Goal: Task Accomplishment & Management: Manage account settings

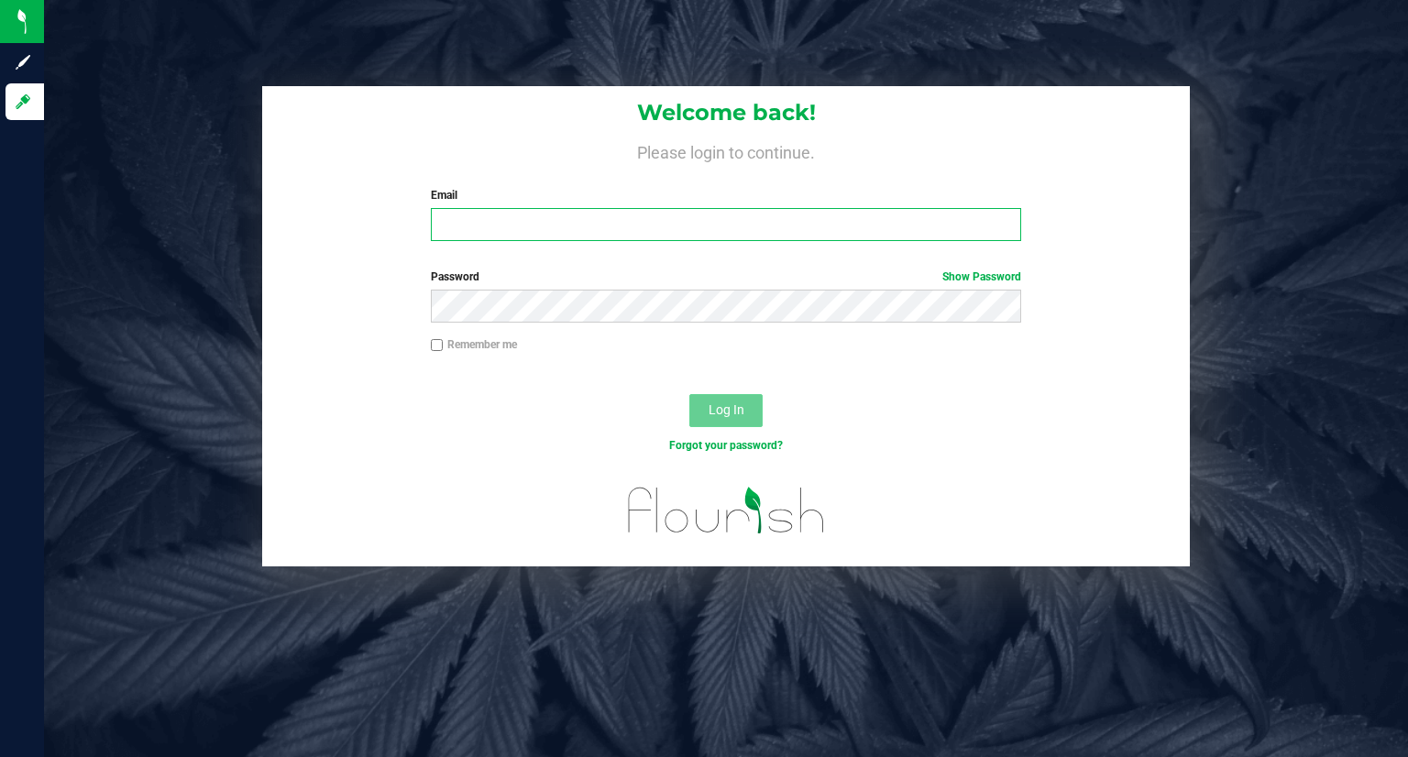
type input "[EMAIL_ADDRESS][DOMAIN_NAME]"
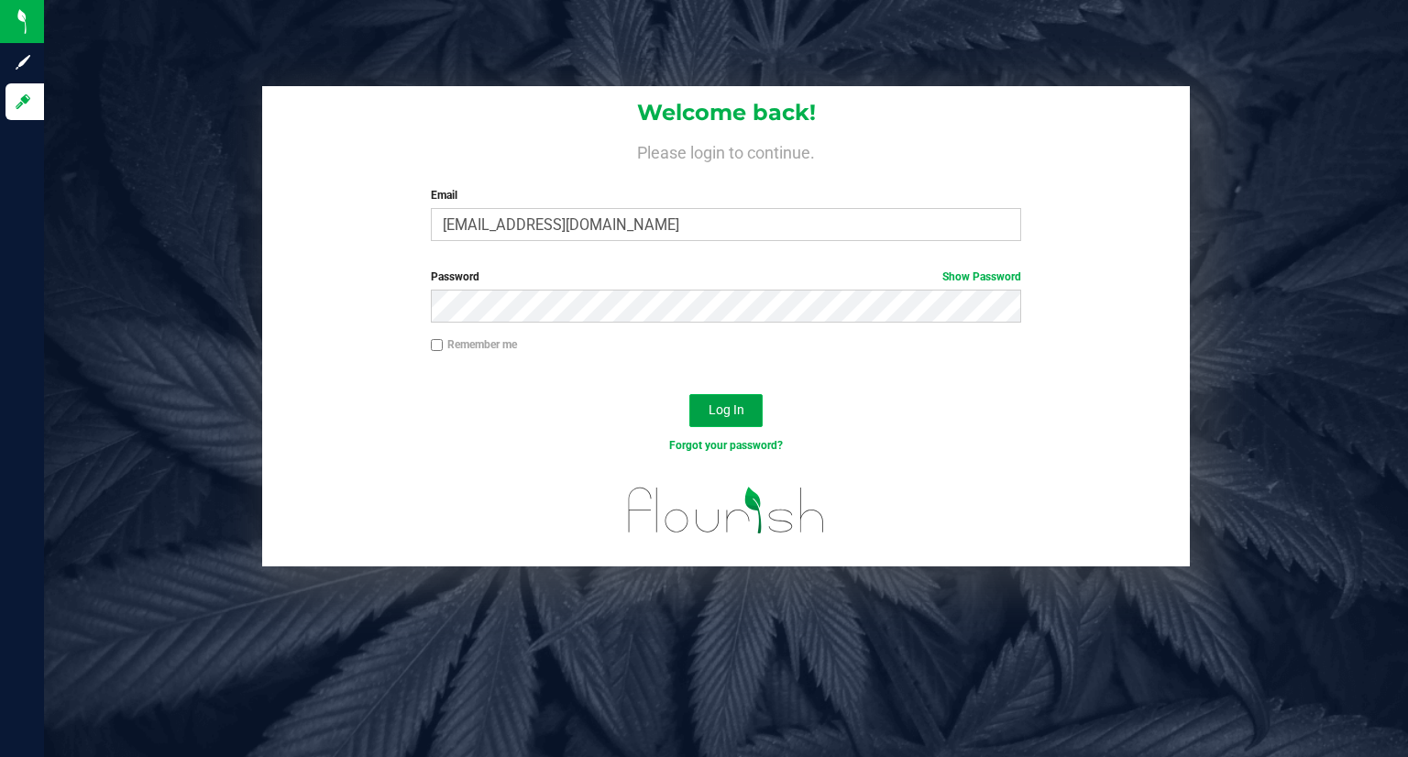
click at [710, 420] on button "Log In" at bounding box center [725, 410] width 73 height 33
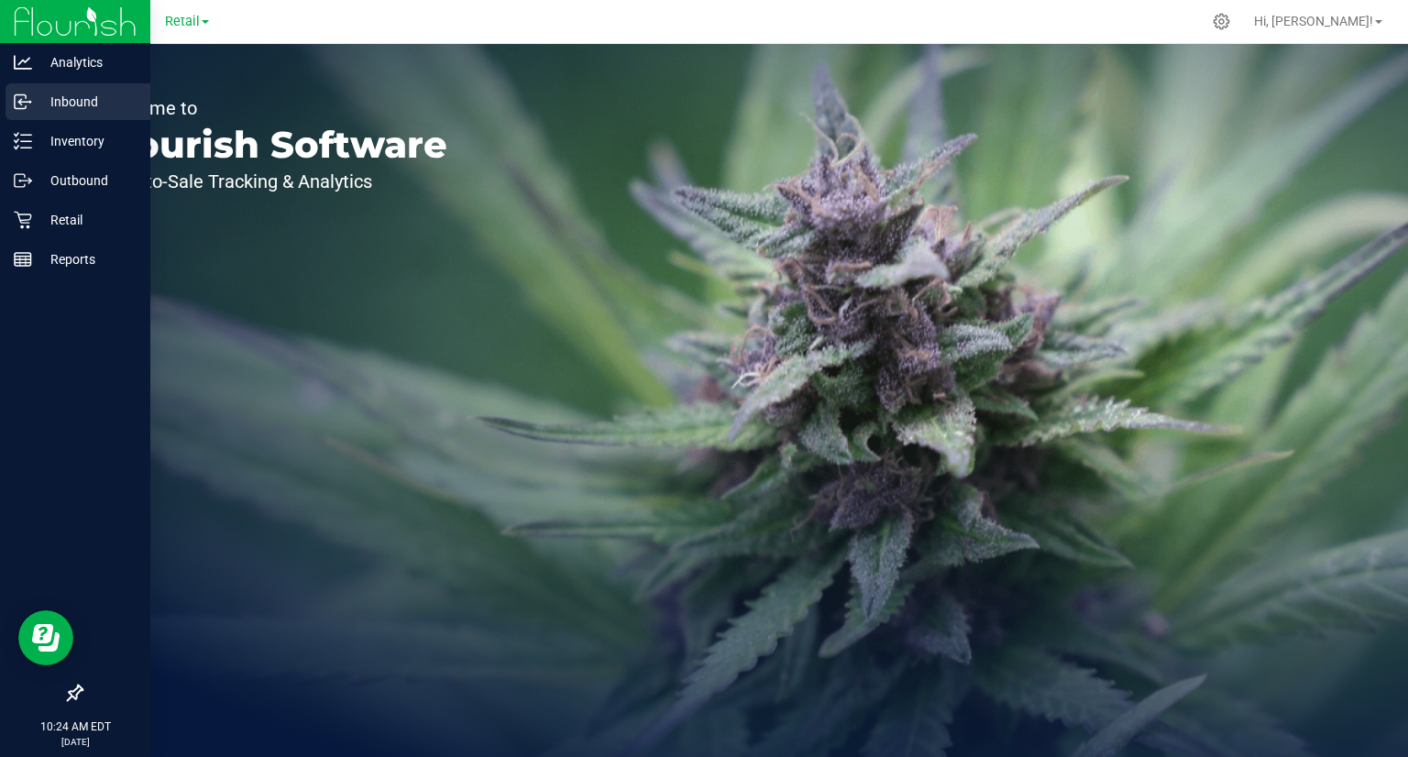
click at [42, 93] on p "Inbound" at bounding box center [87, 102] width 110 height 22
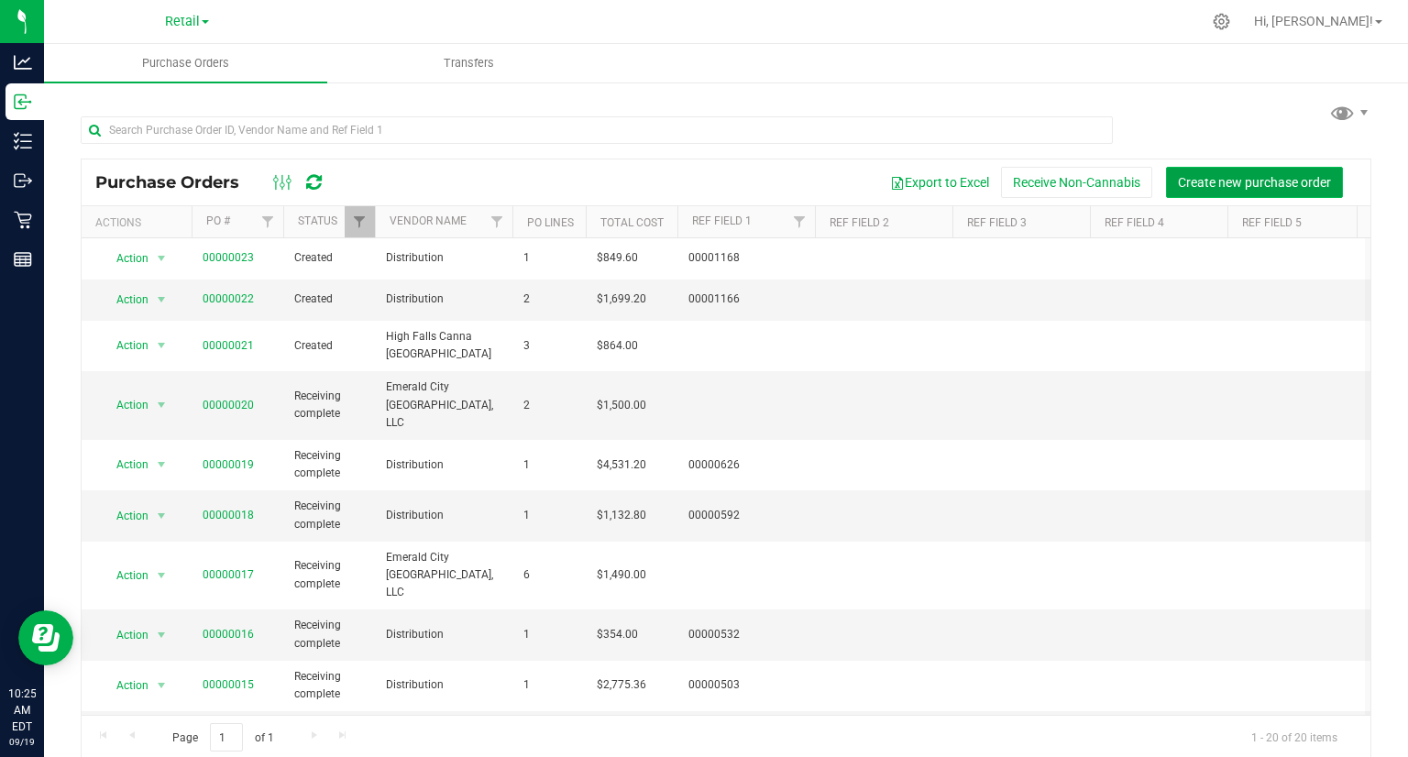
click at [1200, 184] on span "Create new purchase order" at bounding box center [1254, 182] width 153 height 15
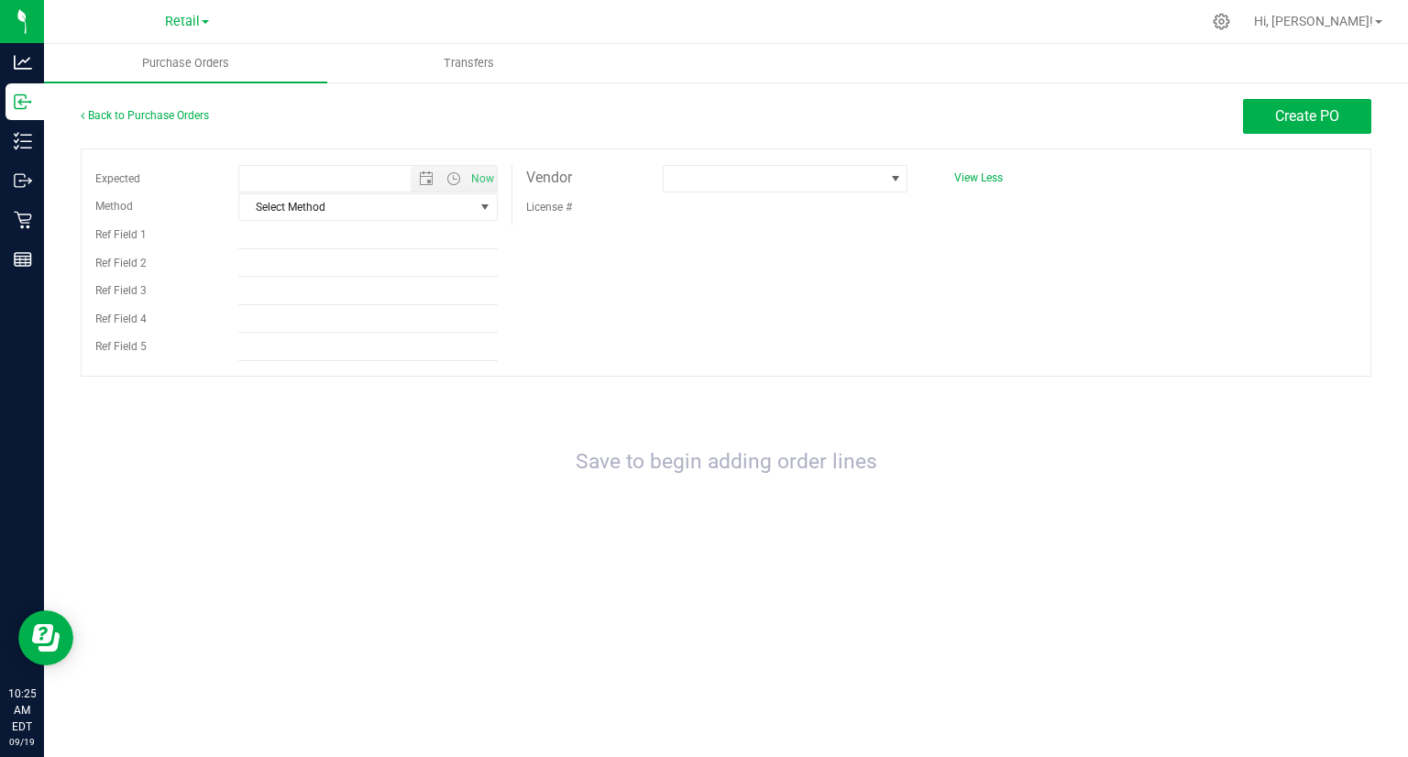
type input "[DATE] 10:25 AM"
click at [348, 208] on span "Select Method" at bounding box center [356, 207] width 234 height 26
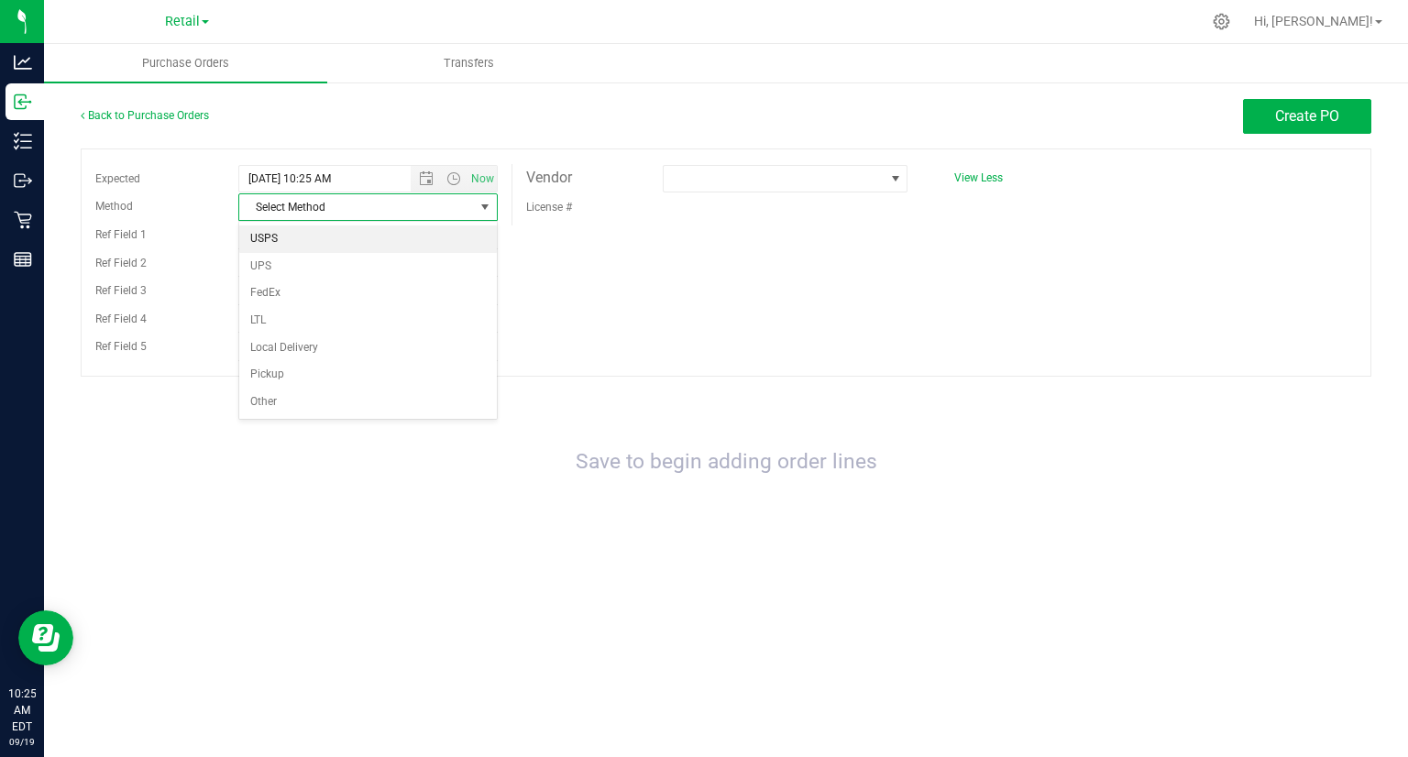
click at [326, 238] on li "USPS" at bounding box center [368, 238] width 258 height 27
click at [370, 203] on span "USPS" at bounding box center [356, 207] width 234 height 26
click at [299, 347] on li "Local Delivery" at bounding box center [368, 348] width 258 height 27
click at [176, 19] on span "Retail" at bounding box center [182, 22] width 35 height 16
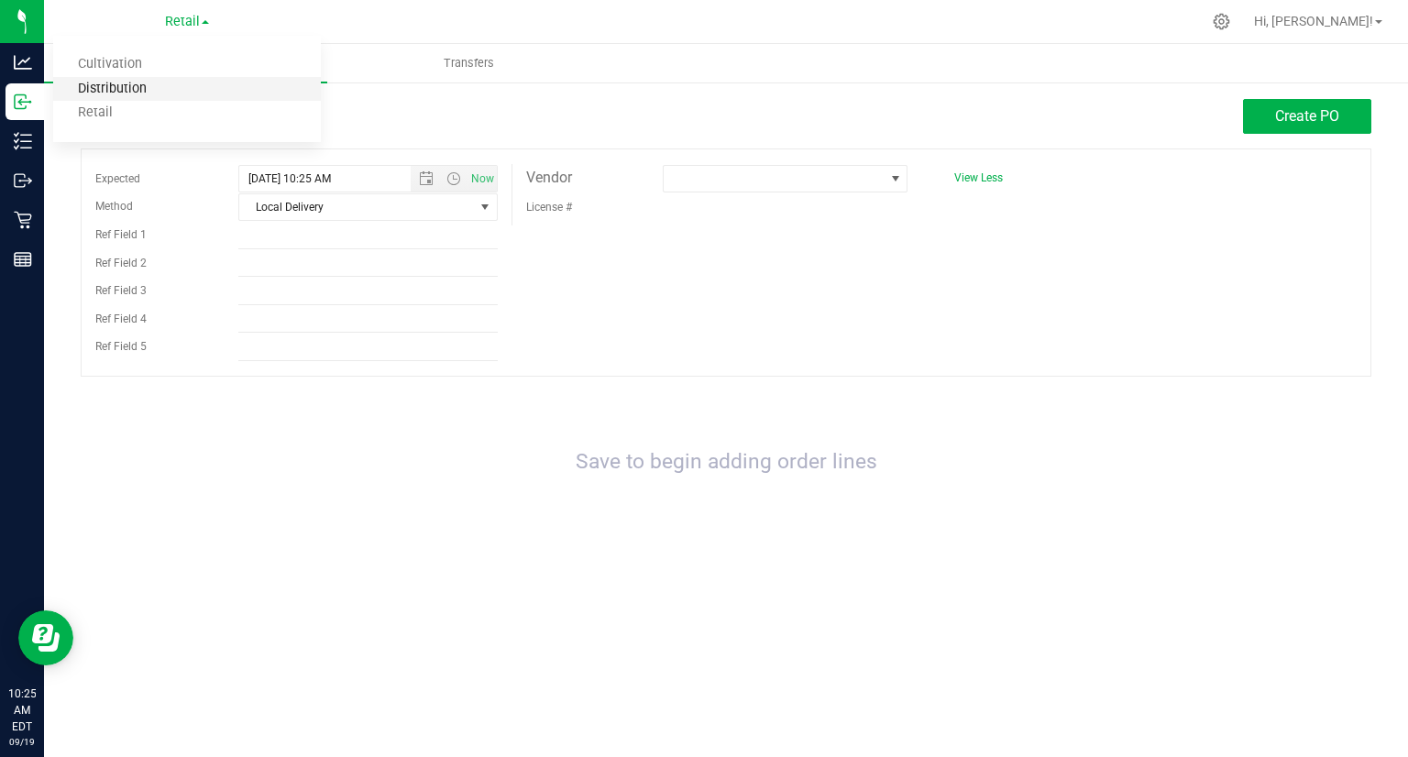
click at [125, 89] on link "Distribution" at bounding box center [187, 89] width 268 height 25
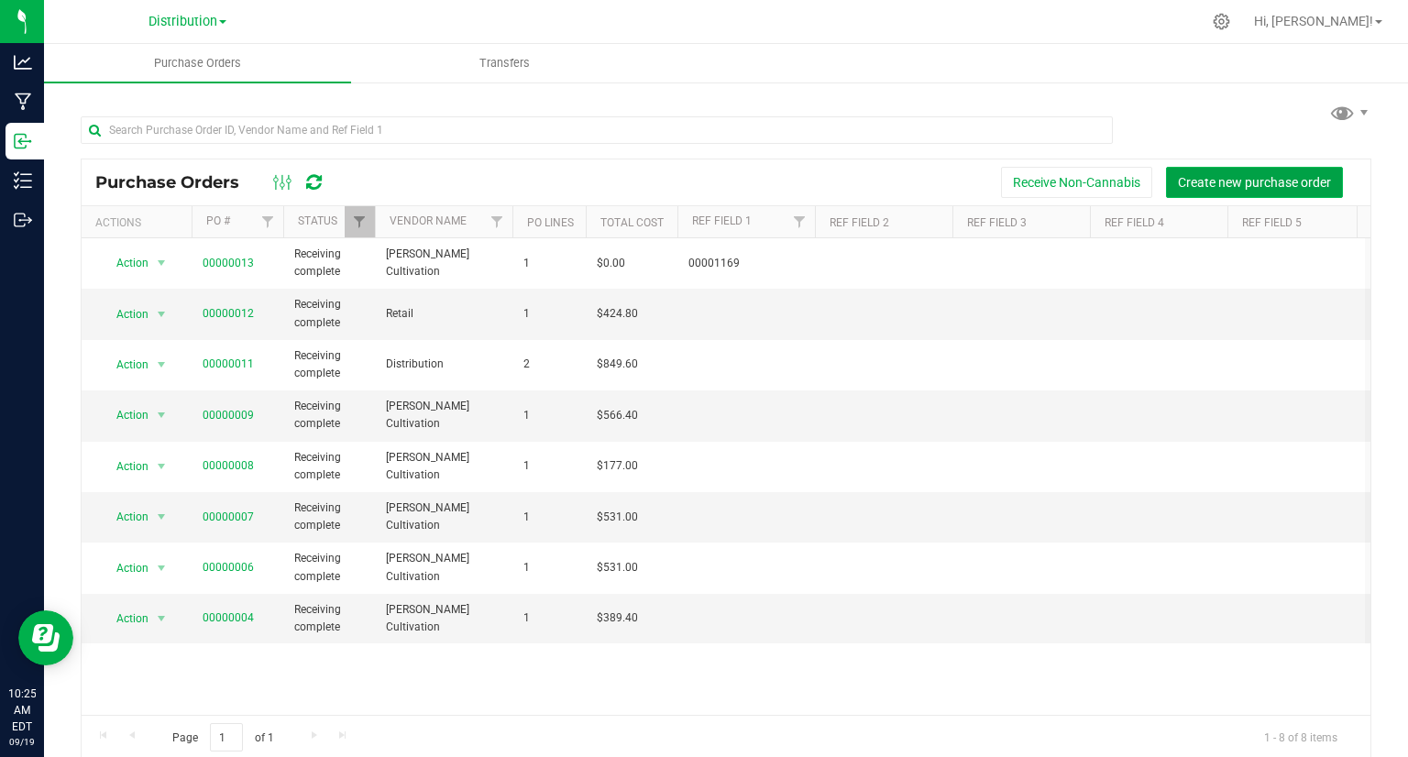
click at [1270, 188] on span "Create new purchase order" at bounding box center [1254, 182] width 153 height 15
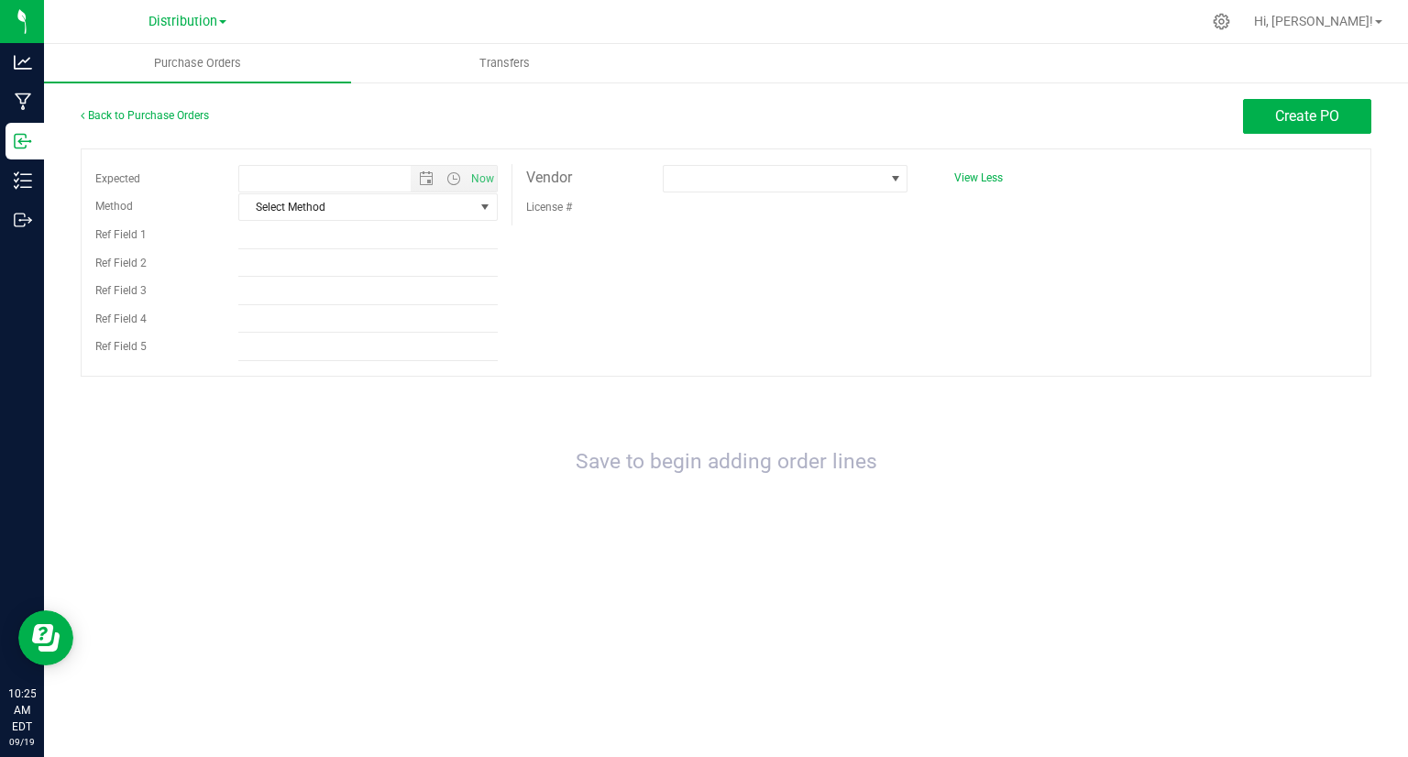
type input "[DATE] 10:25 AM"
click at [479, 209] on span "select" at bounding box center [485, 207] width 15 height 15
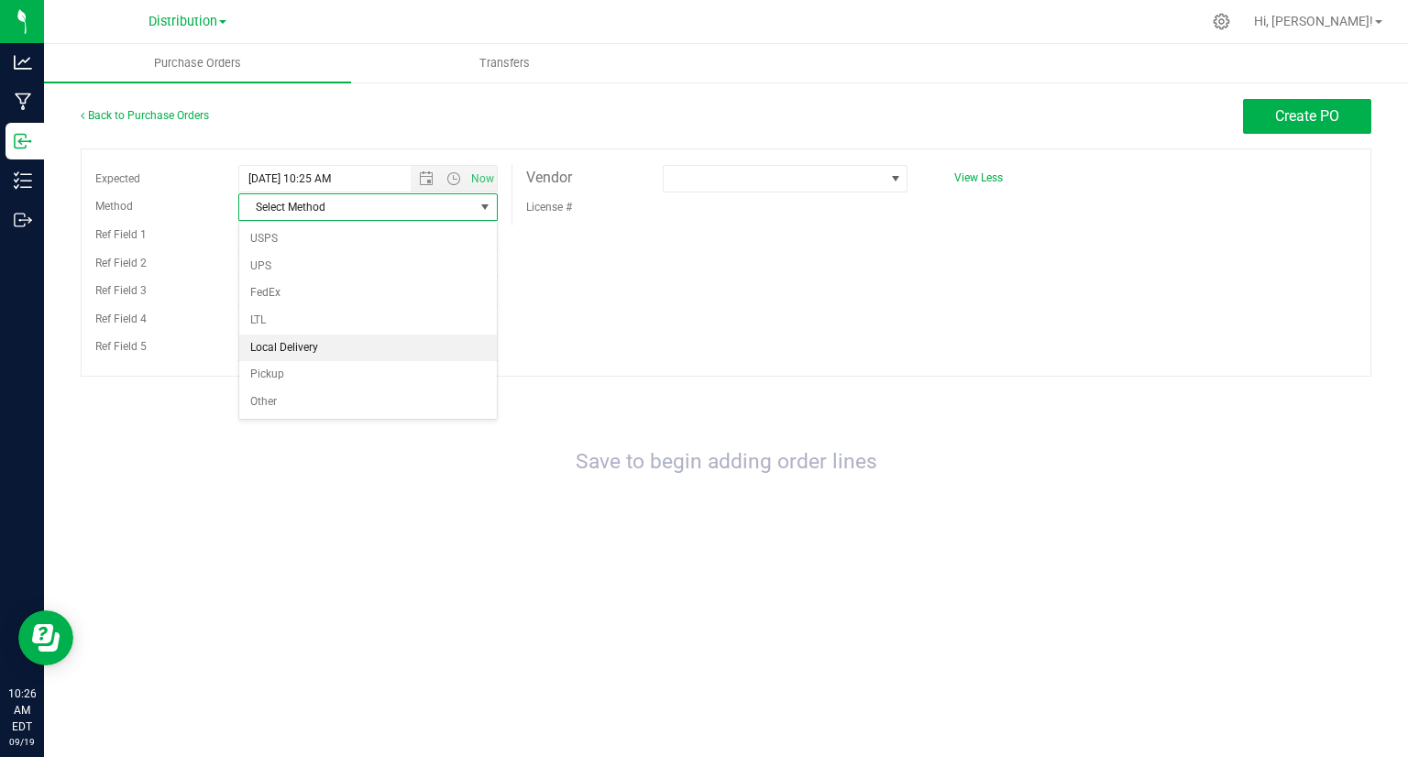
click at [466, 344] on li "Local Delivery" at bounding box center [368, 348] width 258 height 27
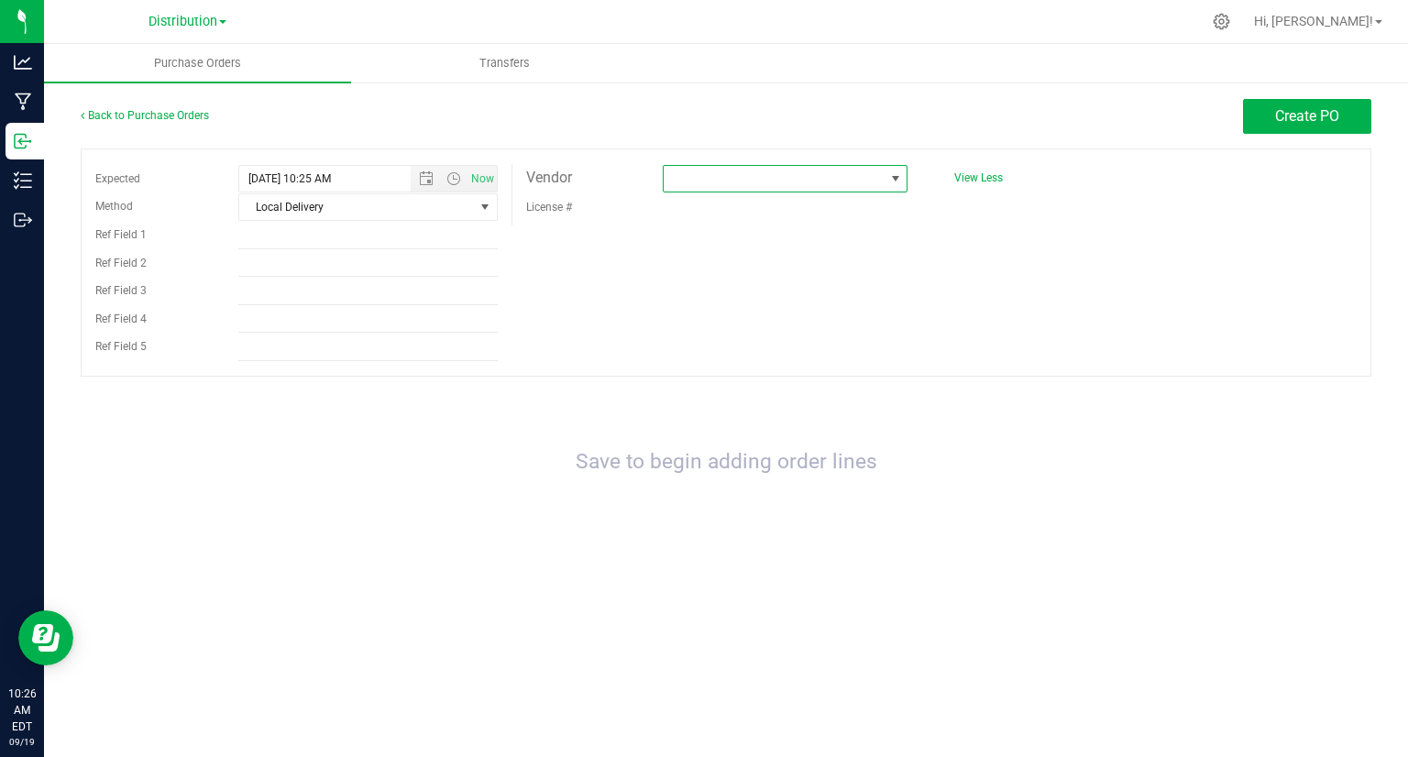
click at [897, 181] on span at bounding box center [895, 178] width 15 height 15
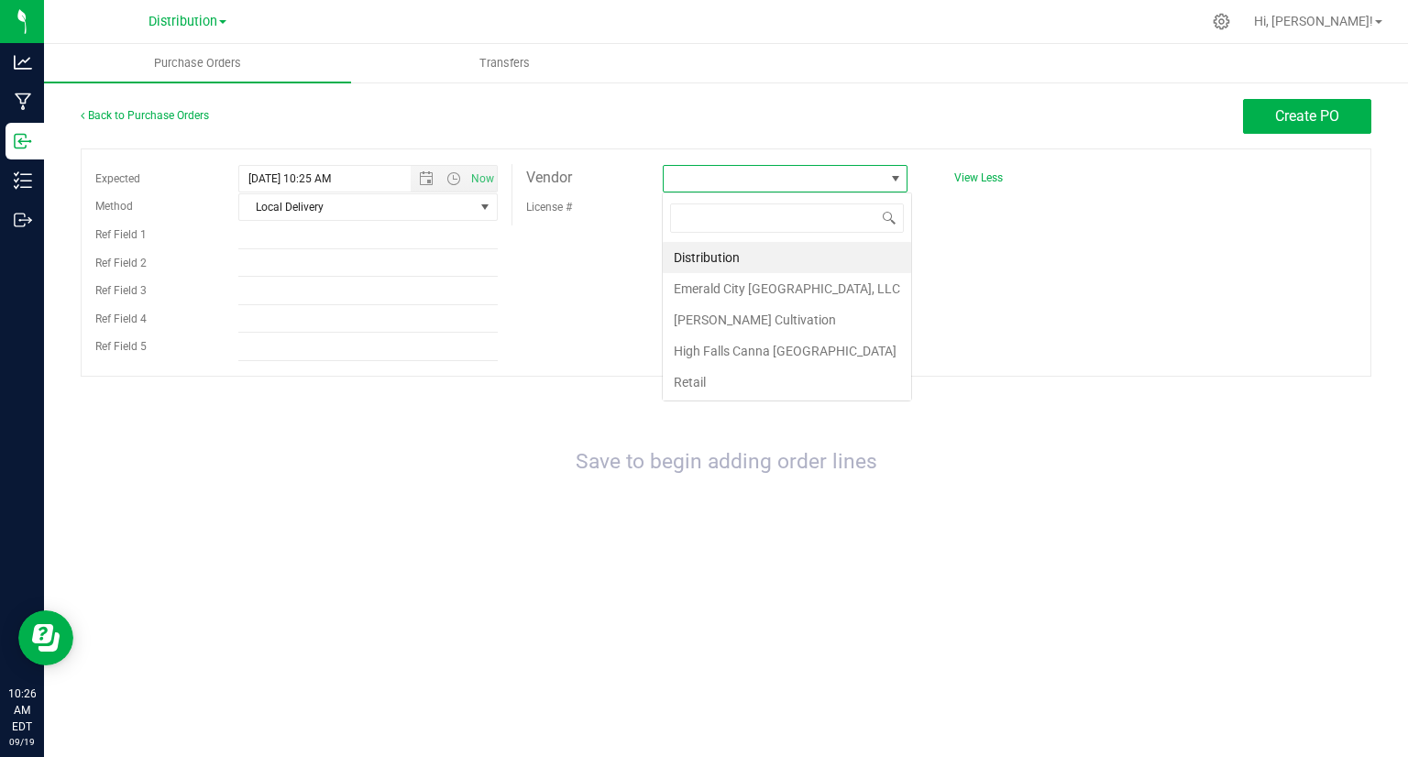
scroll to position [27, 246]
click at [807, 381] on li "Retail" at bounding box center [787, 382] width 248 height 31
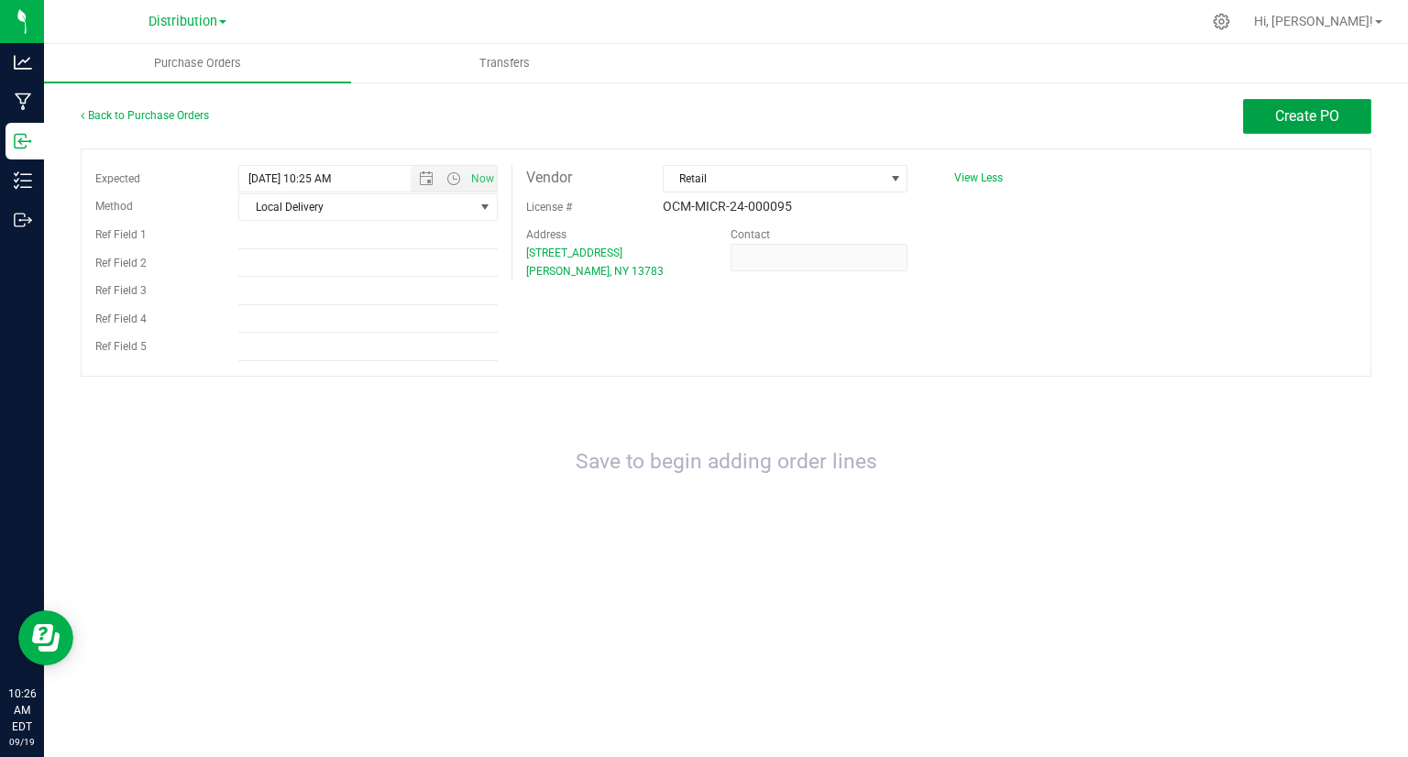
click at [1285, 116] on span "Create PO" at bounding box center [1307, 115] width 64 height 17
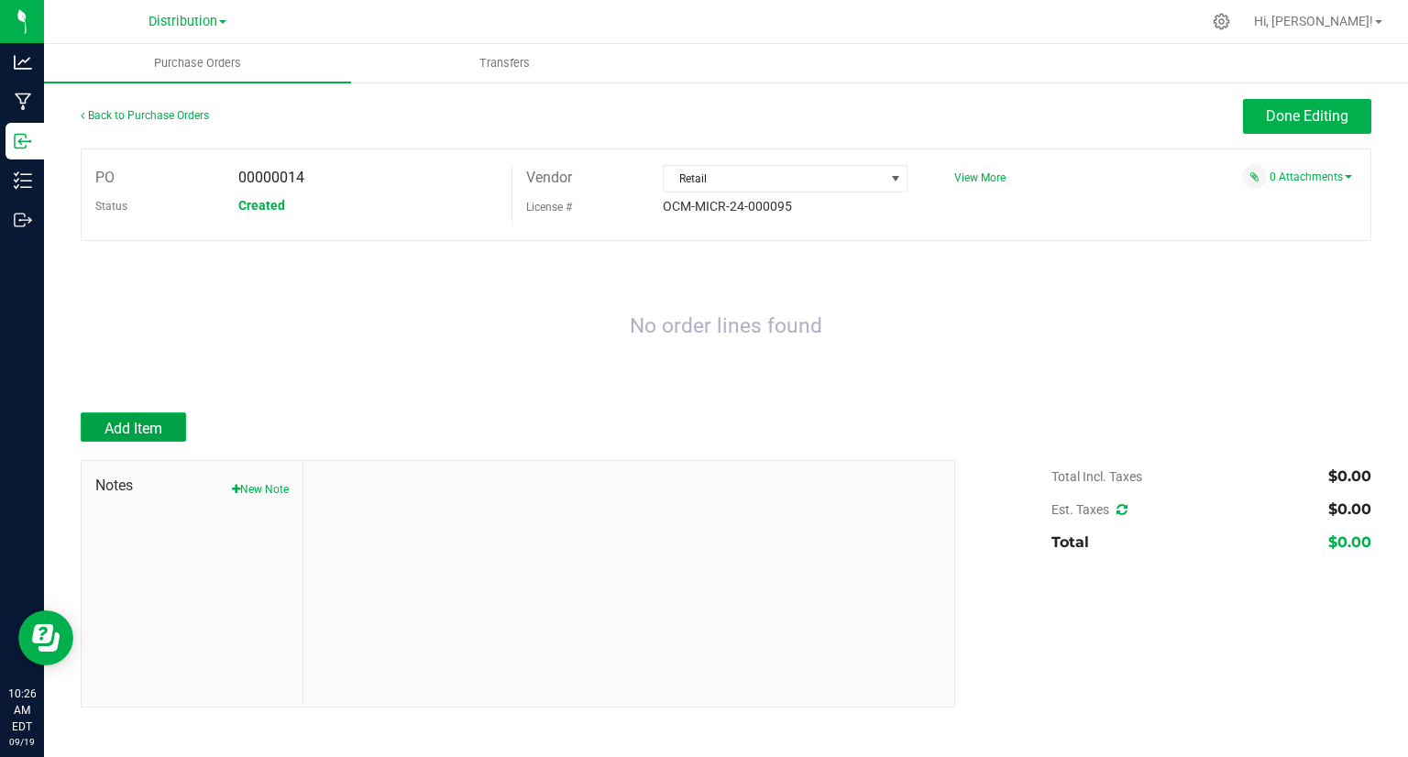
click at [149, 419] on button "Add Item" at bounding box center [133, 426] width 105 height 29
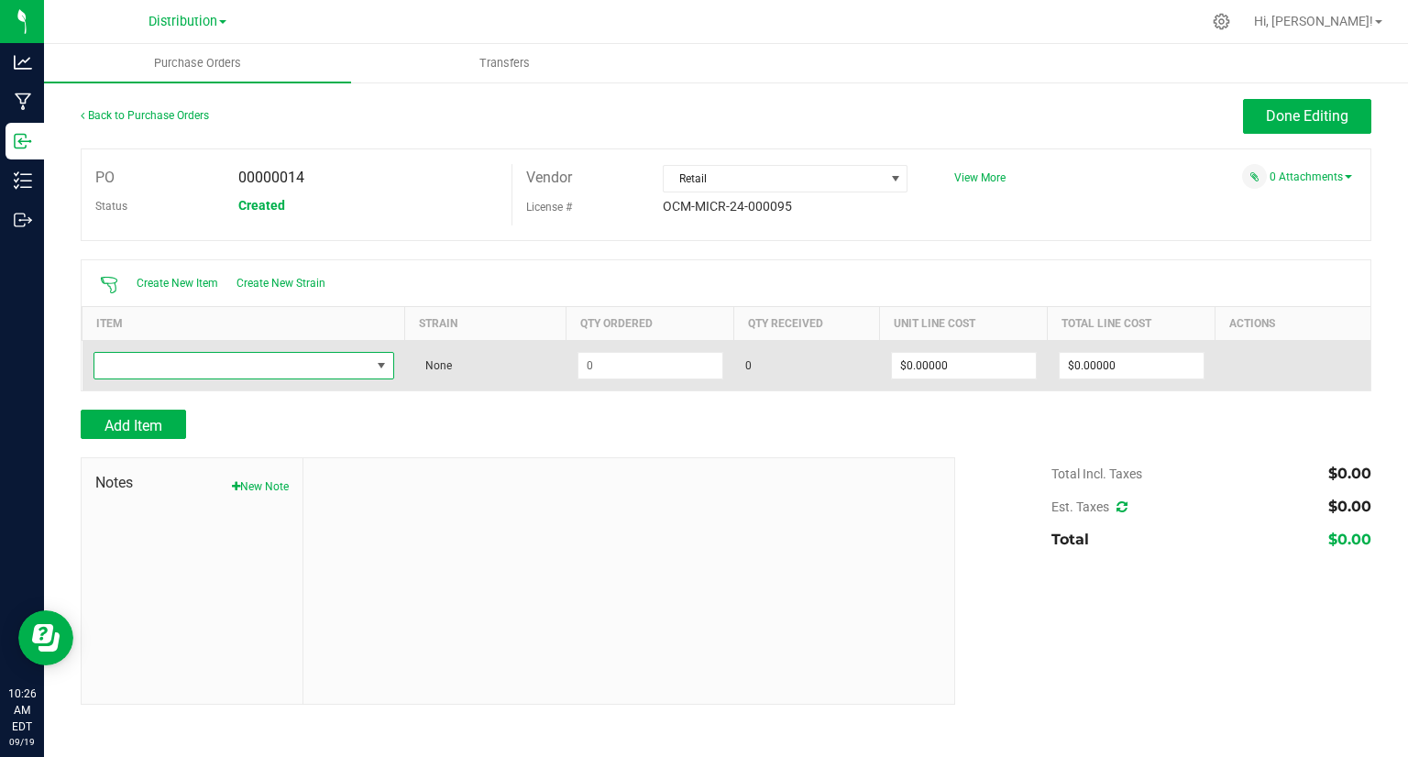
click at [378, 369] on span "NO DATA FOUND" at bounding box center [381, 365] width 15 height 15
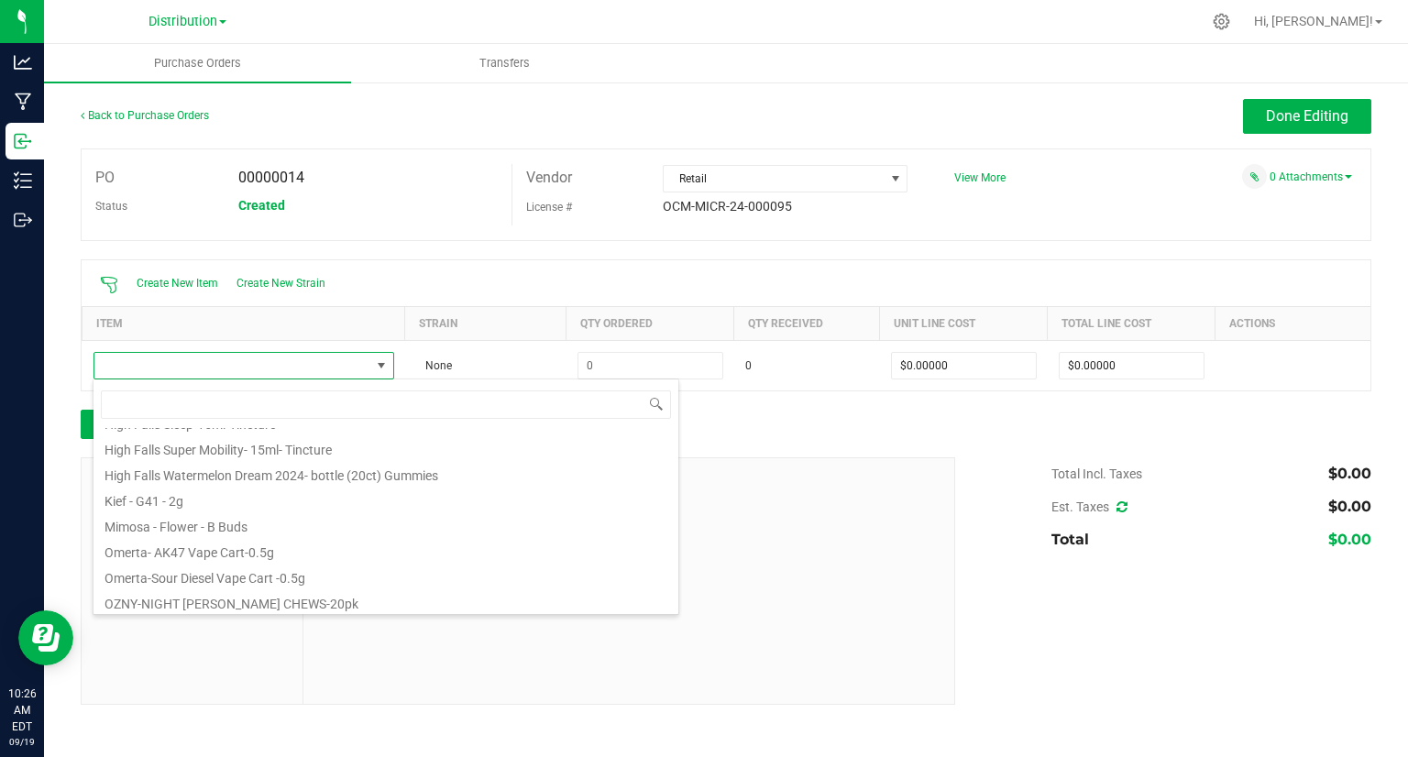
scroll to position [546, 0]
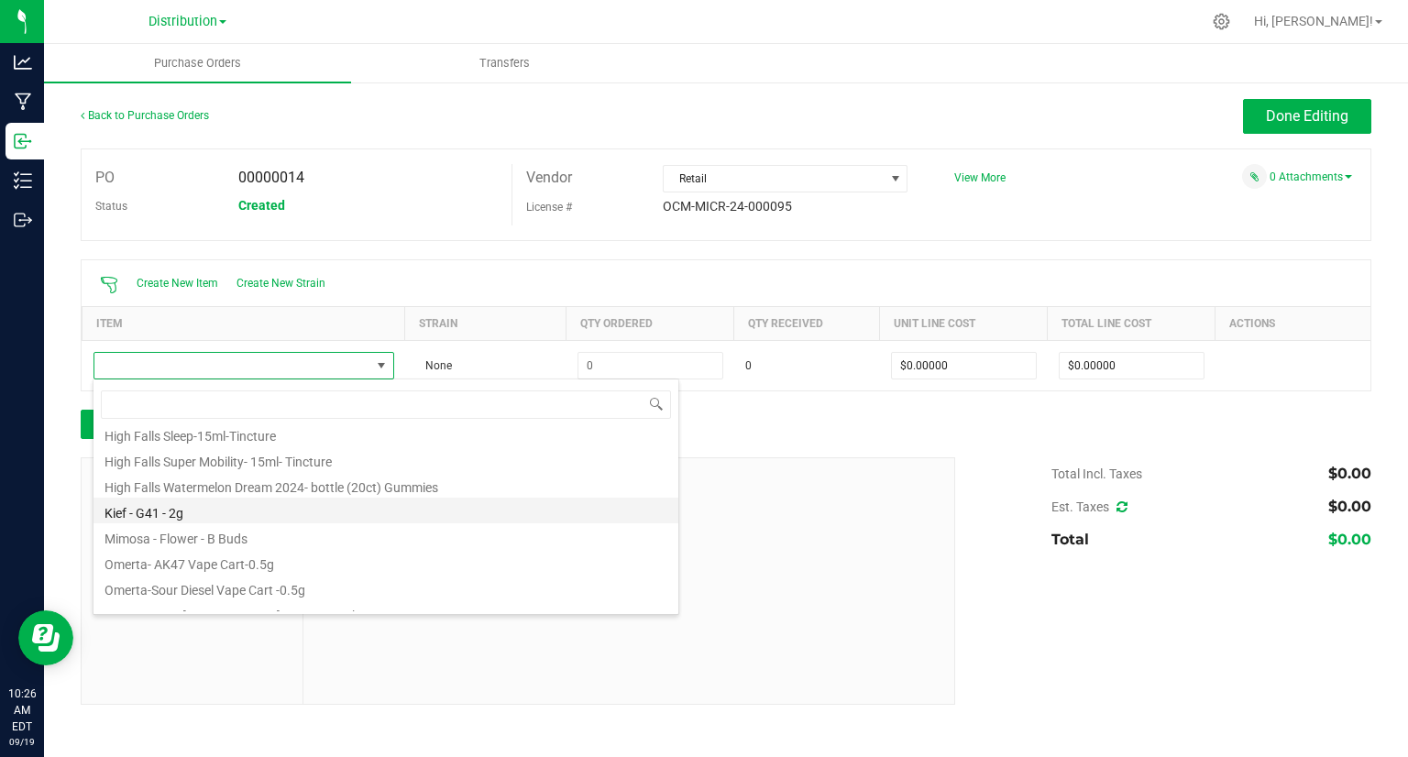
click at [589, 502] on li "Kief - G41 - 2g" at bounding box center [385, 511] width 585 height 26
type input "$17.70000"
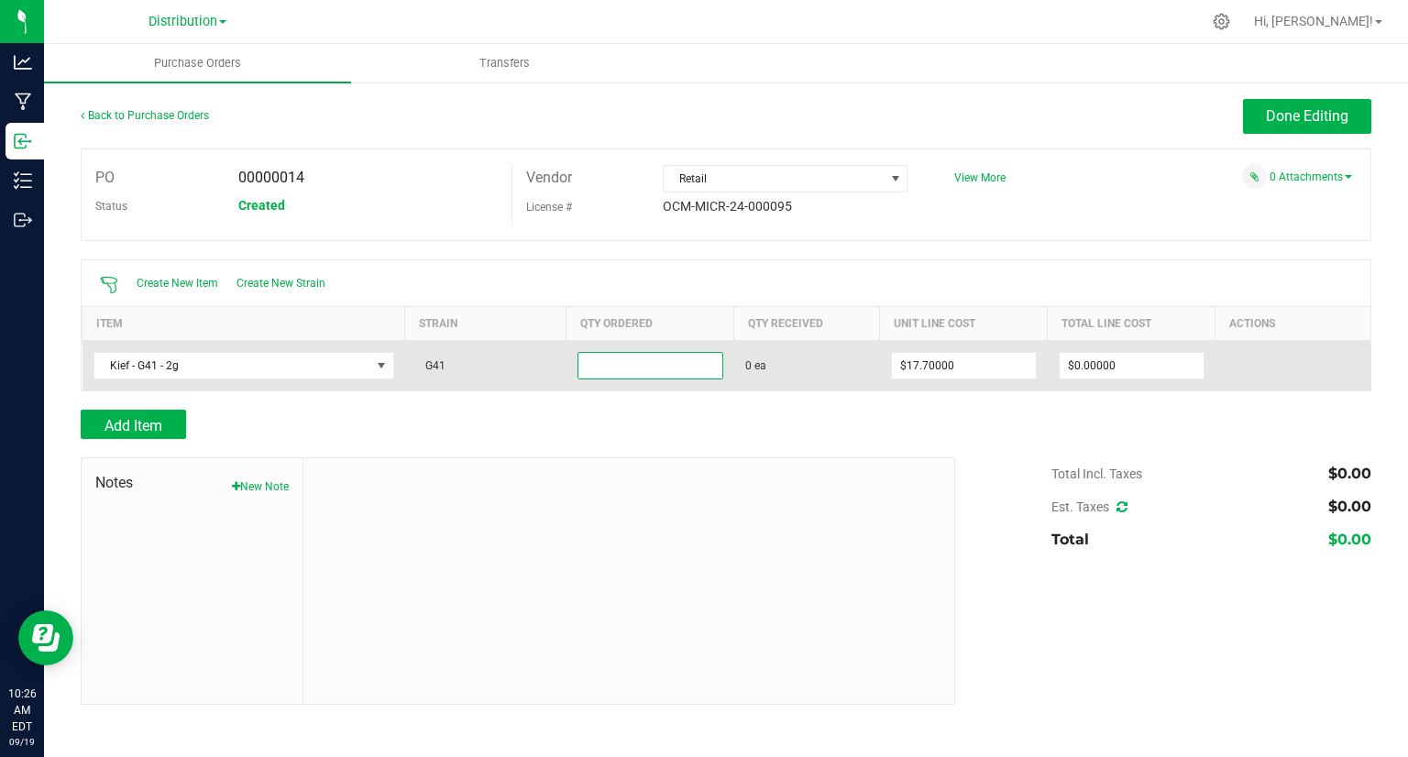
click at [634, 364] on input at bounding box center [650, 366] width 144 height 26
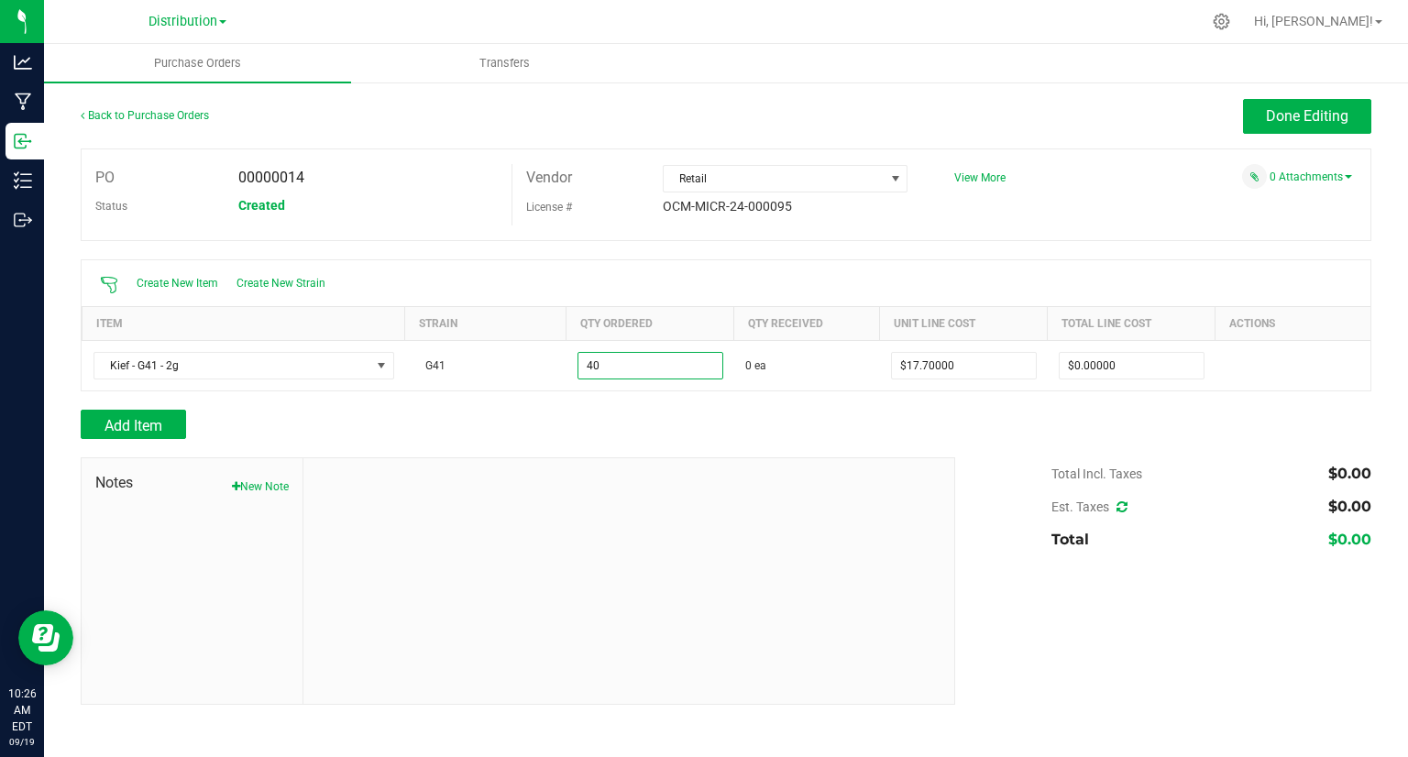
type input "40 ea"
click at [735, 410] on div "Add Item" at bounding box center [511, 424] width 861 height 29
type input "$708.00000"
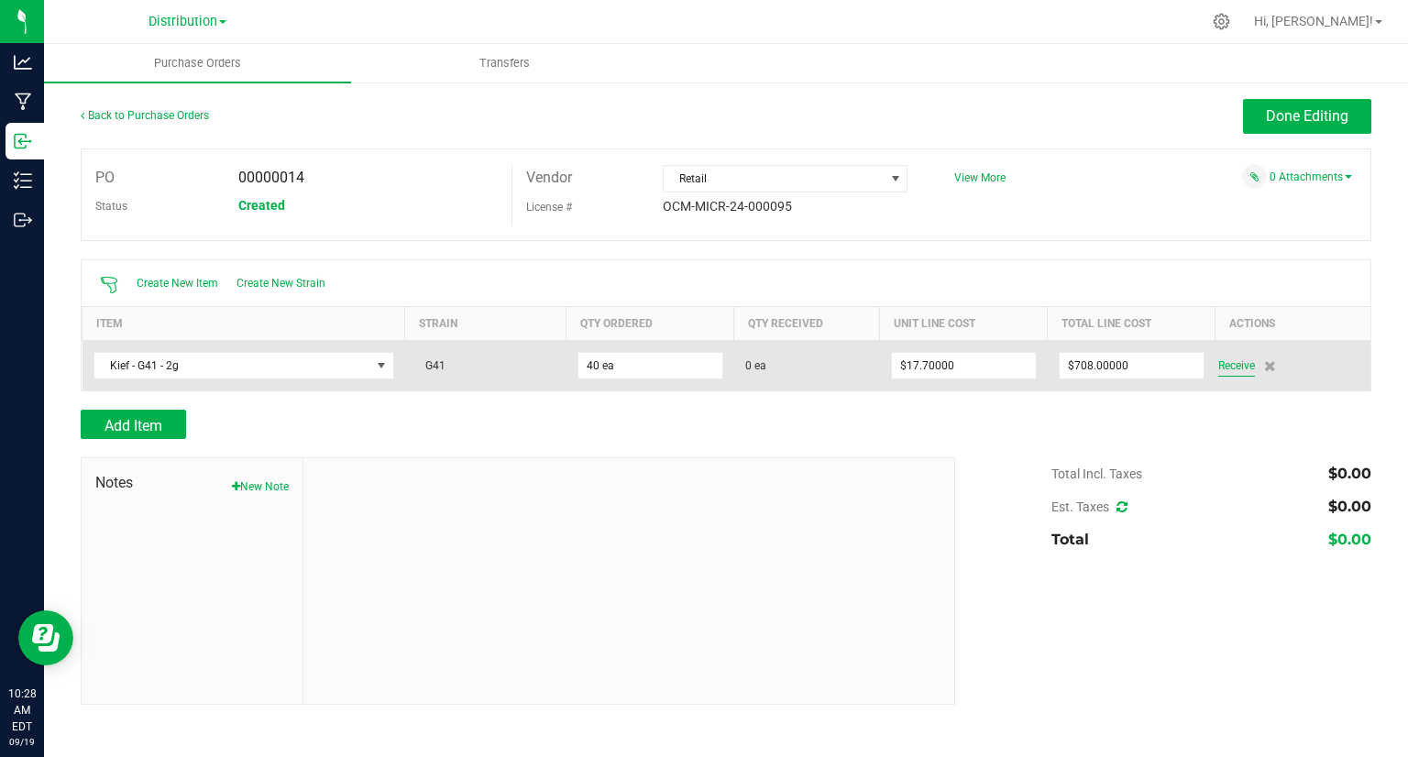
click at [1226, 364] on span "Receive" at bounding box center [1236, 366] width 37 height 22
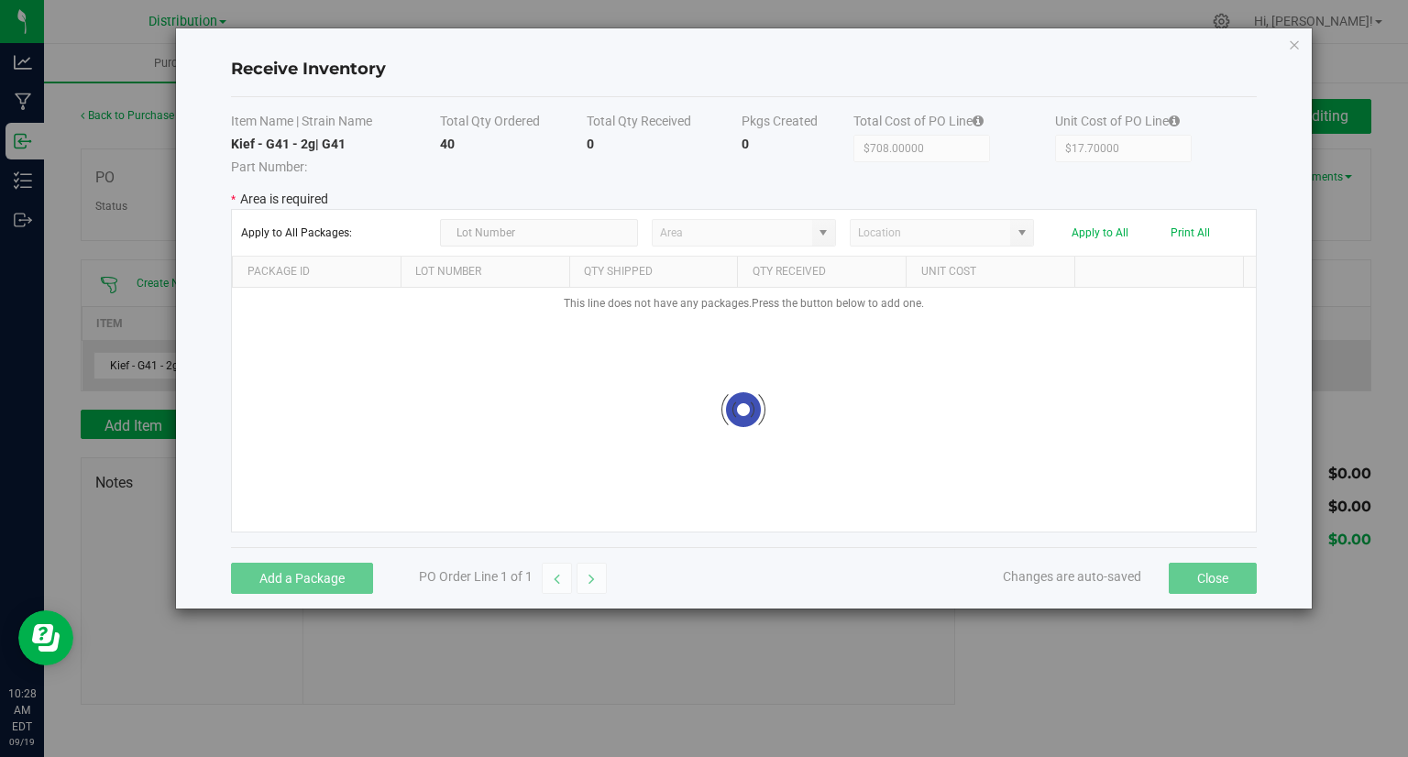
type input "Storage"
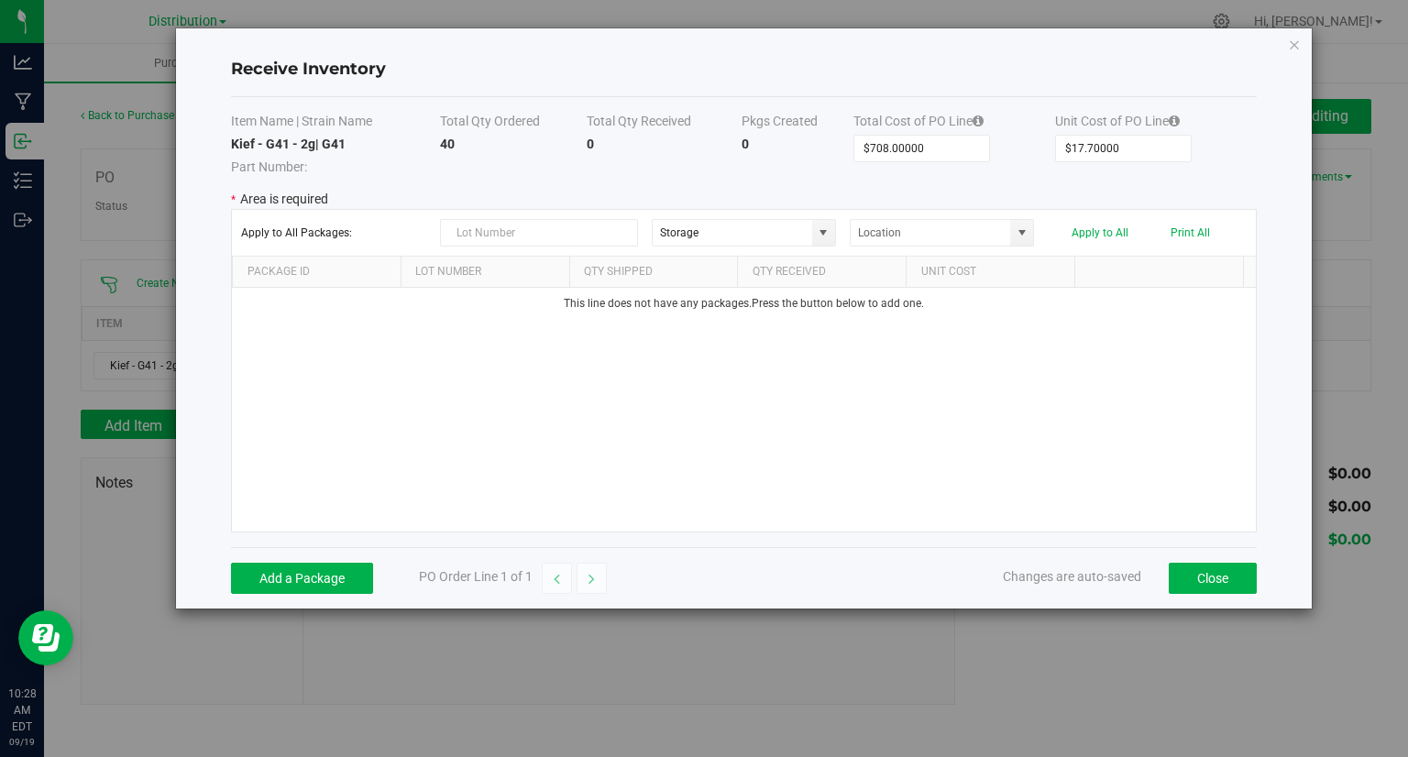
click at [515, 211] on kendo-grid-toolbar "Apply to All Packages: Storage Apply to All Print All" at bounding box center [744, 233] width 1024 height 47
click at [503, 254] on kendo-grid-toolbar "Apply to All Packages: Storage Apply to All Print All" at bounding box center [744, 233] width 1024 height 47
click at [578, 232] on input "text" at bounding box center [539, 232] width 198 height 27
click at [273, 576] on button "Add a Package" at bounding box center [302, 578] width 142 height 31
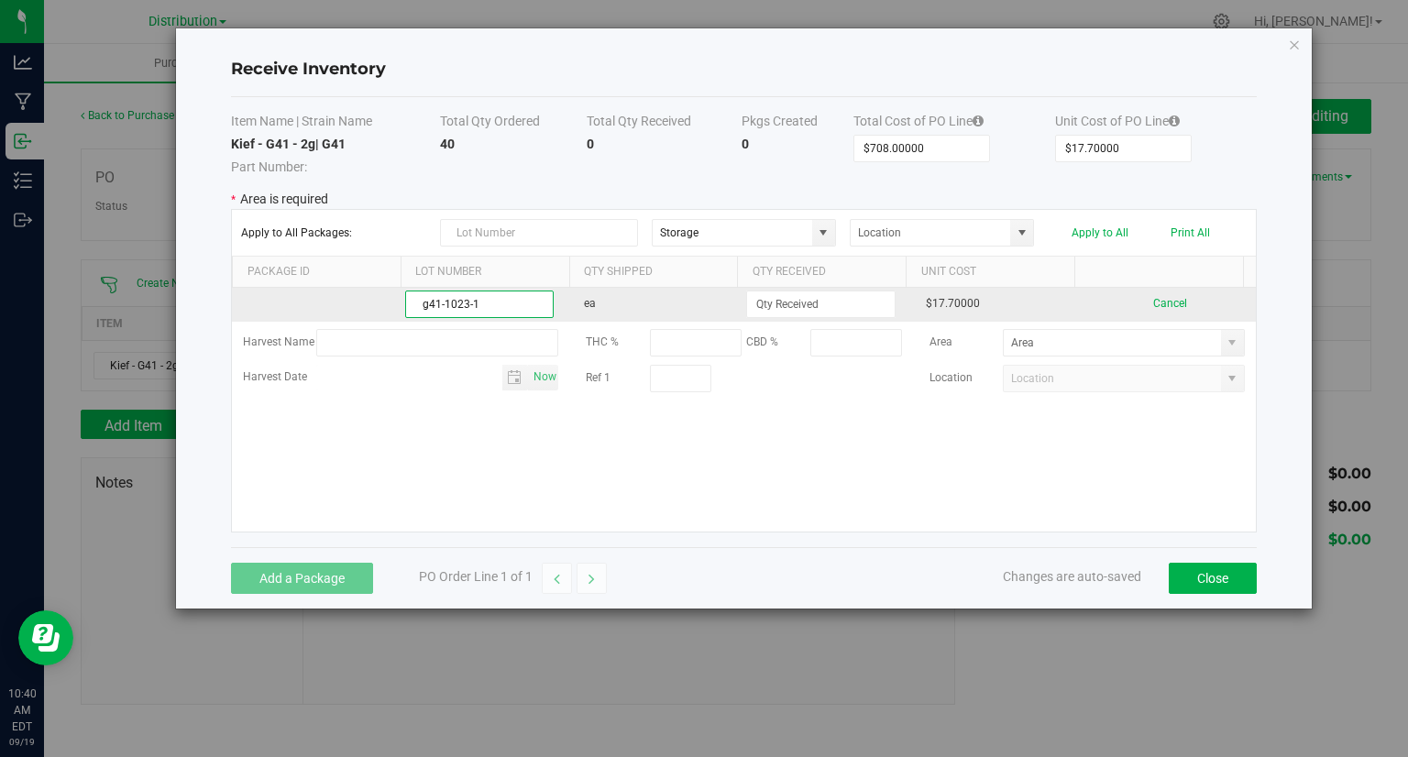
type input "g41-1023-1"
click at [638, 312] on td "ea" at bounding box center [658, 305] width 170 height 34
click at [770, 291] on input at bounding box center [820, 304] width 147 height 26
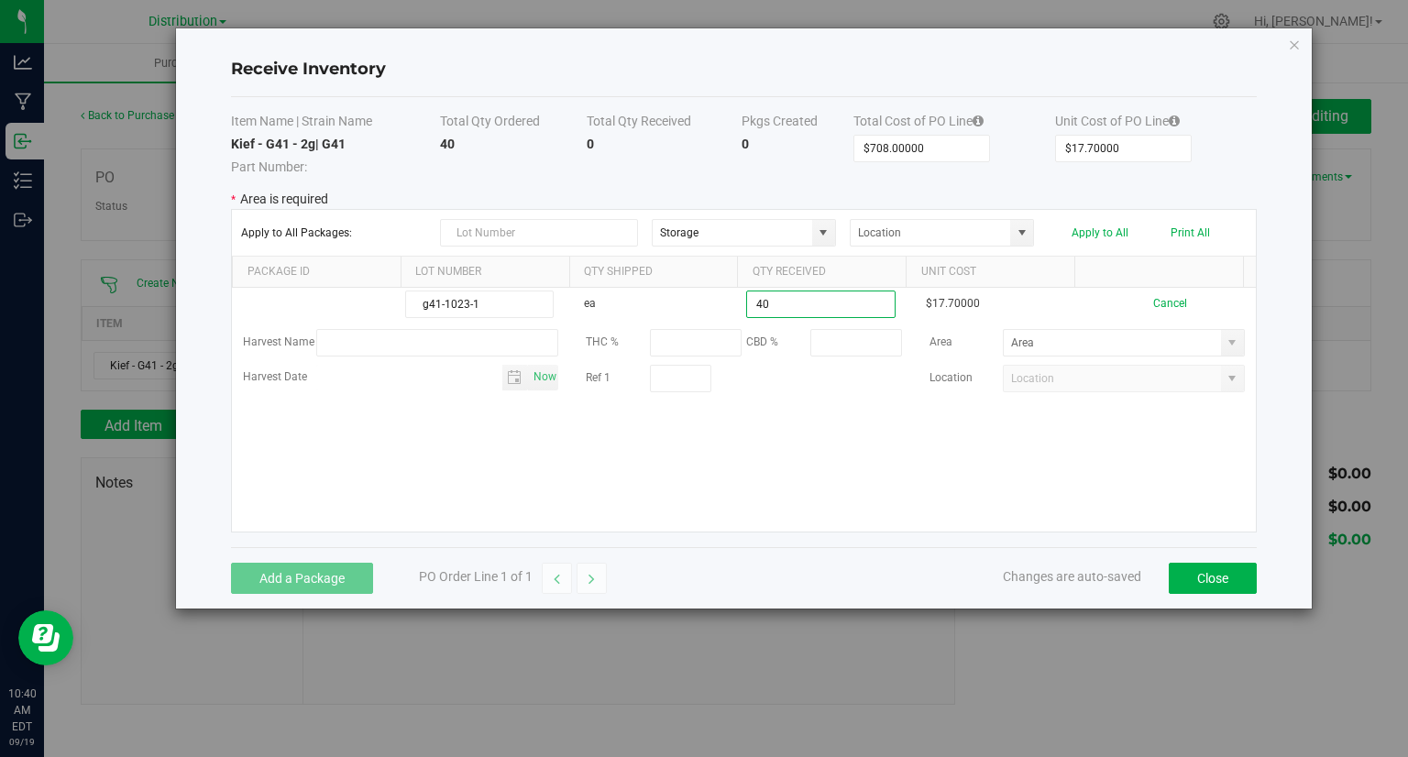
type input "40 ea"
click at [622, 467] on kendo-grid-list "g41-1023-1 ea 40 ea $17.70000 Cancel Harvest Name THC % CBD % Area Harvest Date…" at bounding box center [744, 410] width 1024 height 244
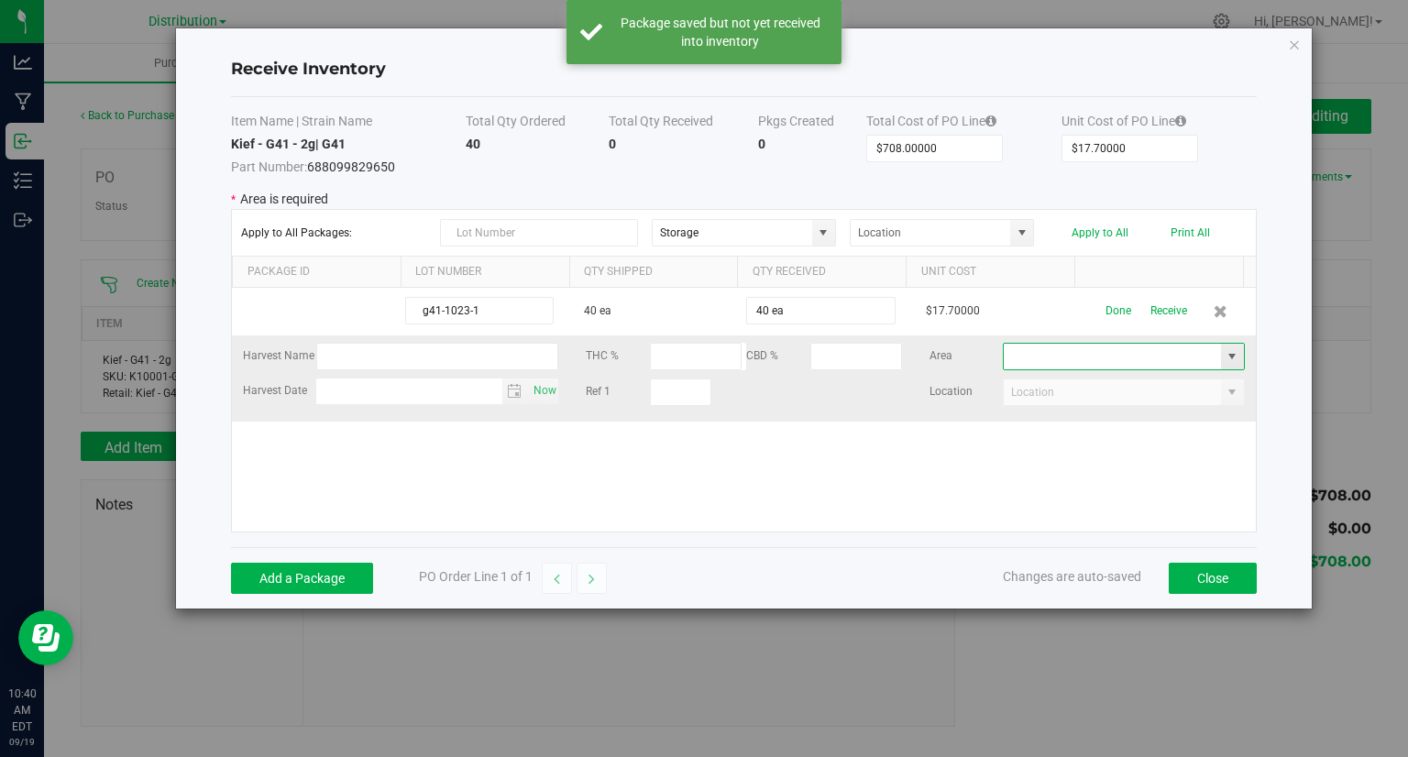
click at [1028, 361] on input at bounding box center [1112, 357] width 217 height 26
click at [1225, 353] on span at bounding box center [1232, 356] width 15 height 15
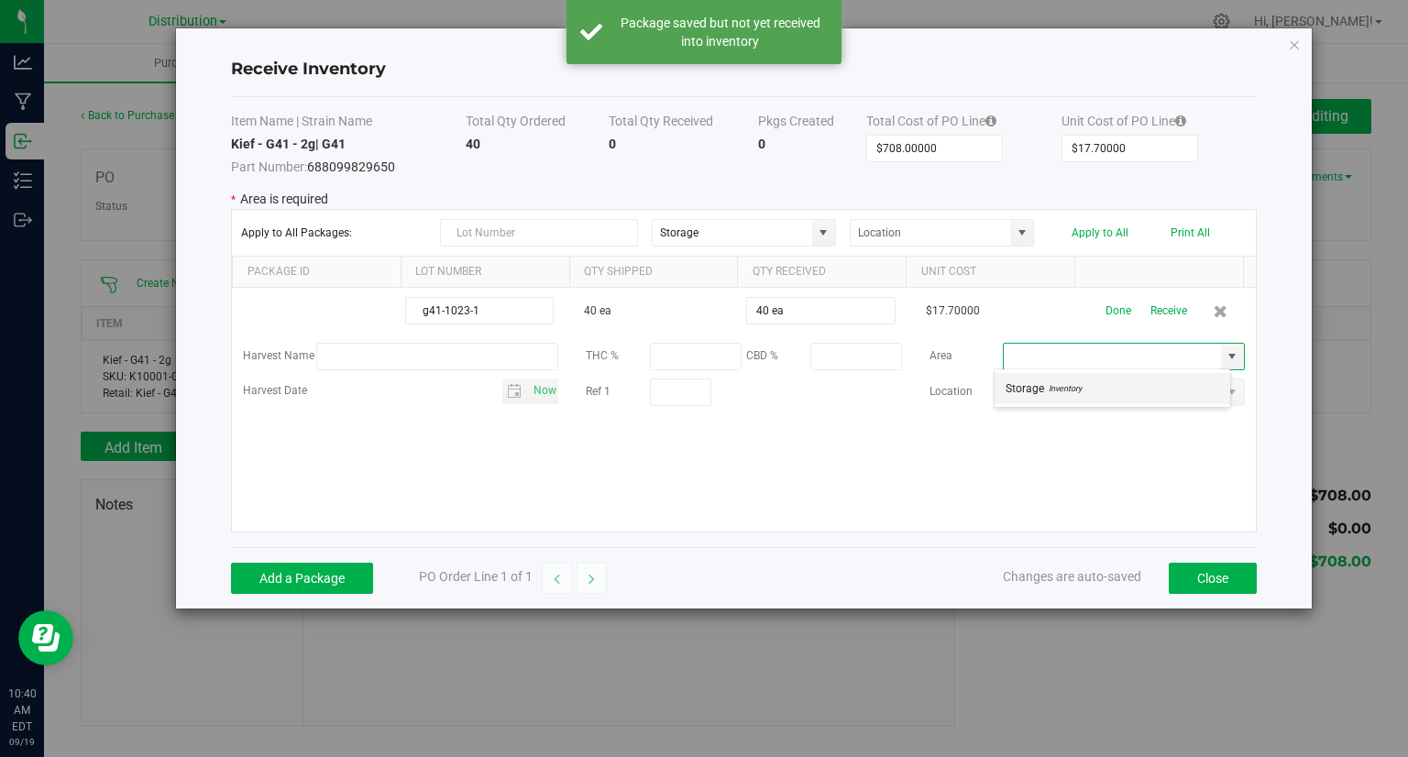
click at [1192, 384] on li "Storage Inventory" at bounding box center [1113, 388] width 236 height 31
type input "Storage"
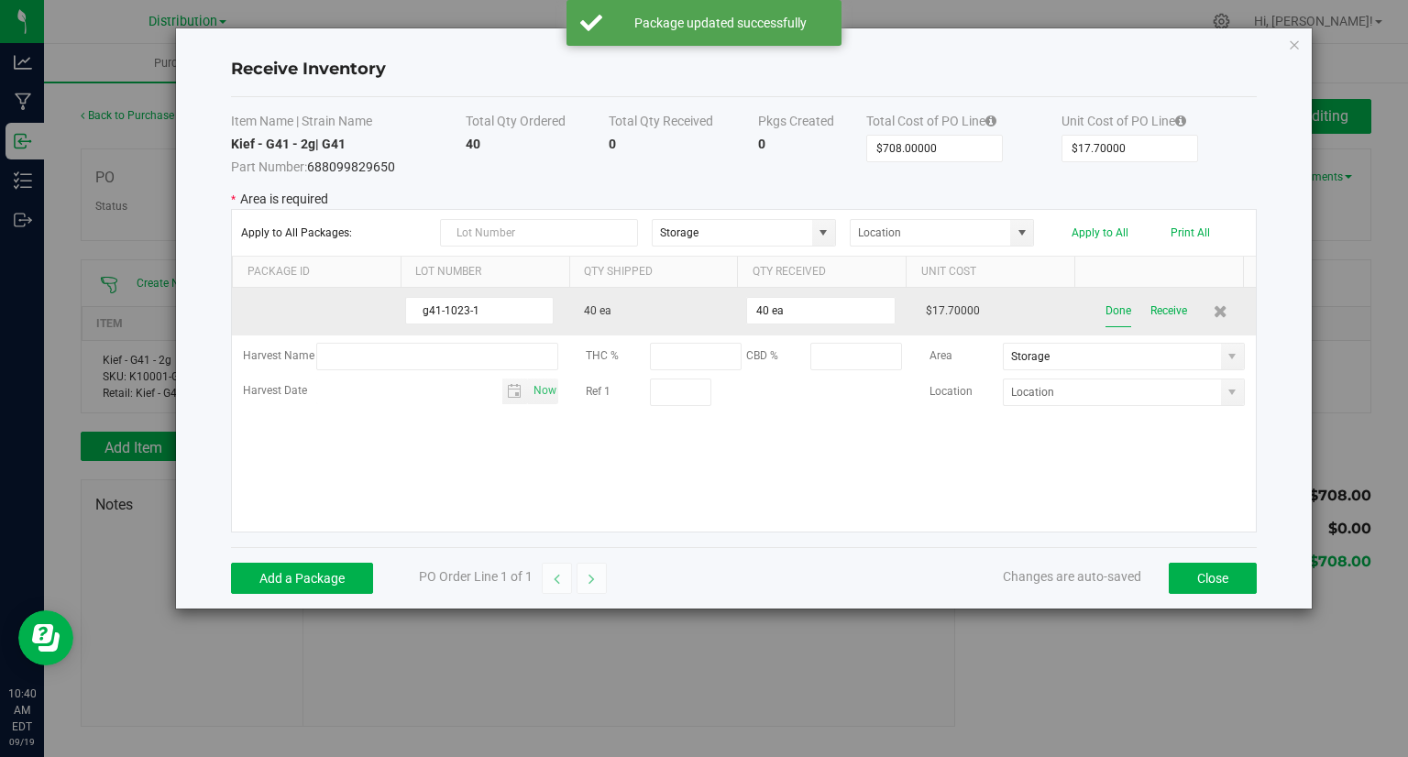
click at [1105, 315] on button "Done" at bounding box center [1118, 311] width 26 height 32
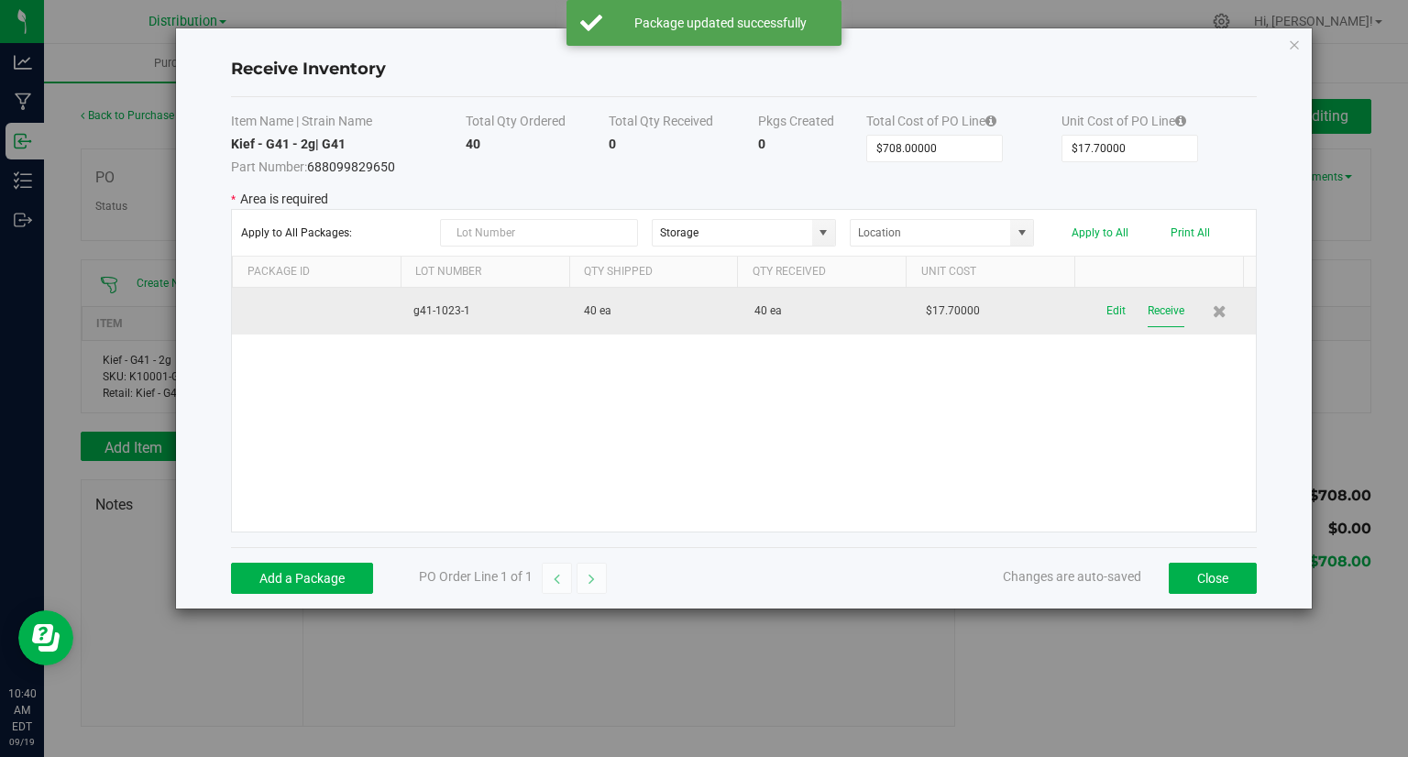
click at [1154, 315] on button "Receive" at bounding box center [1166, 311] width 37 height 32
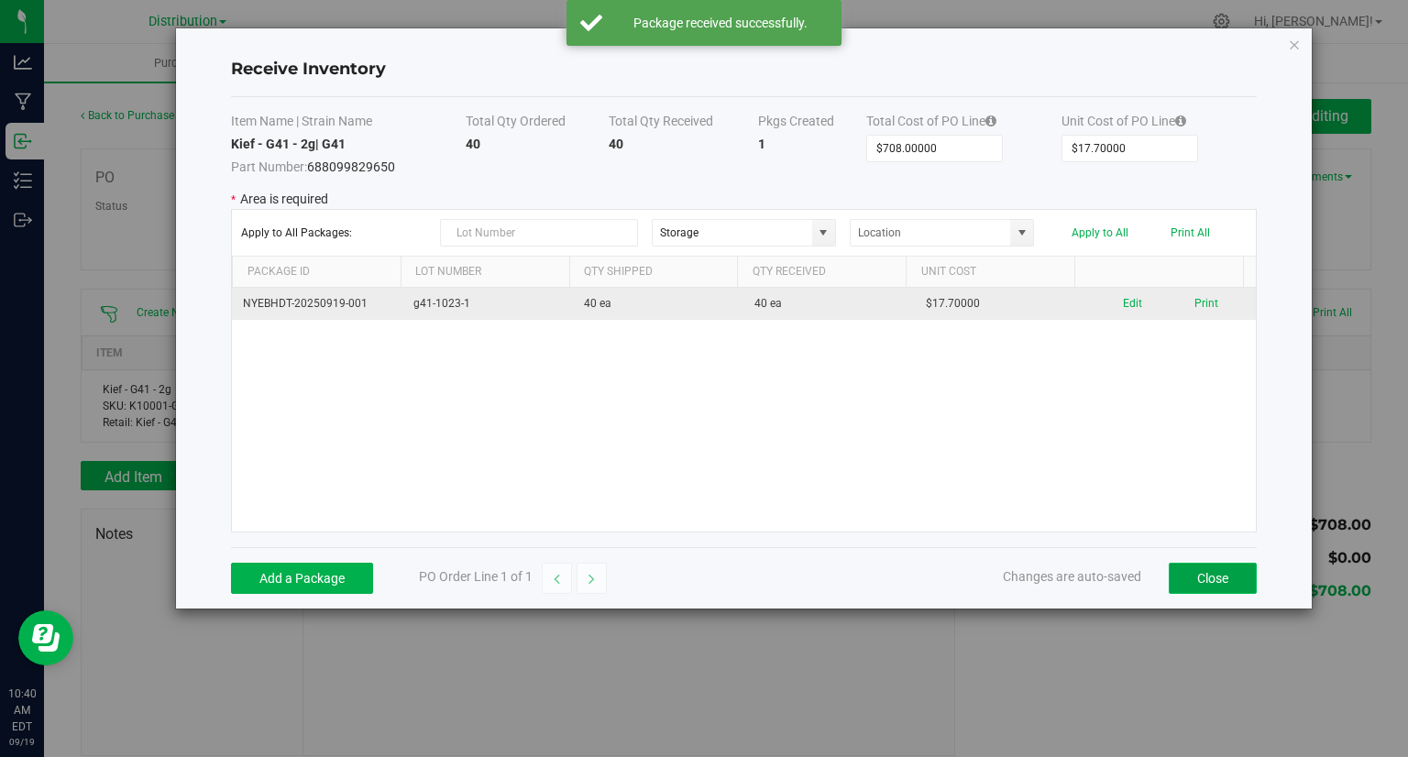
click at [1207, 577] on button "Close" at bounding box center [1213, 578] width 88 height 31
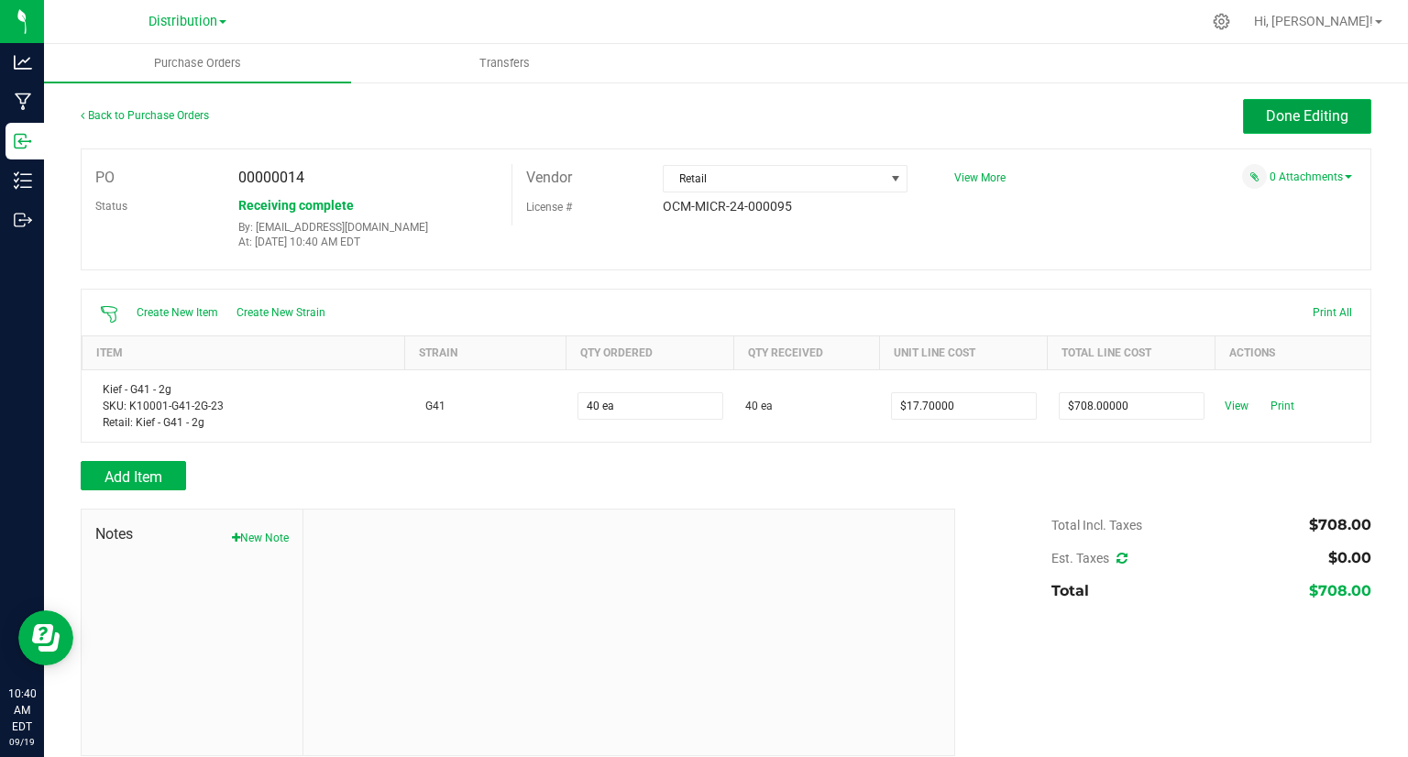
click at [1297, 120] on span "Done Editing" at bounding box center [1307, 115] width 82 height 17
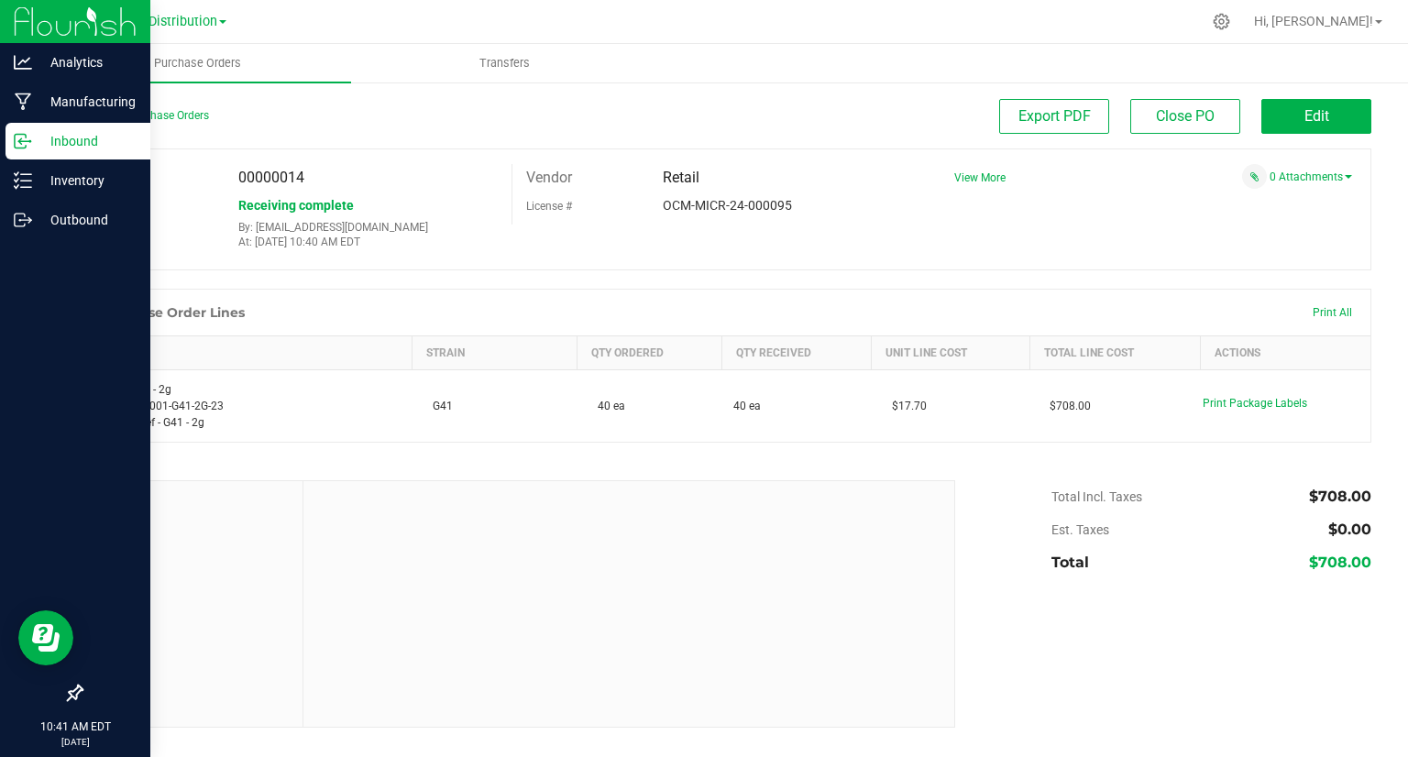
click at [106, 139] on p "Inbound" at bounding box center [87, 141] width 110 height 22
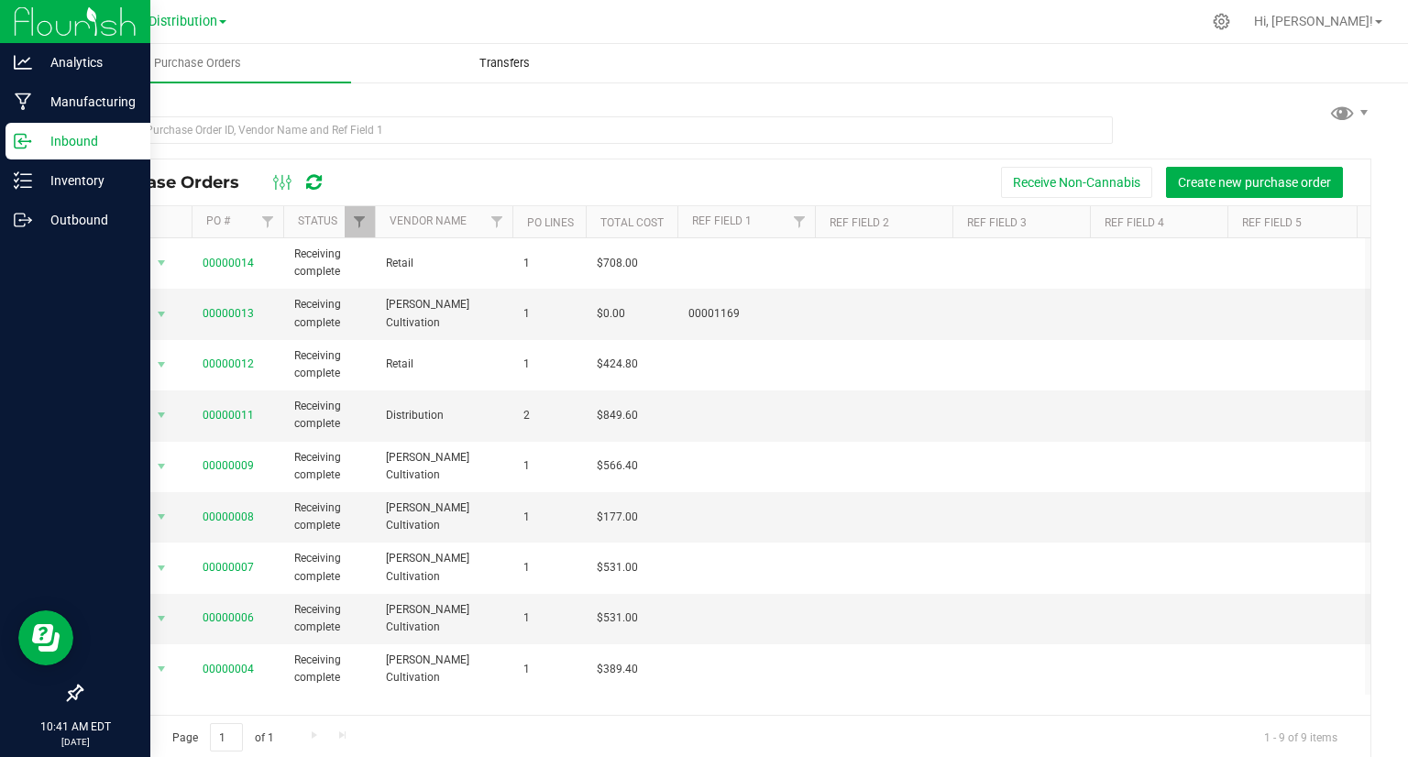
click at [539, 62] on span "Transfers" at bounding box center [505, 63] width 100 height 16
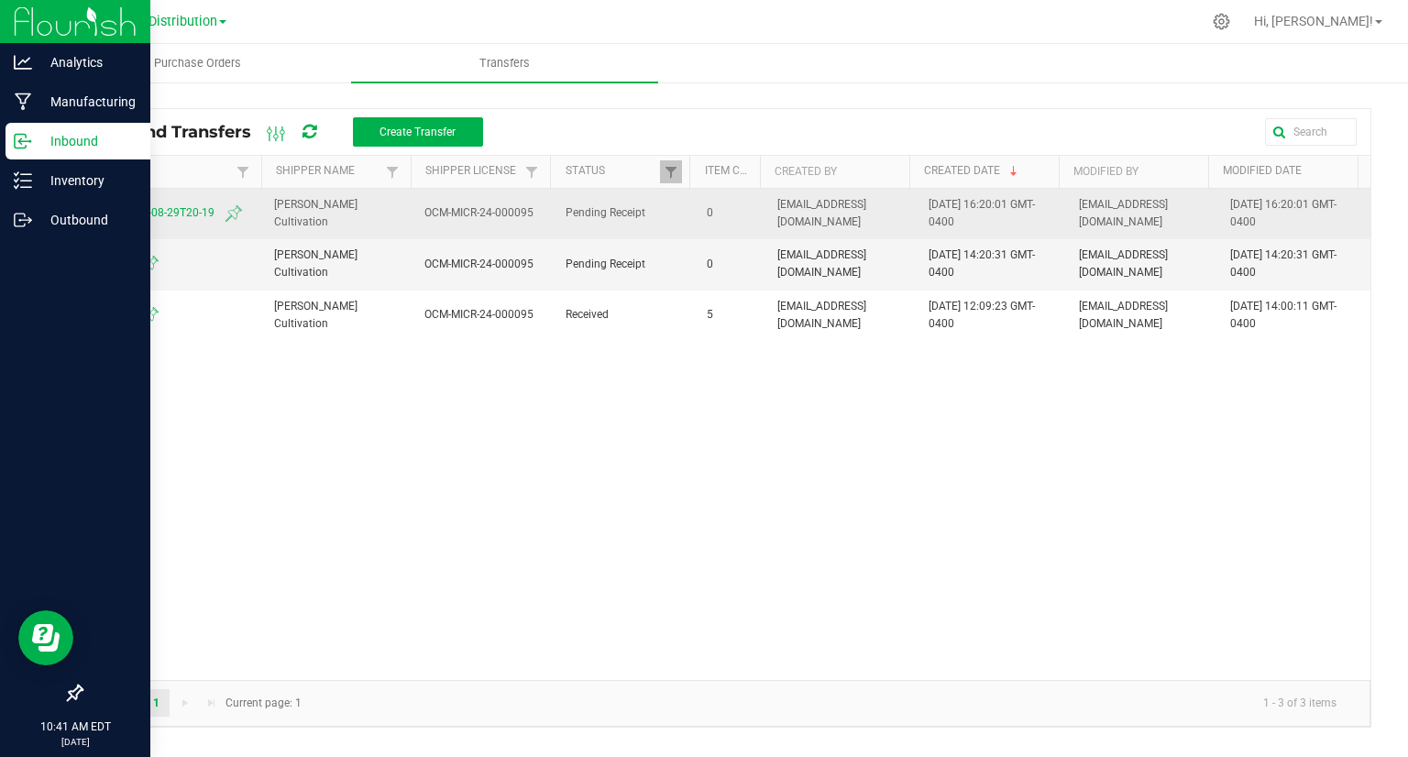
click at [165, 217] on span "Initial-2025-08-29T20-19" at bounding box center [172, 214] width 159 height 22
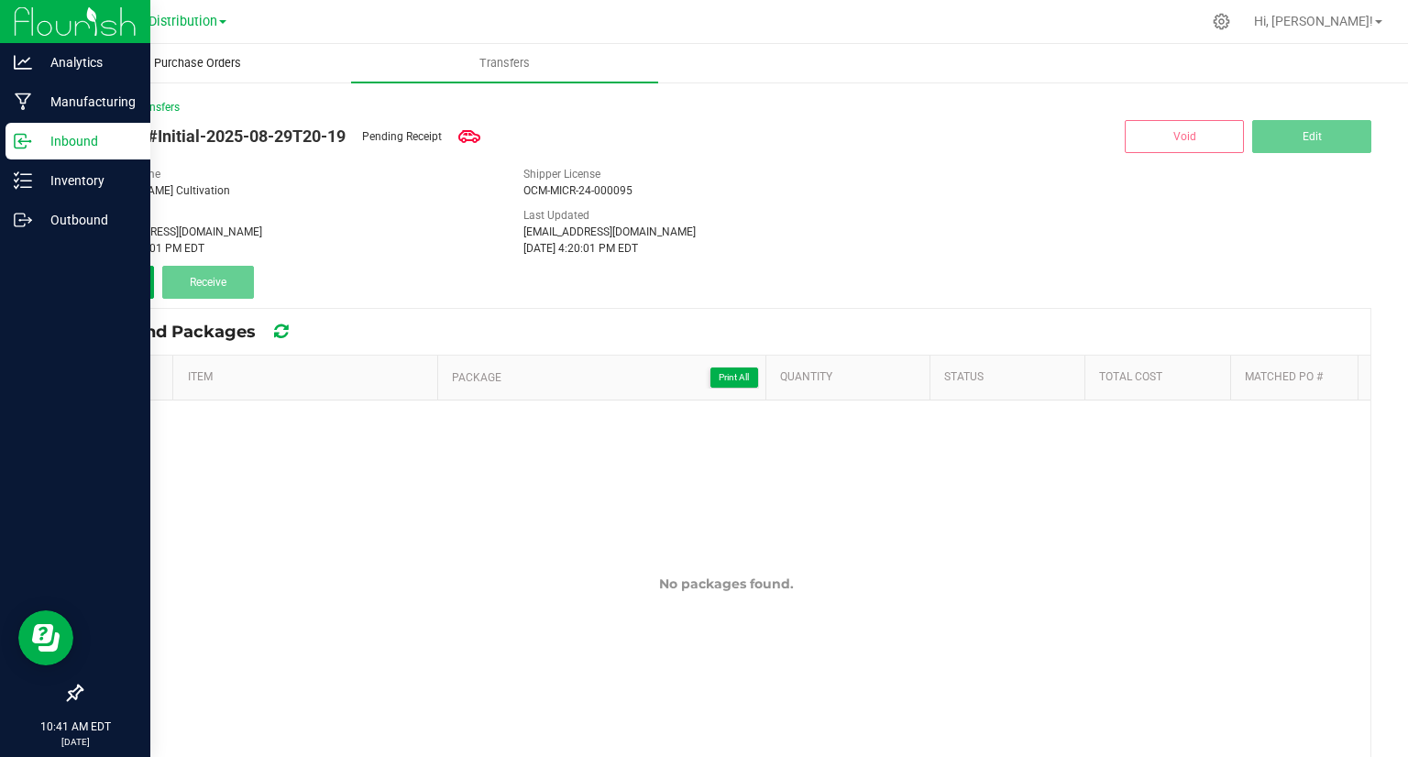
click at [190, 68] on span "Purchase Orders" at bounding box center [197, 63] width 137 height 16
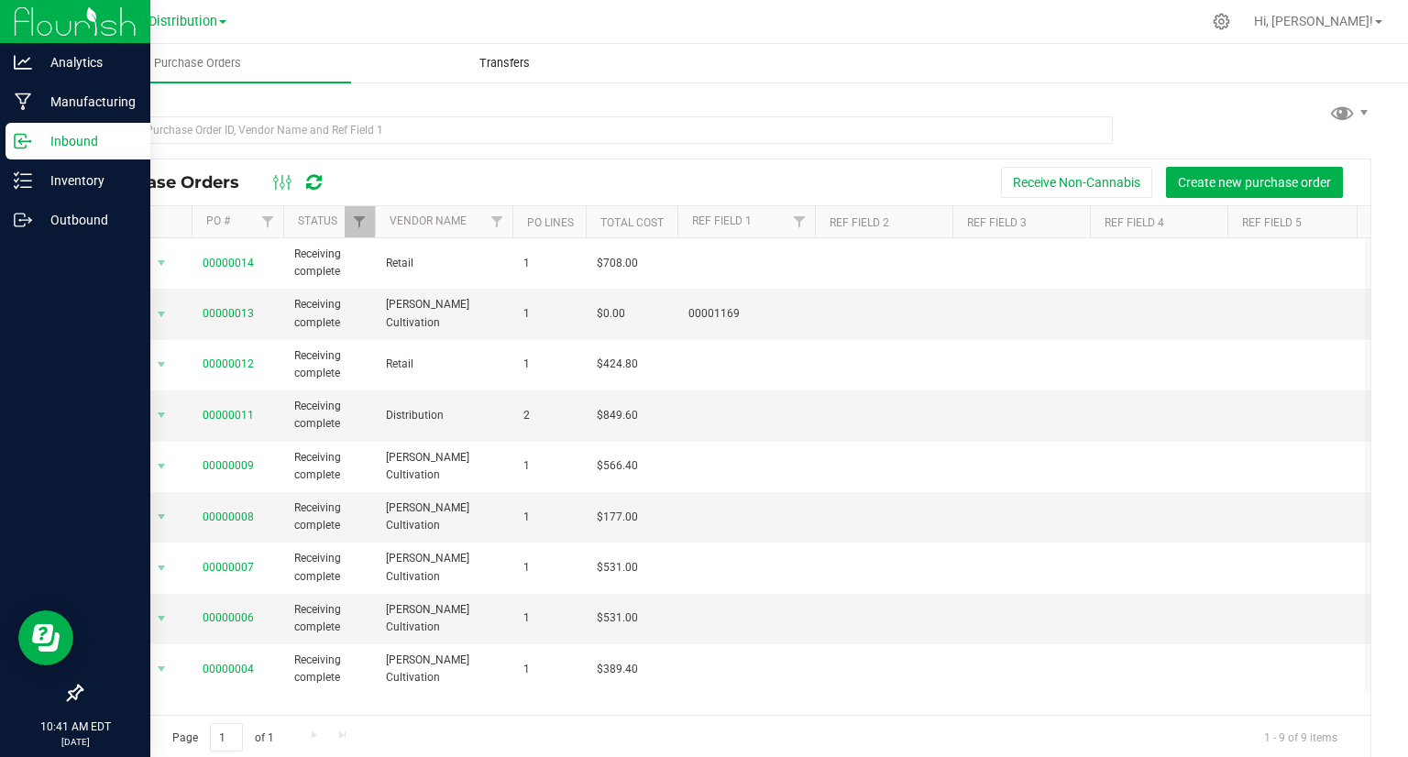
click at [499, 81] on uib-tab-heading "Transfers" at bounding box center [504, 63] width 305 height 37
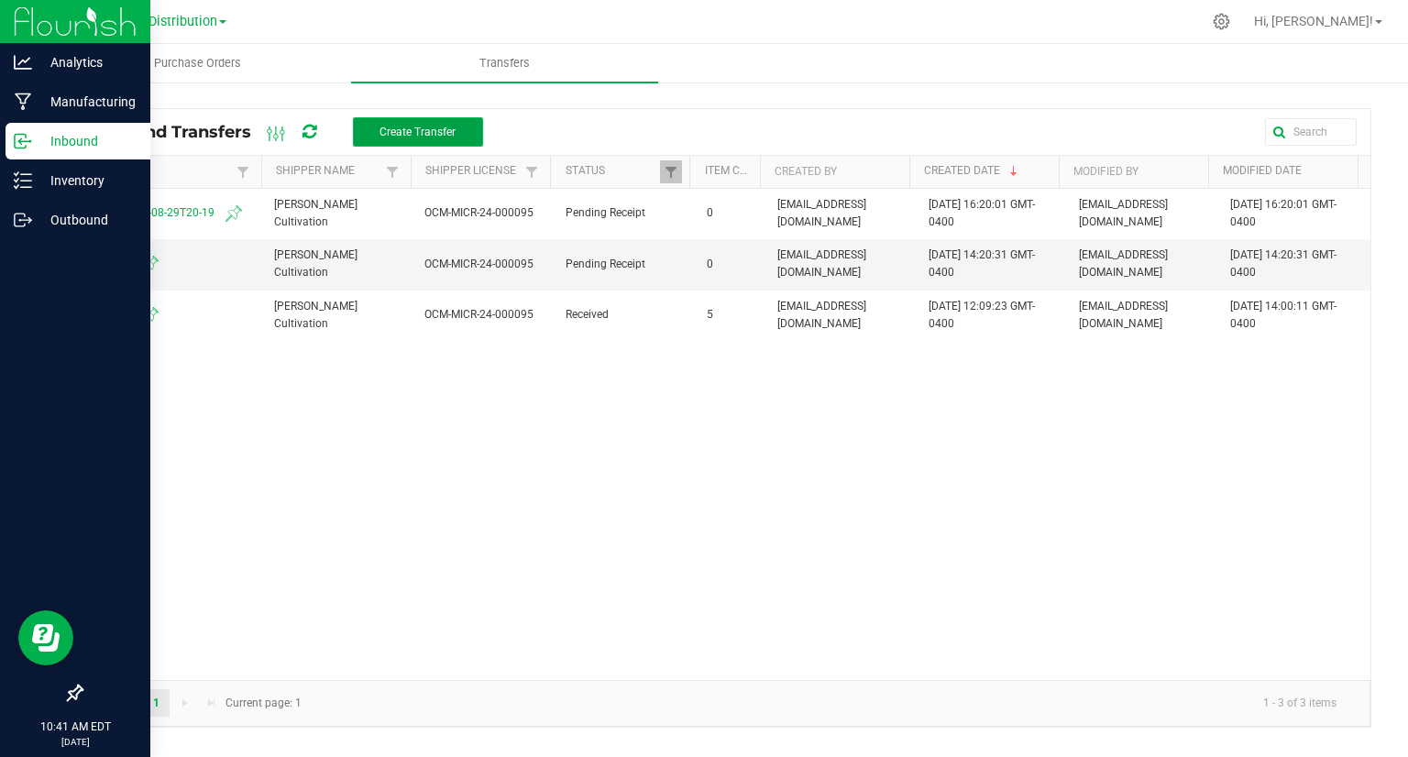
click at [390, 124] on button "Create Transfer" at bounding box center [418, 131] width 130 height 29
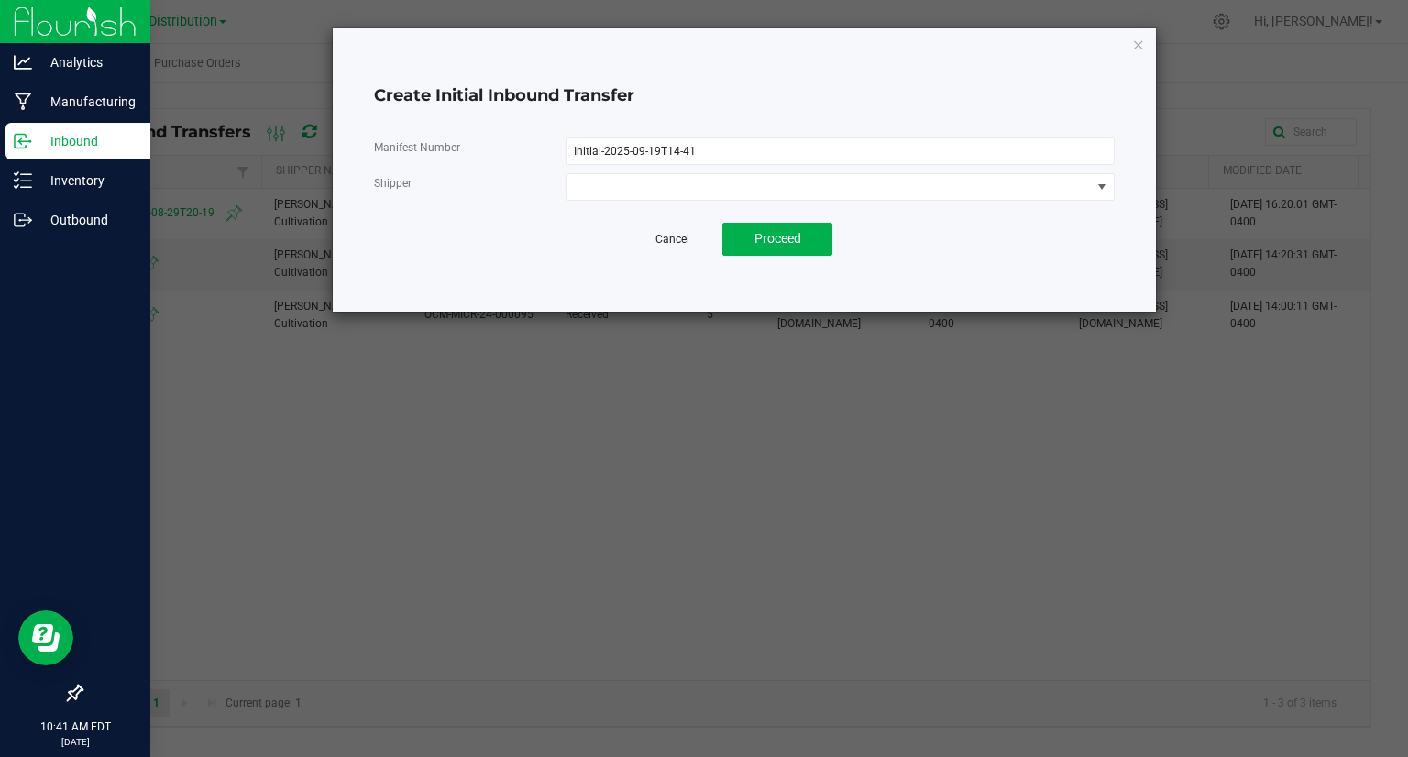
click at [672, 246] on link "Cancel" at bounding box center [672, 240] width 34 height 16
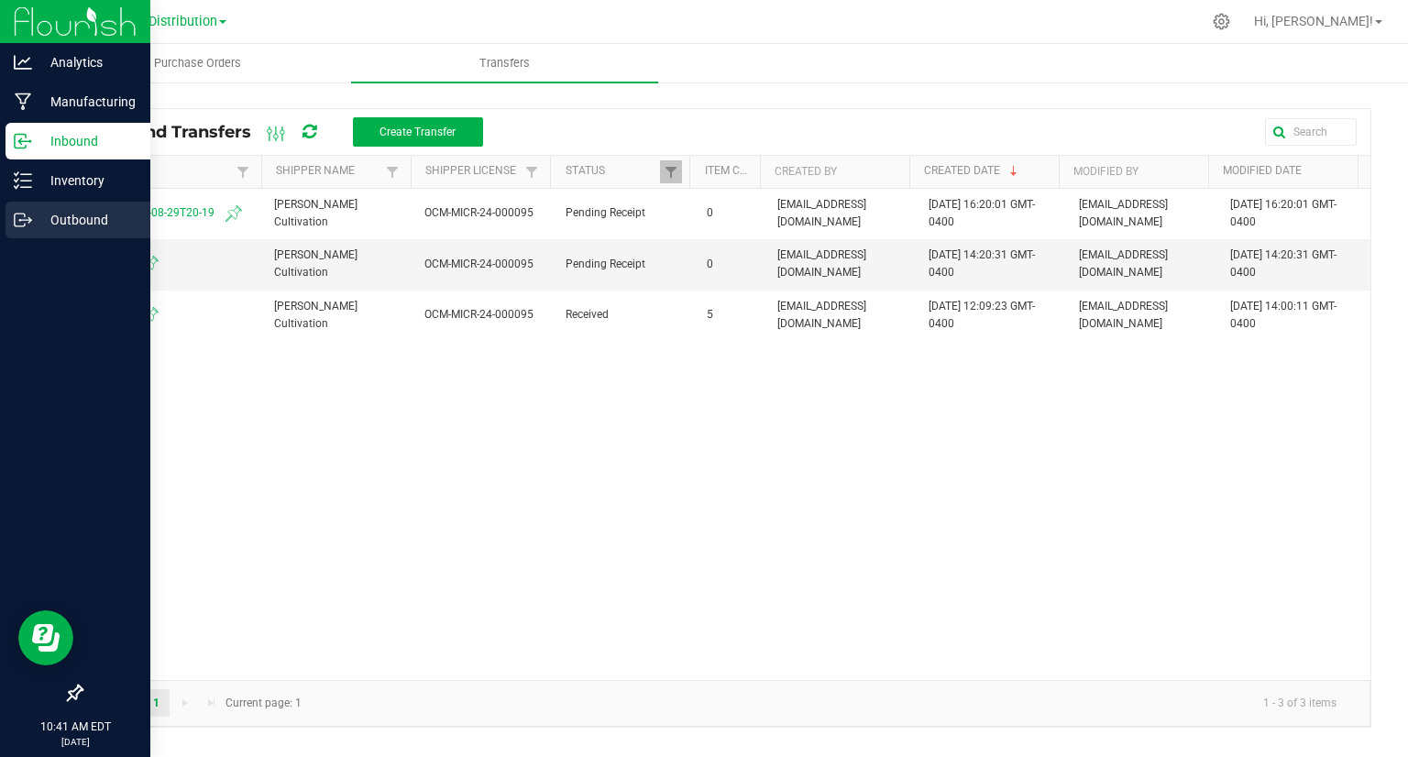
click at [52, 218] on p "Outbound" at bounding box center [87, 220] width 110 height 22
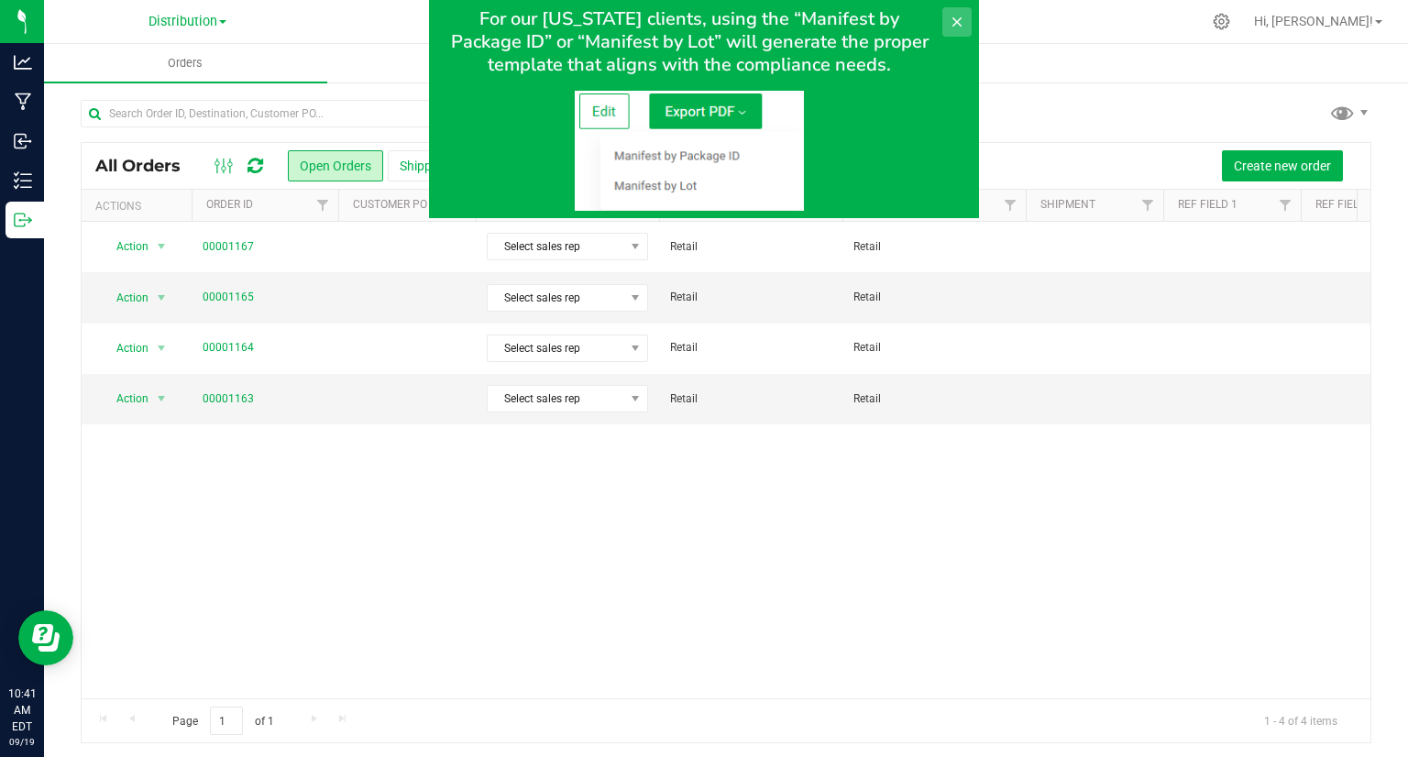
click at [946, 23] on button at bounding box center [956, 21] width 29 height 29
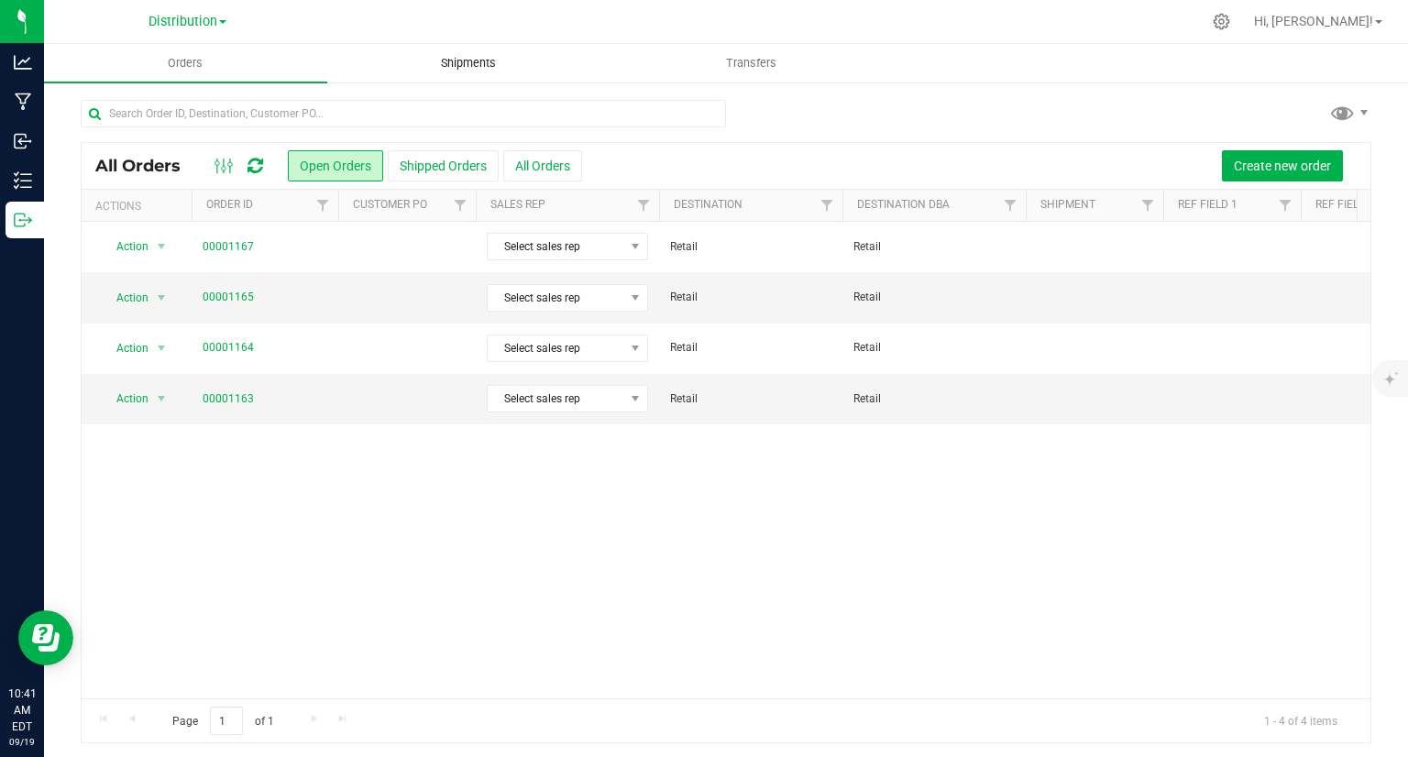
click at [429, 68] on span "Shipments" at bounding box center [468, 63] width 104 height 16
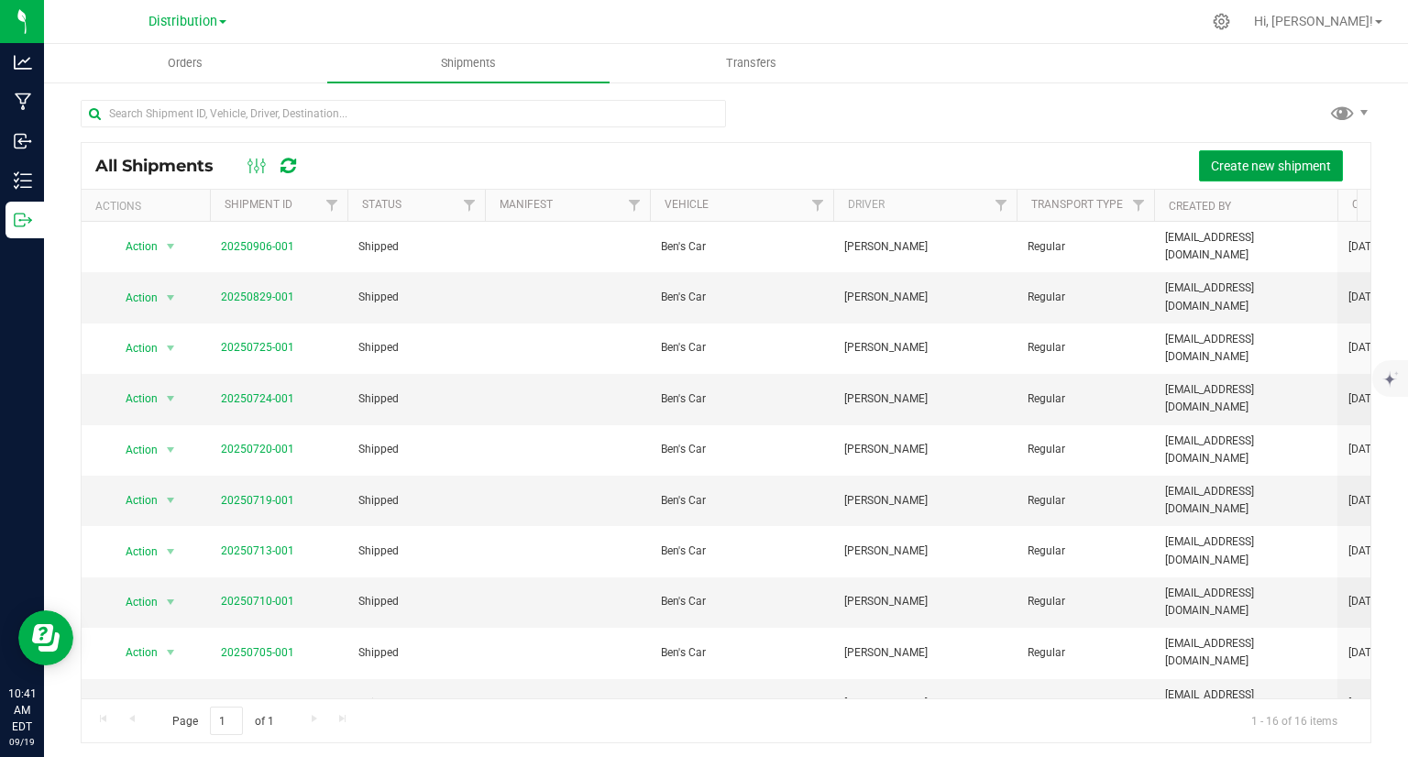
click at [1272, 168] on span "Create new shipment" at bounding box center [1271, 166] width 120 height 15
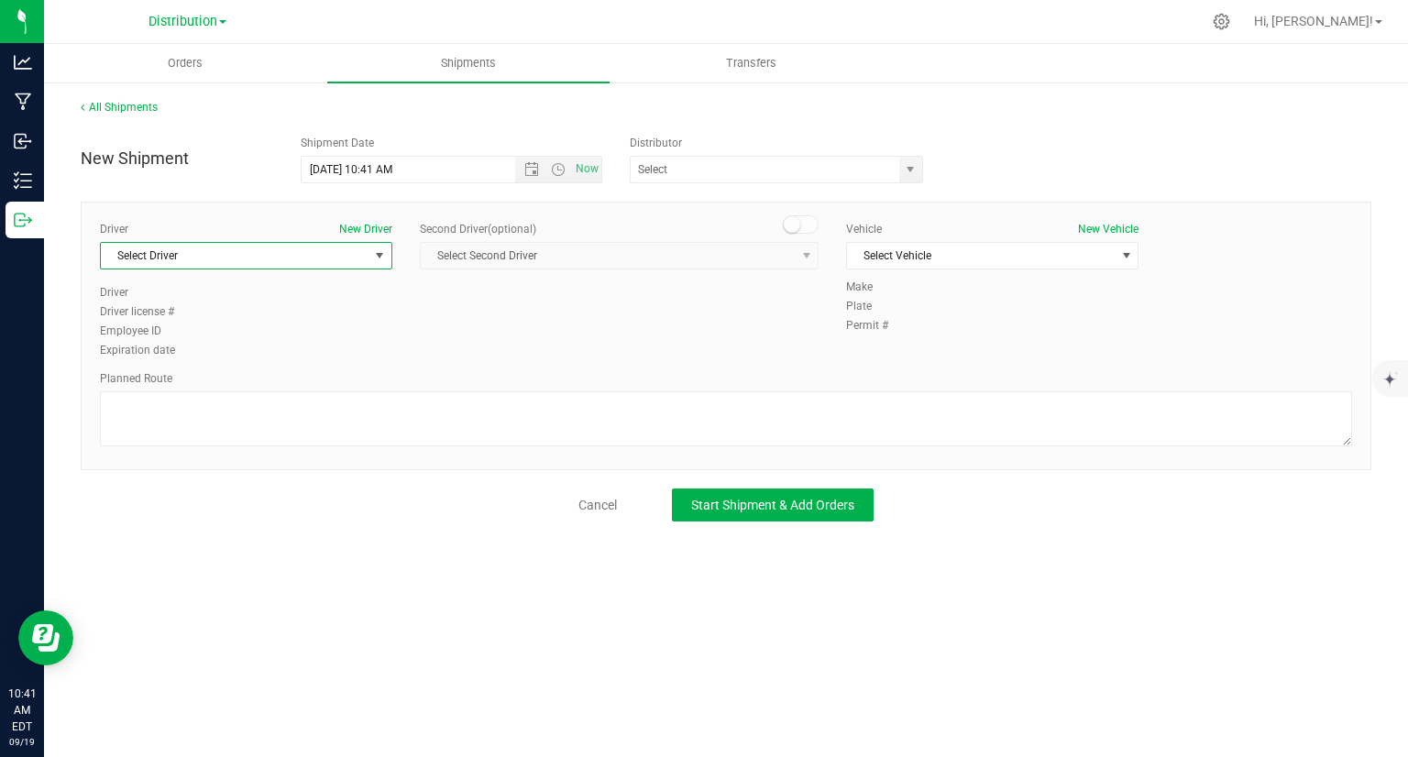
click at [357, 247] on span "Select Driver" at bounding box center [235, 256] width 268 height 26
click at [323, 327] on li "[PERSON_NAME]" at bounding box center [246, 331] width 291 height 27
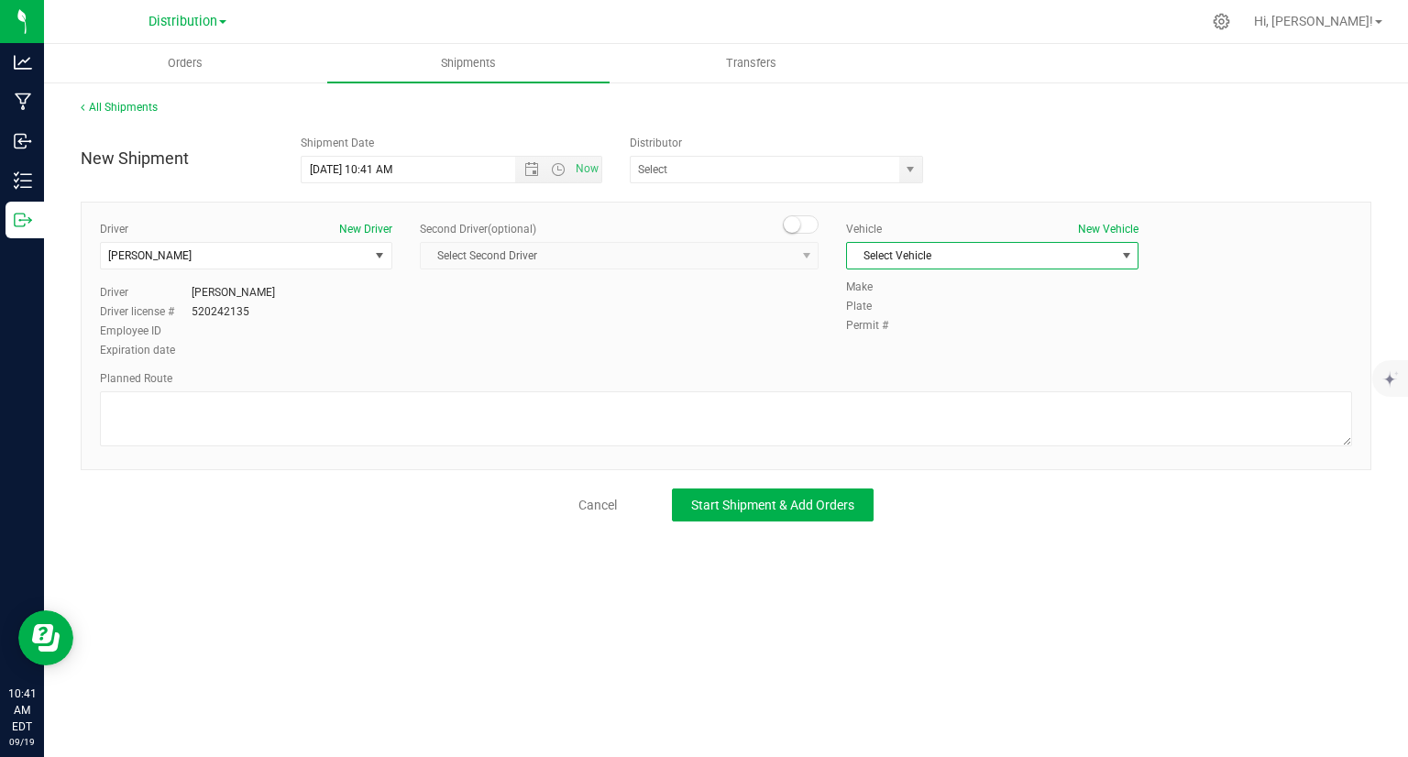
click at [1094, 248] on span "Select Vehicle" at bounding box center [981, 256] width 268 height 26
click at [1078, 287] on li "Ben's Car" at bounding box center [992, 286] width 291 height 27
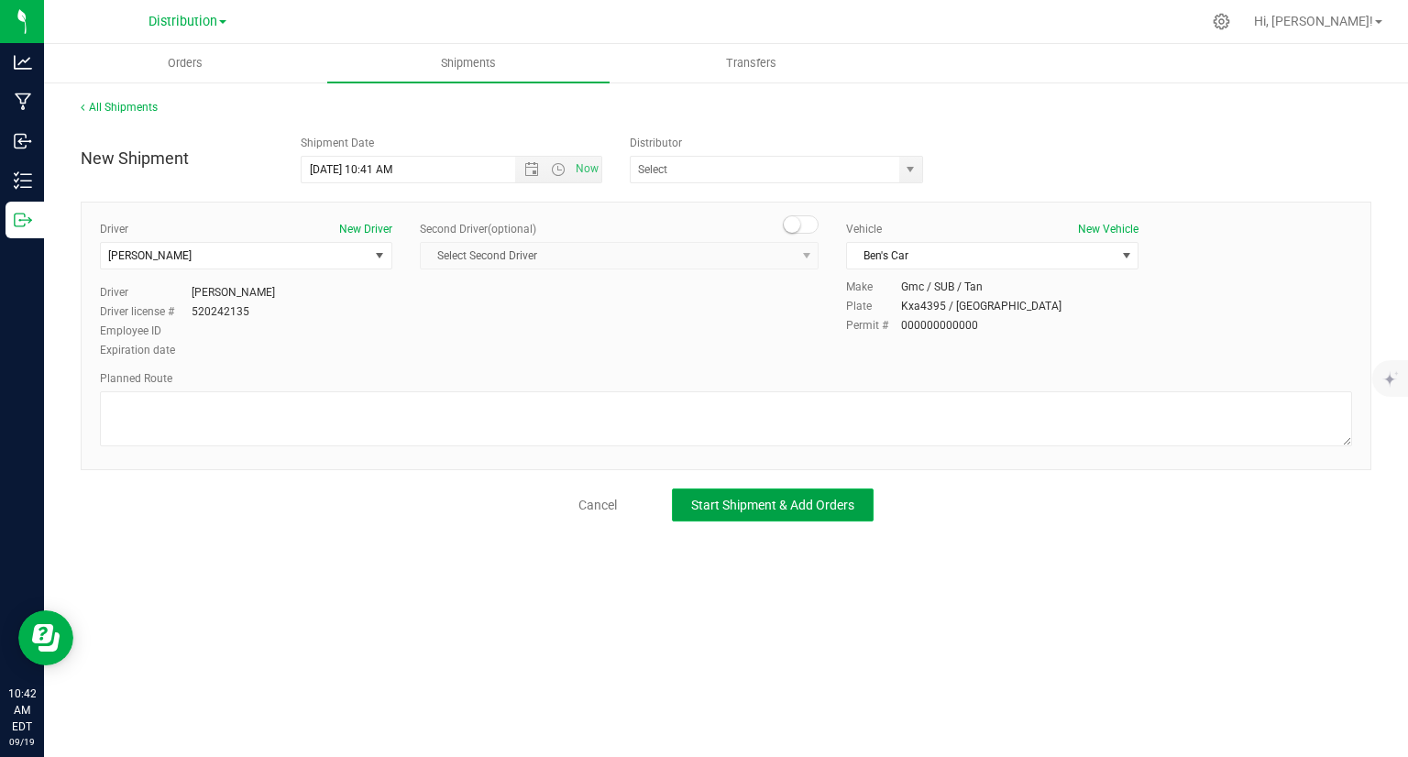
click at [729, 502] on span "Start Shipment & Add Orders" at bounding box center [772, 505] width 163 height 15
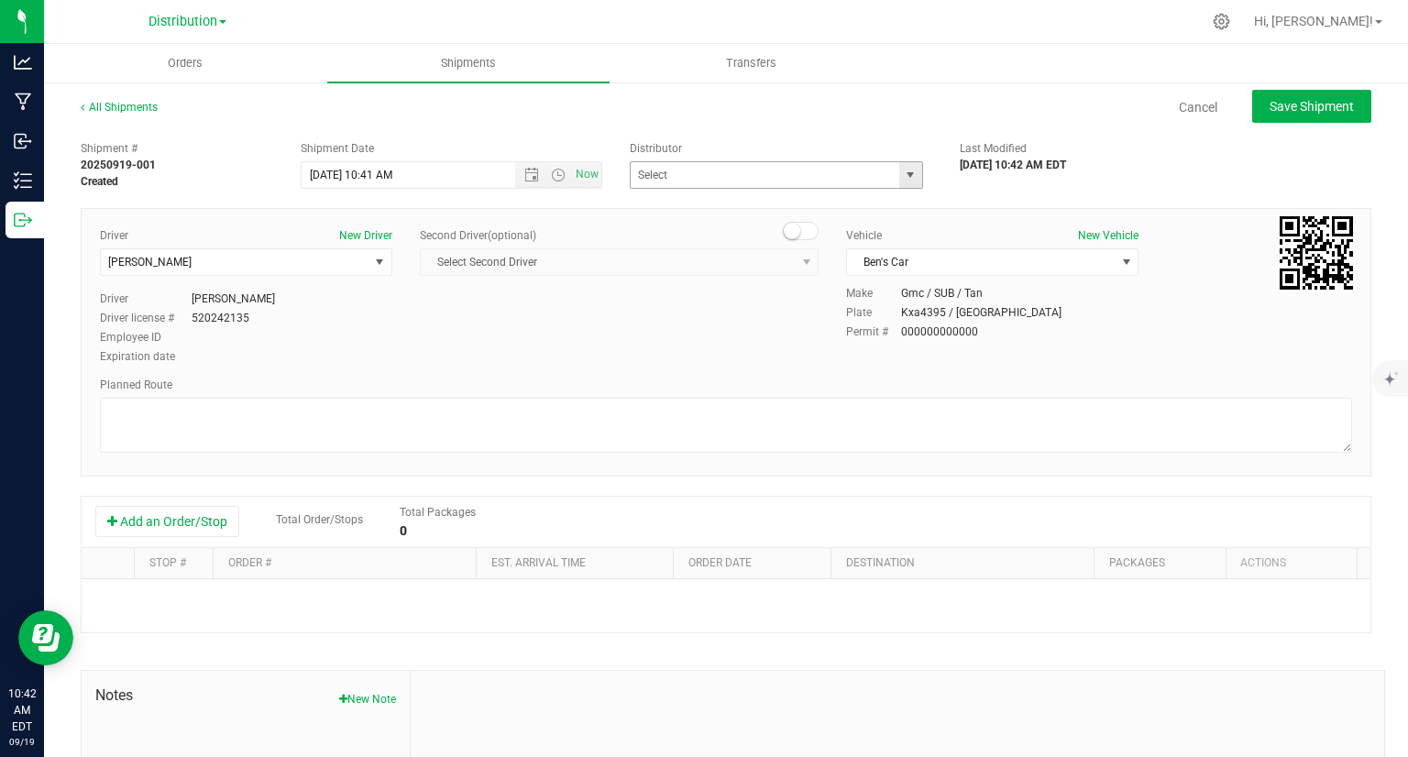
click at [903, 180] on span "select" at bounding box center [910, 175] width 15 height 15
click at [896, 195] on li "Distribution" at bounding box center [769, 205] width 288 height 27
type input "Distribution"
click at [154, 525] on button "Add an Order/Stop" at bounding box center [167, 521] width 144 height 31
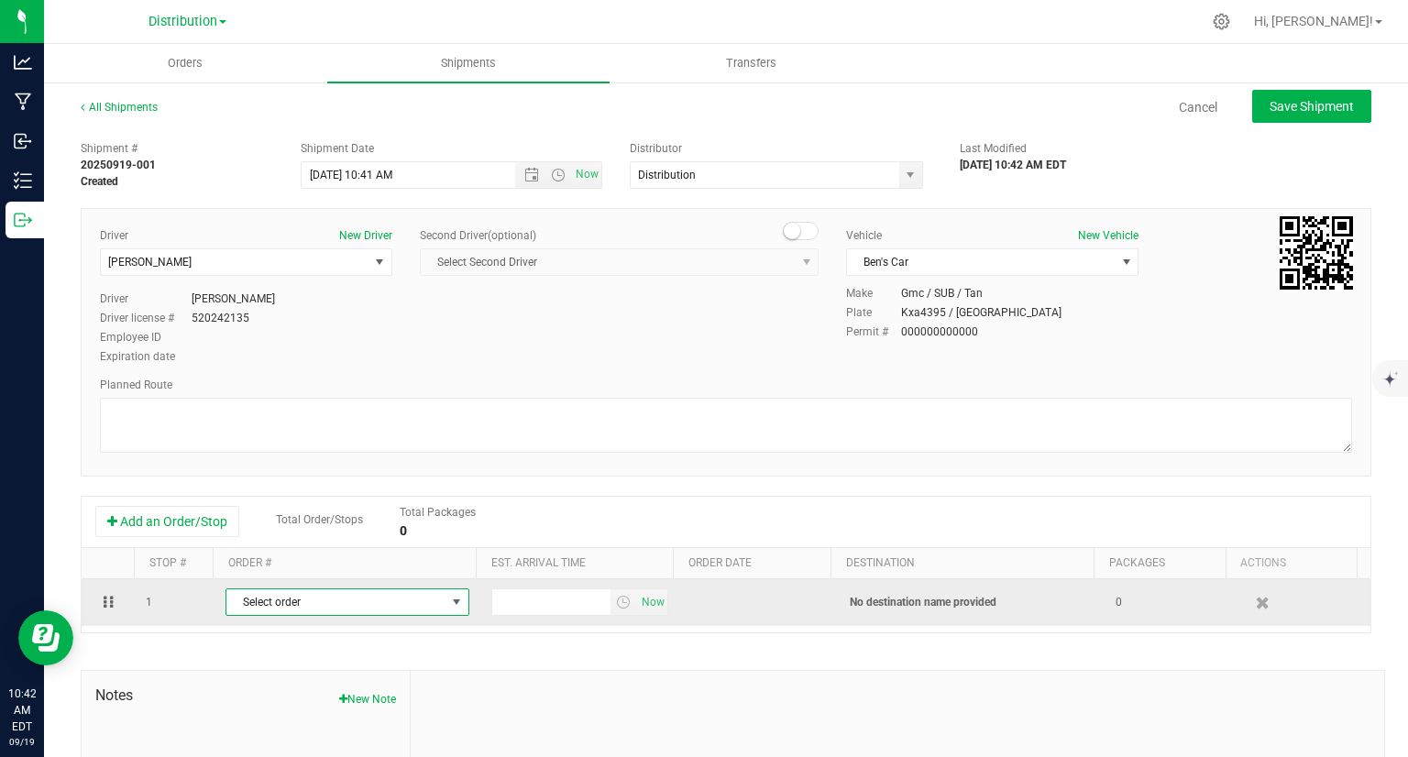
click at [425, 599] on span "Select order" at bounding box center [335, 602] width 219 height 26
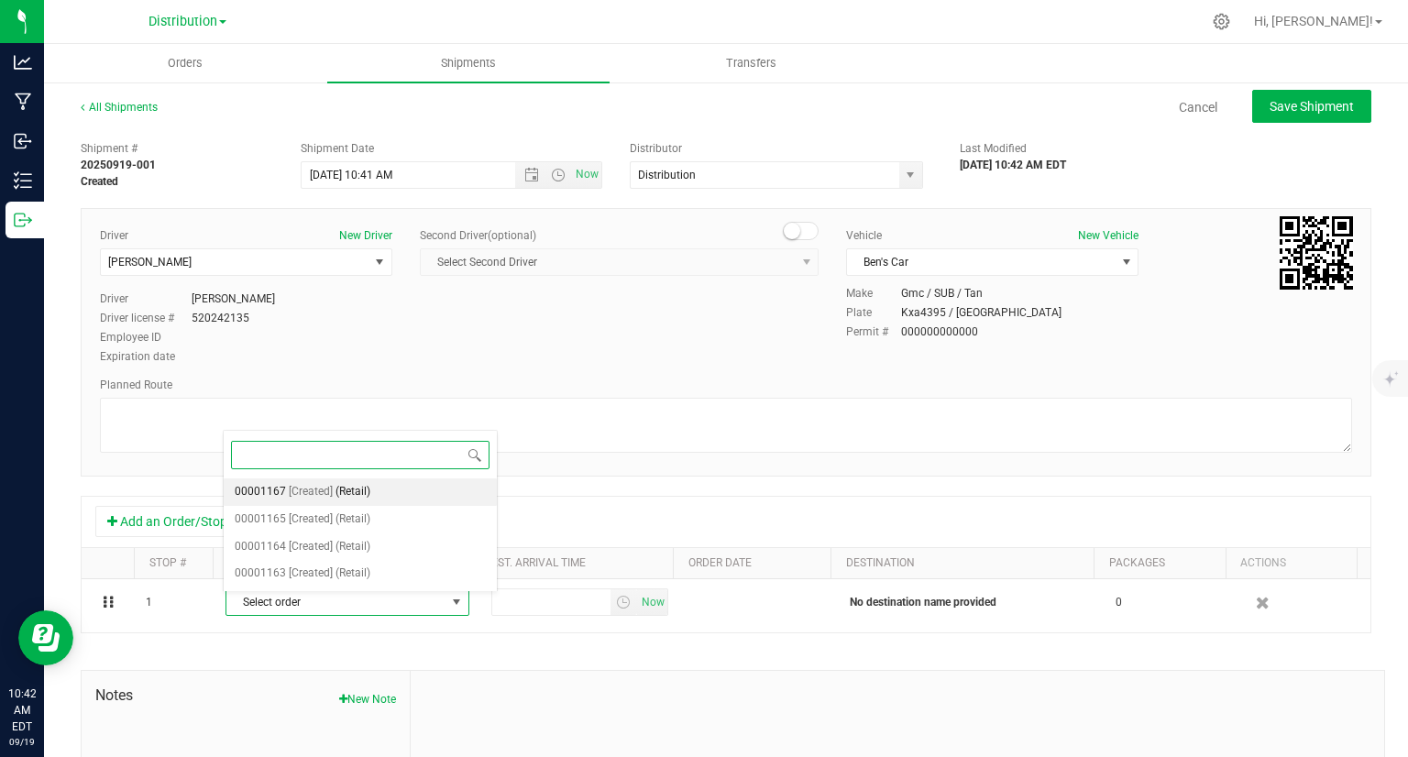
click at [407, 484] on li "00001167 [Created] (Retail)" at bounding box center [360, 491] width 273 height 27
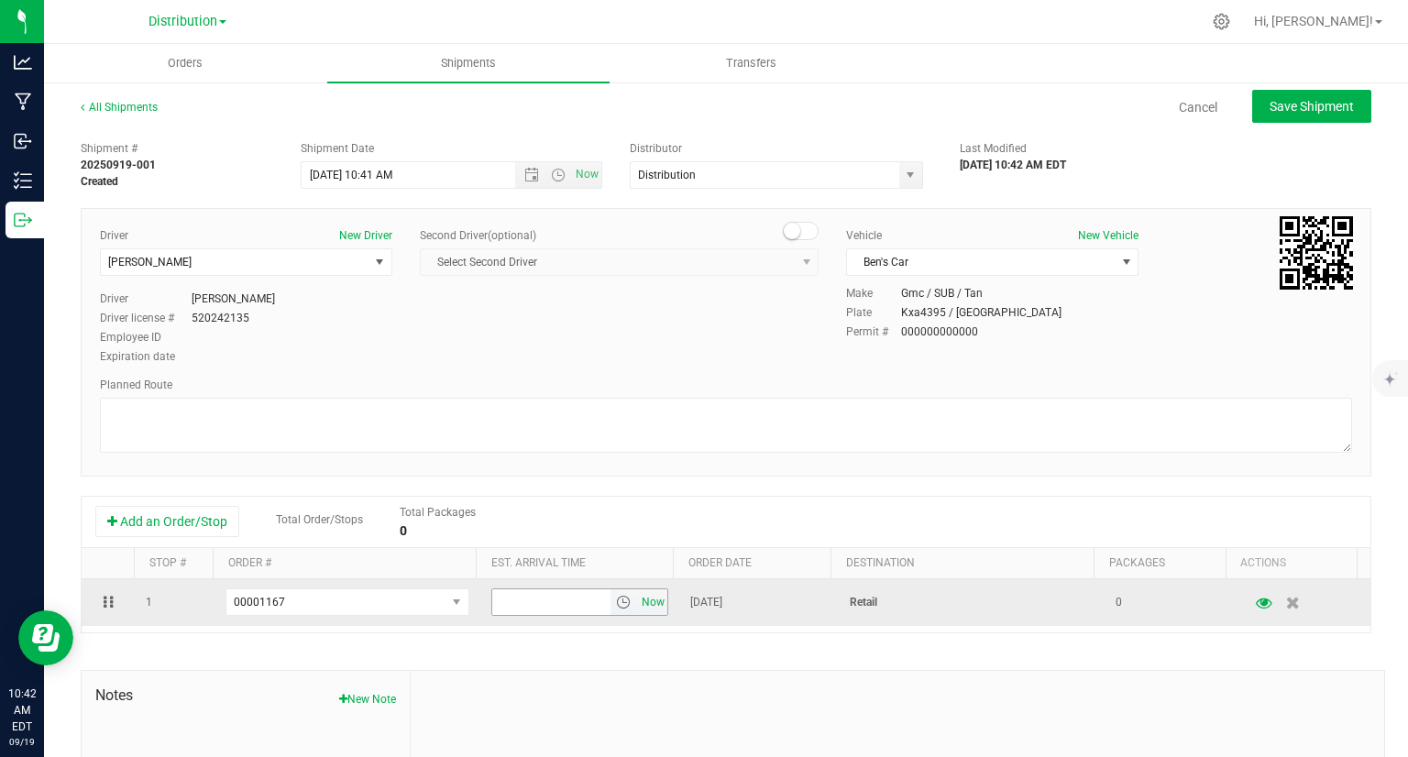
click at [638, 611] on span "Now" at bounding box center [653, 602] width 31 height 27
click at [1248, 607] on button "button" at bounding box center [1263, 603] width 33 height 36
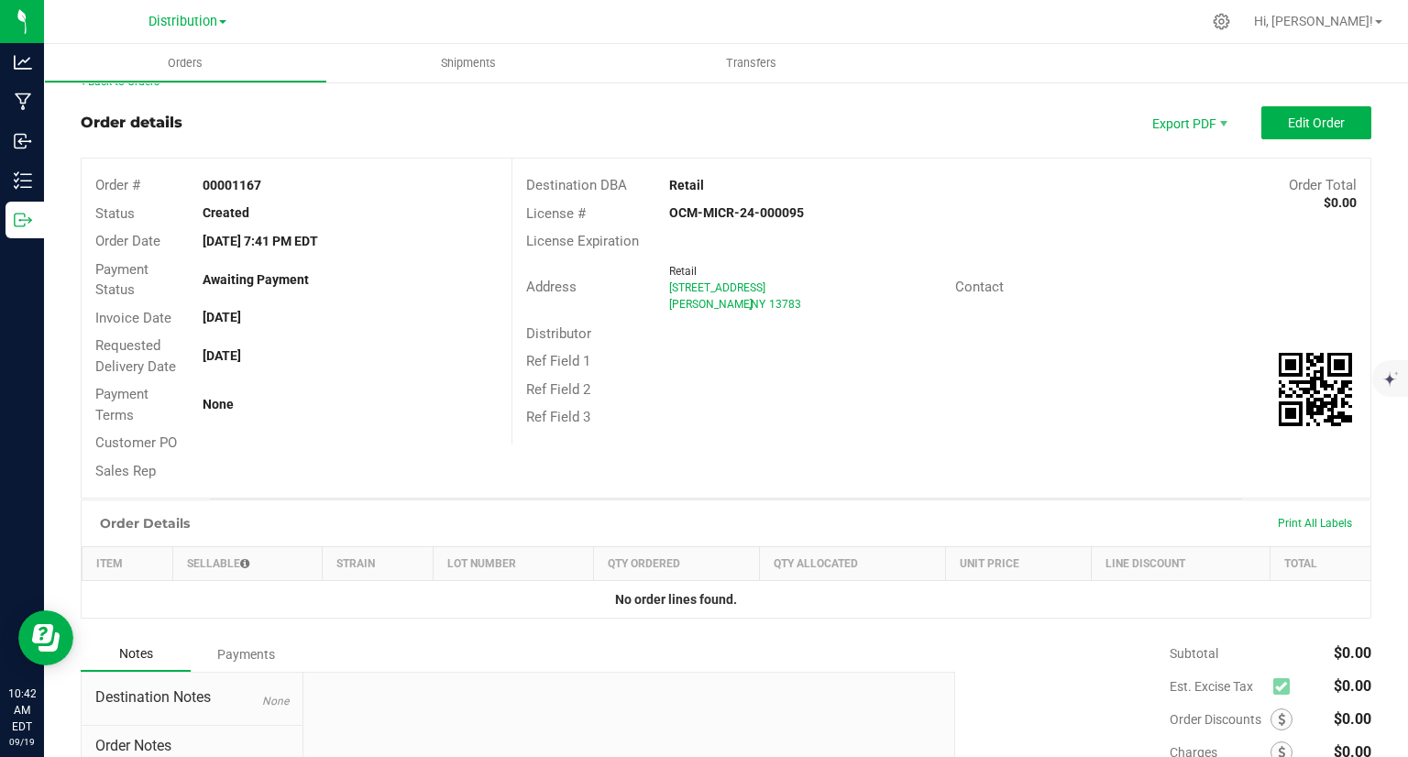
scroll to position [23, 0]
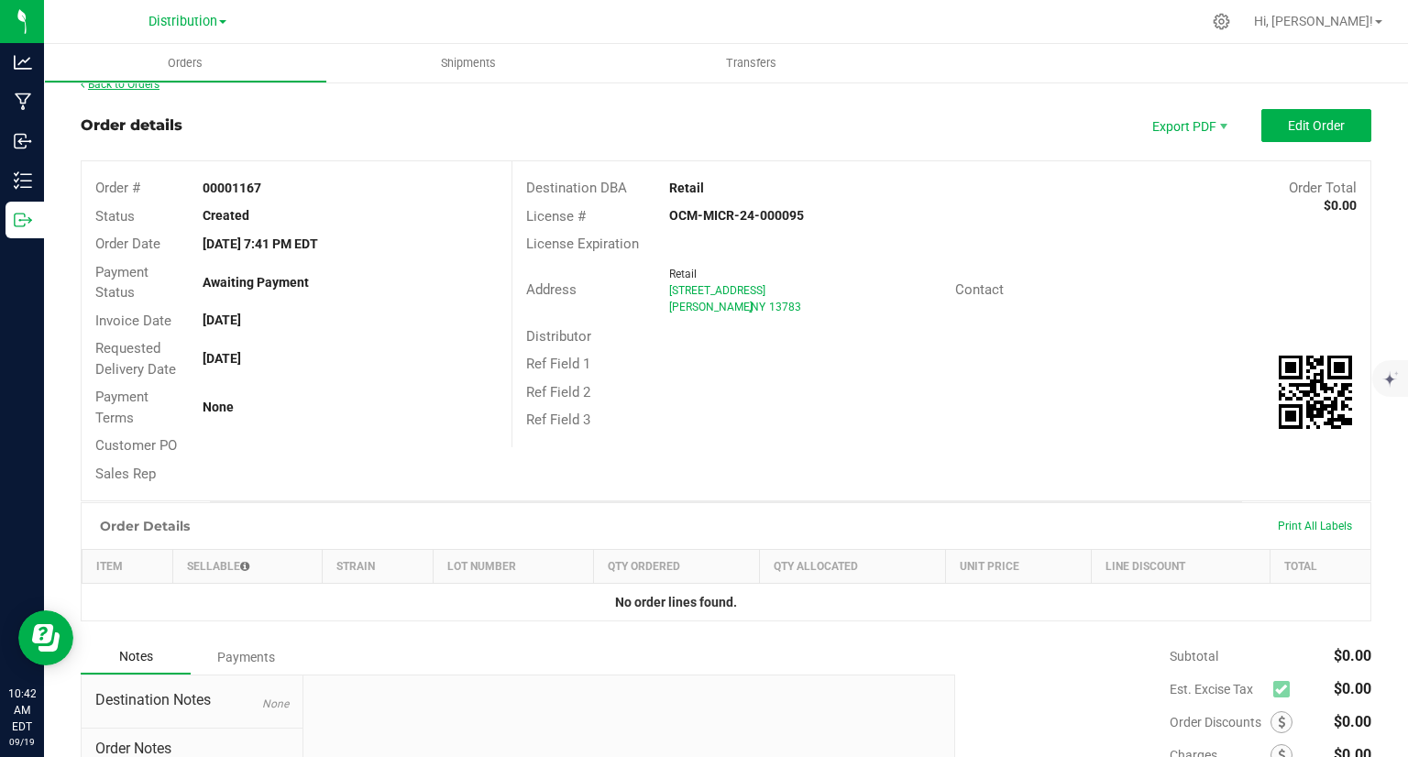
click at [150, 83] on link "Back to Orders" at bounding box center [120, 84] width 79 height 13
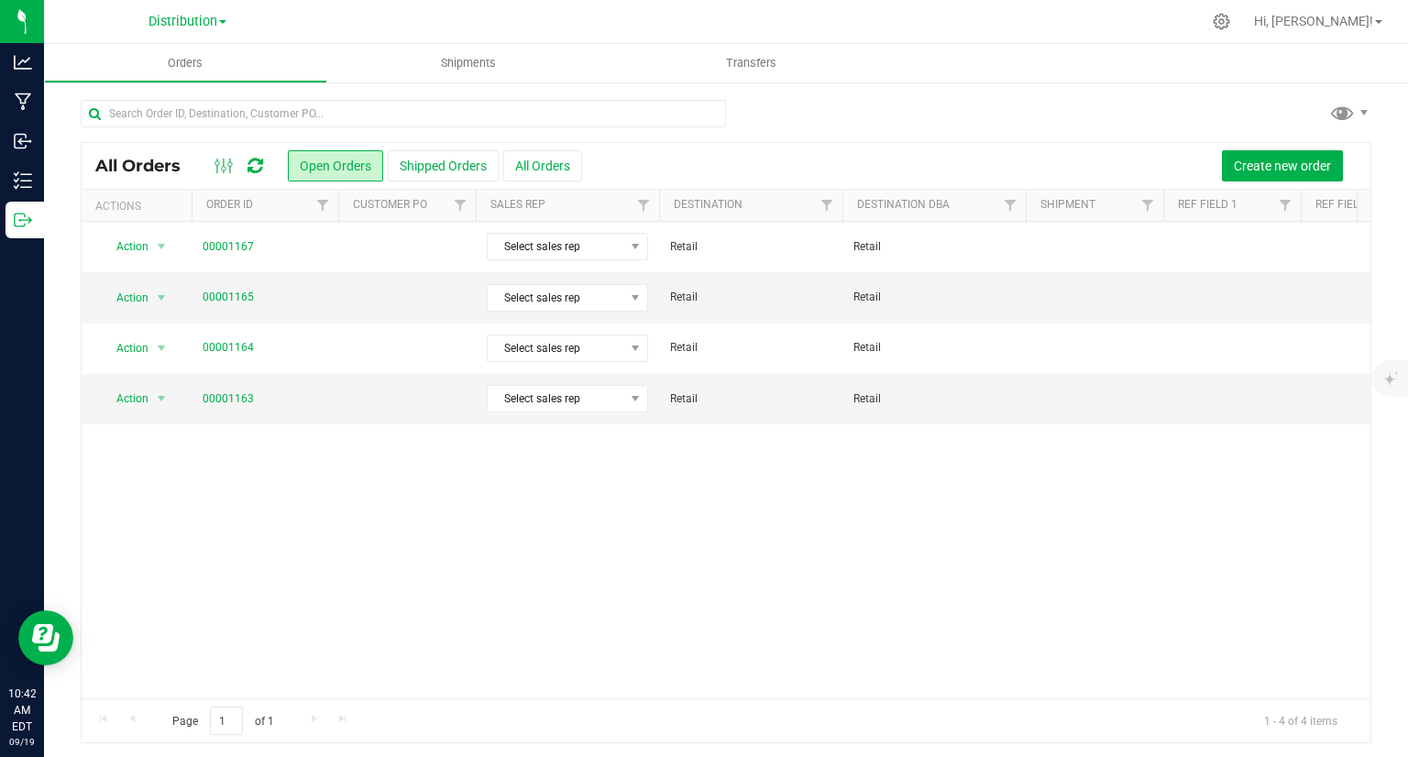
click at [150, 83] on div "All Orders Open Orders Shipped Orders All Orders Create new order Actions Order…" at bounding box center [726, 421] width 1364 height 681
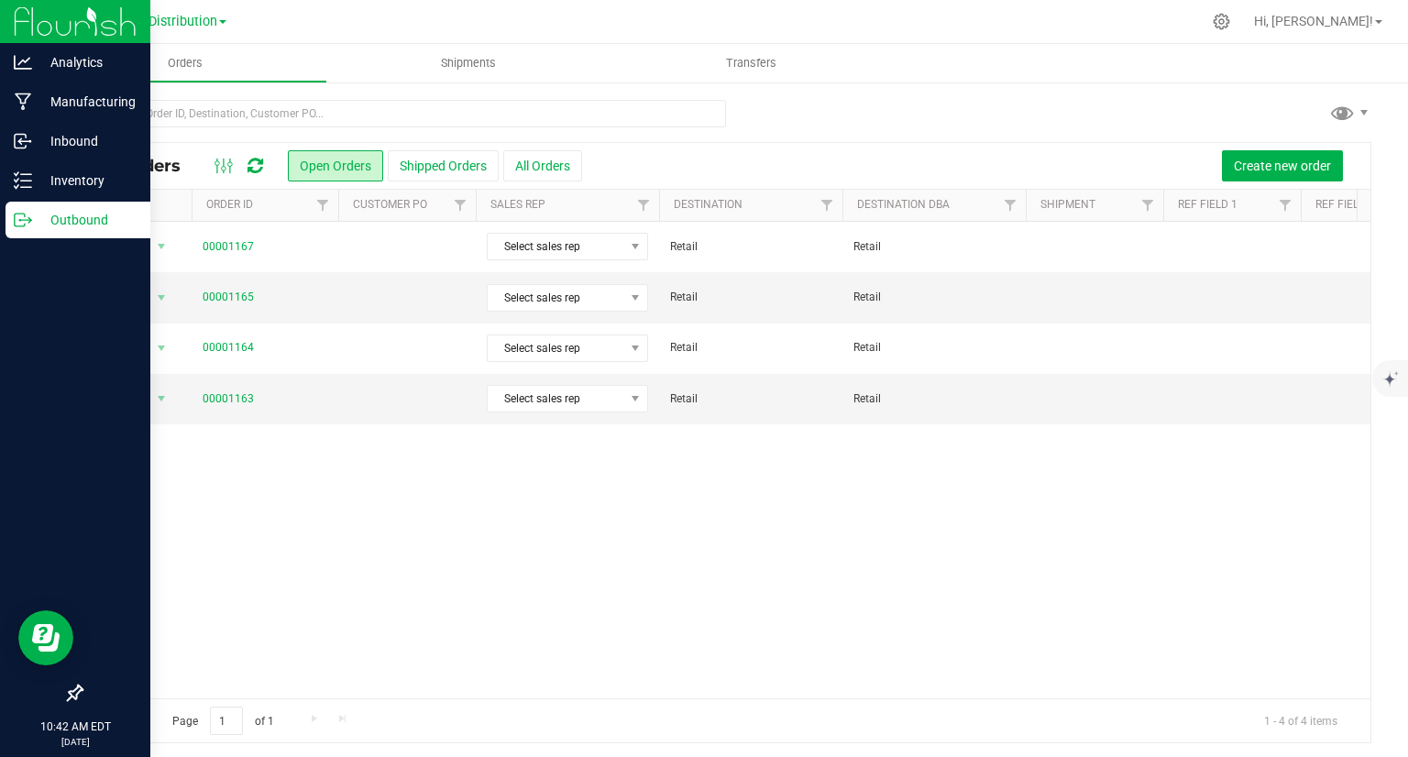
click at [103, 210] on p "Outbound" at bounding box center [87, 220] width 110 height 22
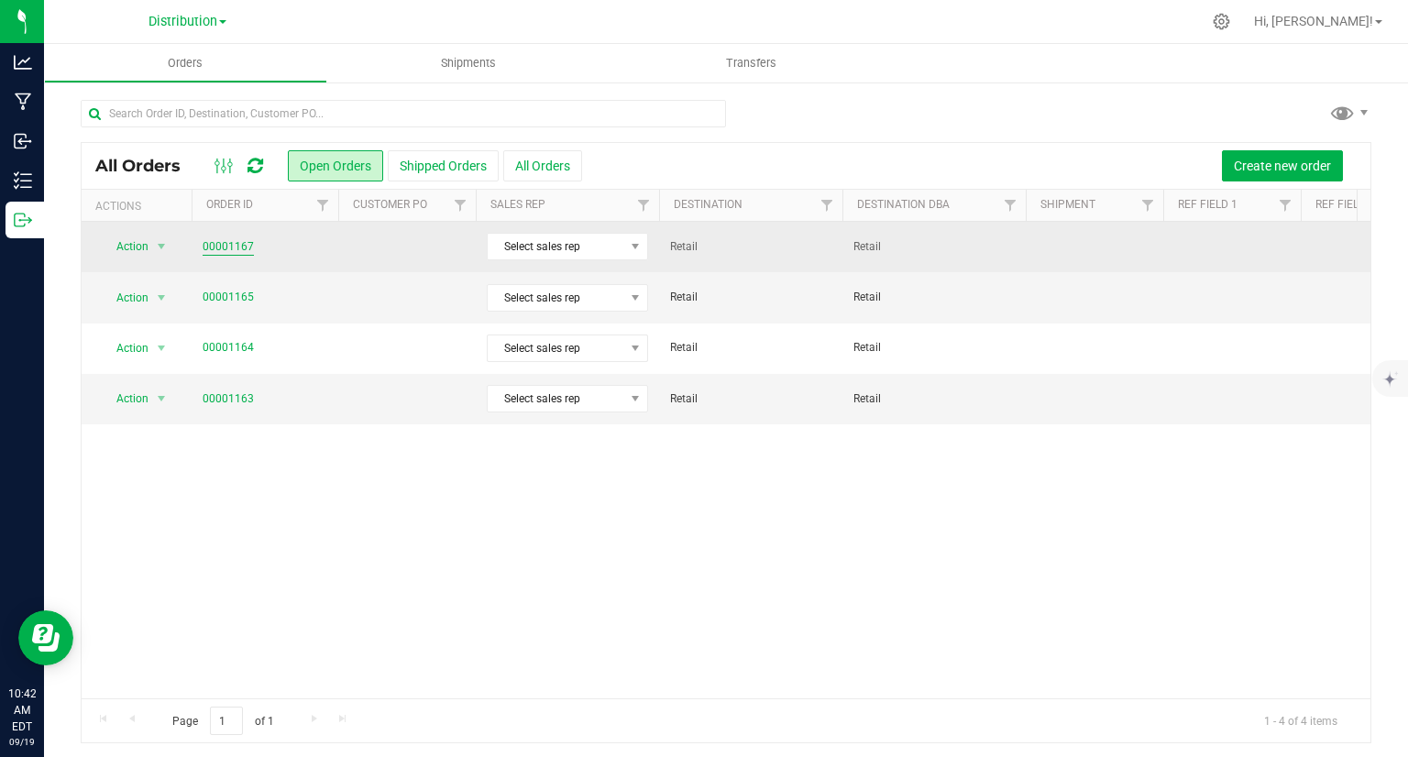
click at [236, 243] on link "00001167" at bounding box center [228, 246] width 51 height 17
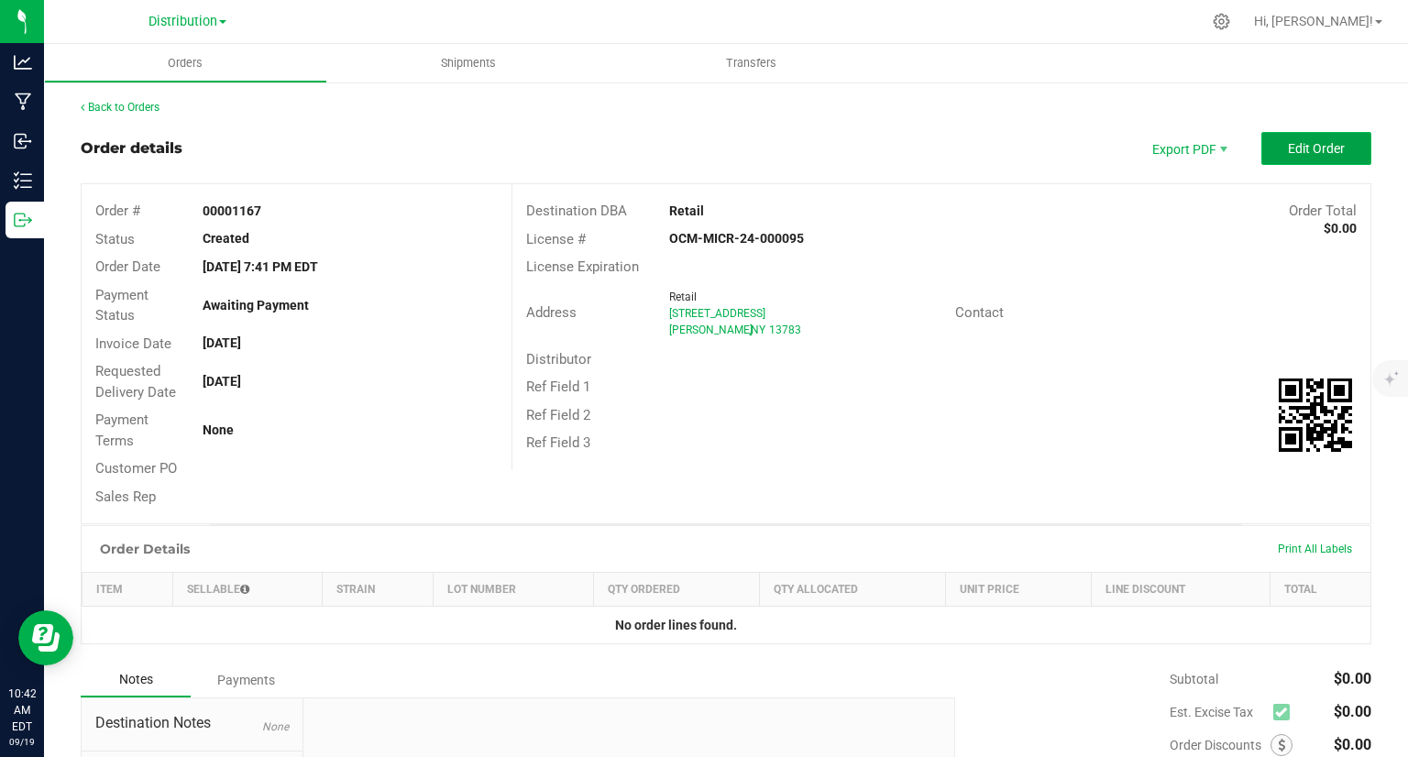
click at [1324, 154] on span "Edit Order" at bounding box center [1316, 148] width 57 height 15
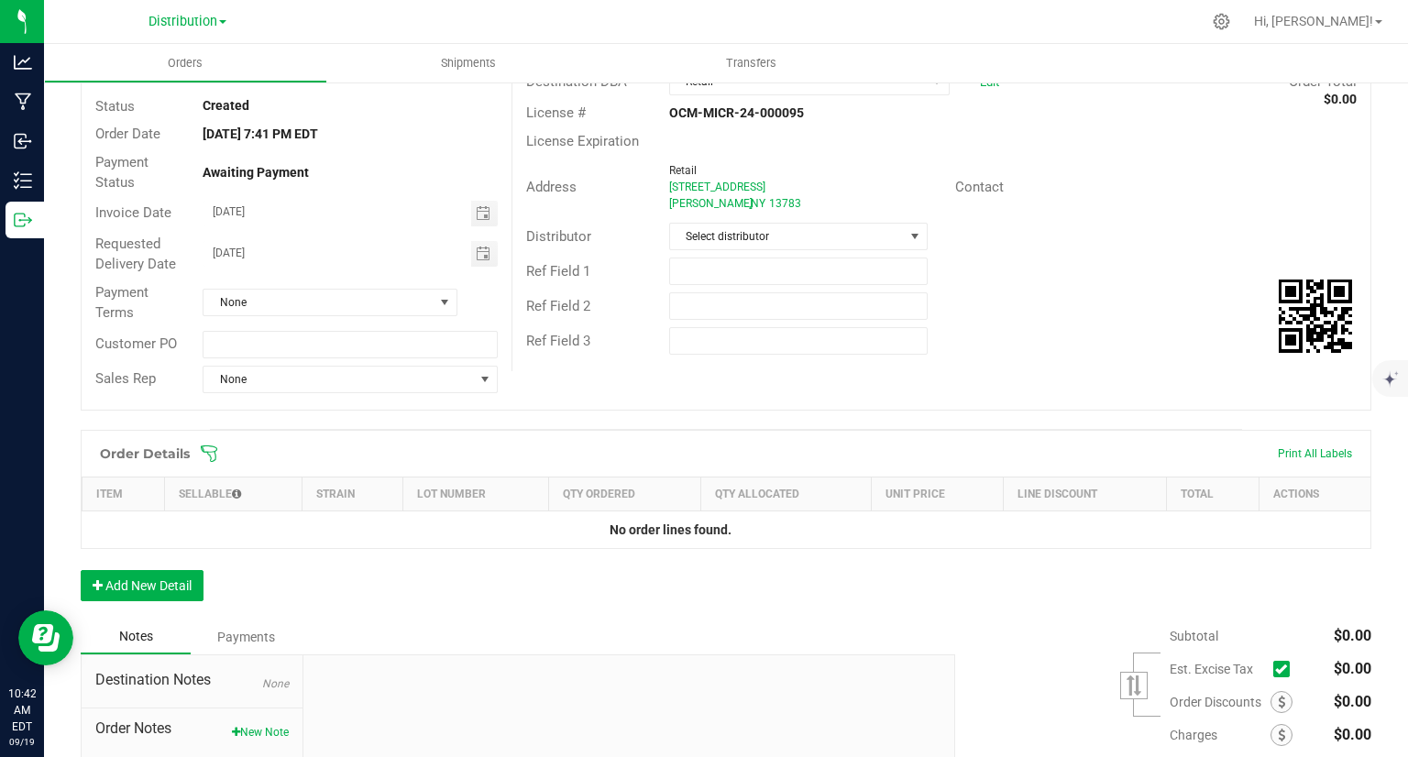
scroll to position [111, 0]
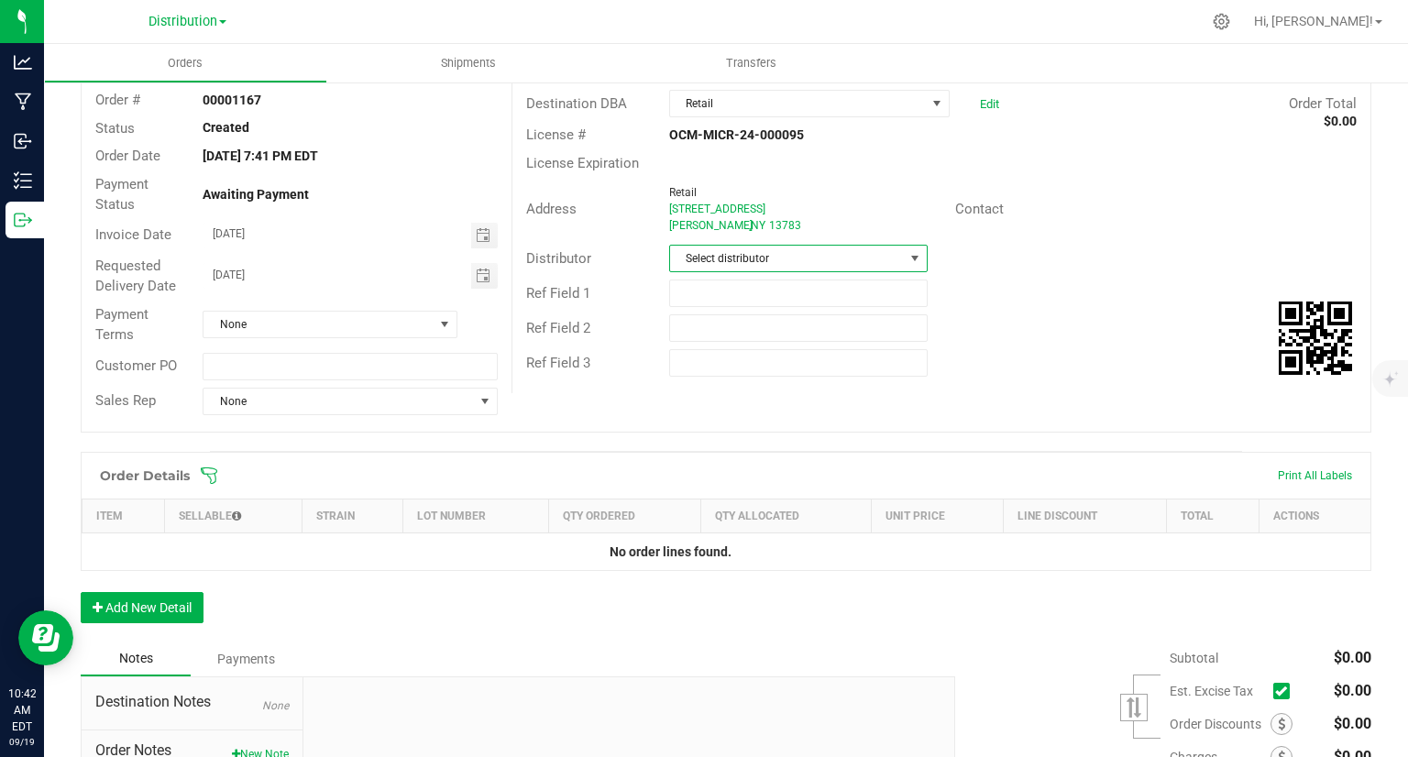
click at [904, 266] on span at bounding box center [915, 259] width 23 height 26
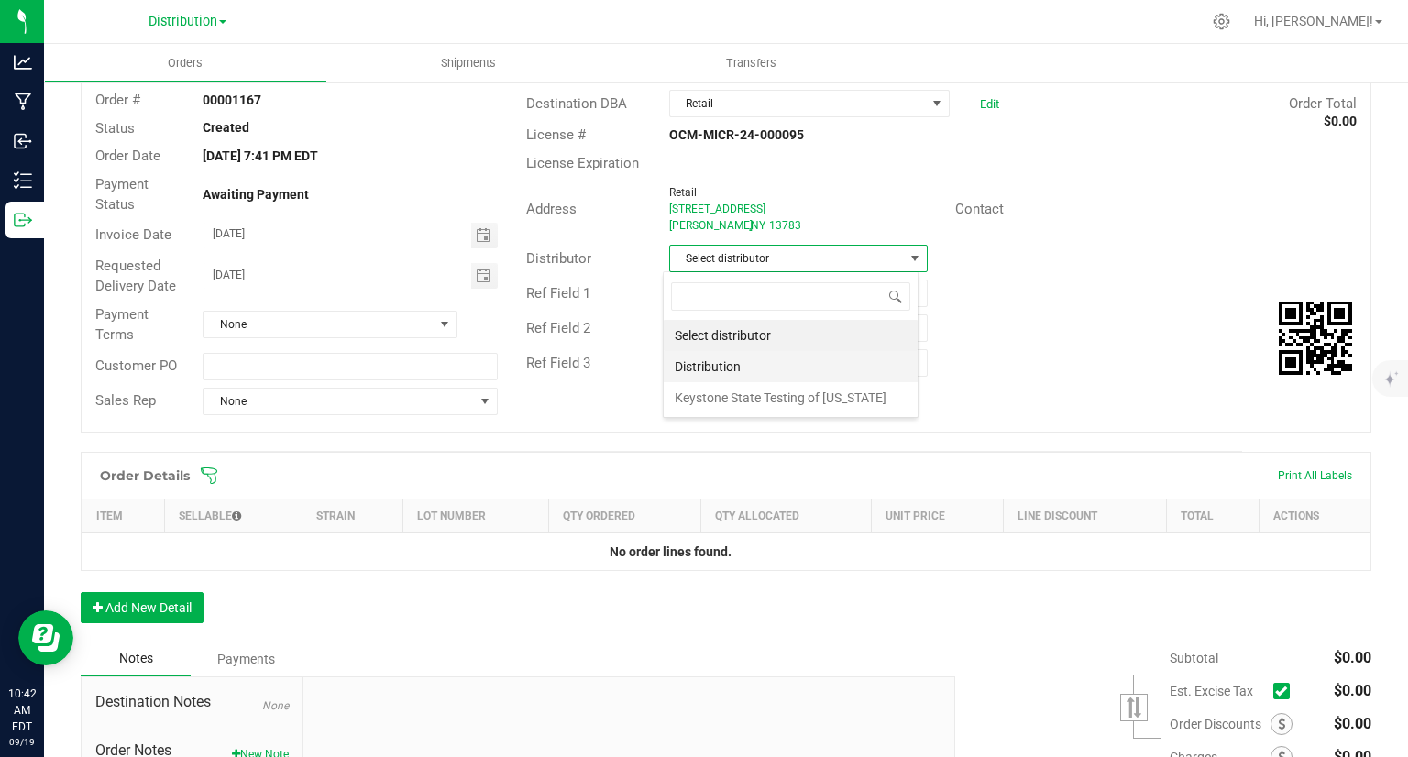
click at [870, 360] on li "Distribution" at bounding box center [791, 366] width 254 height 31
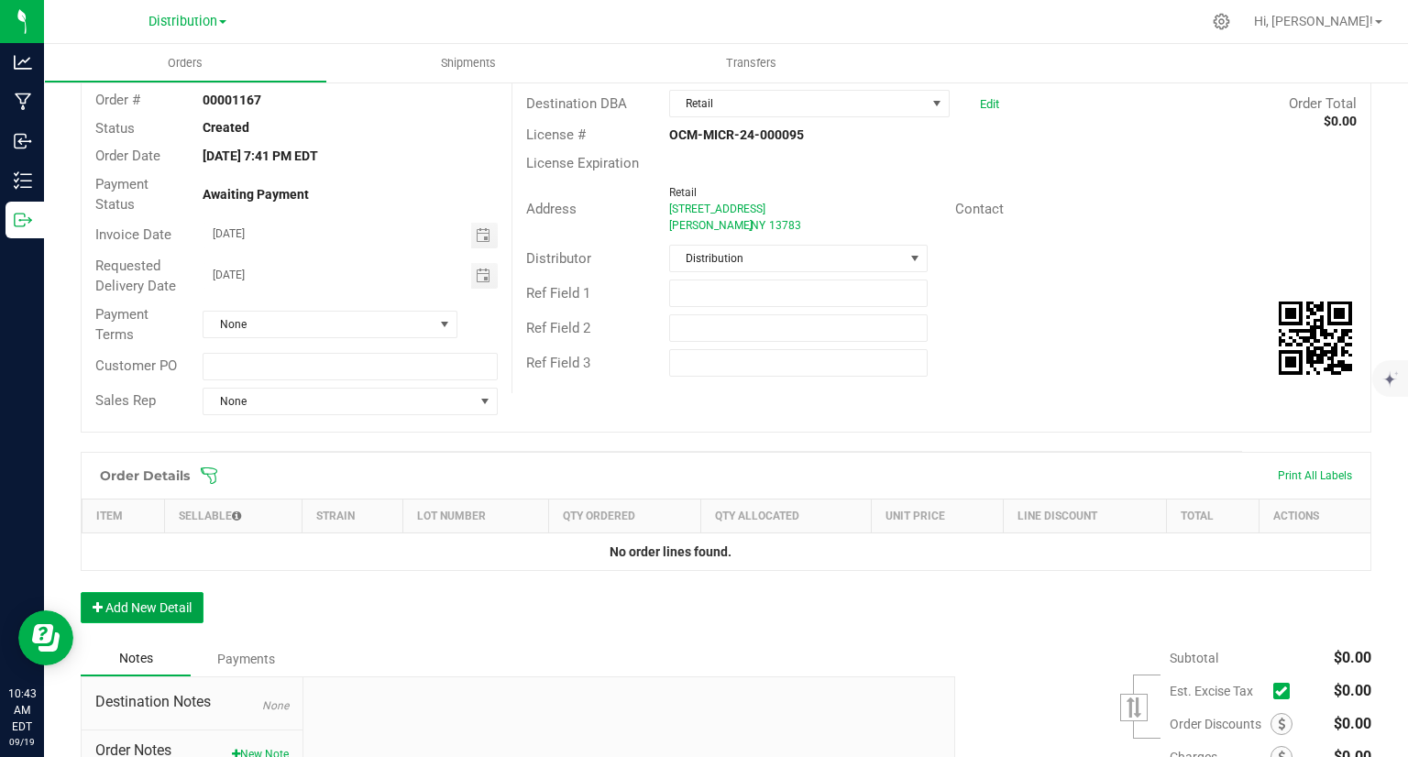
click at [136, 616] on button "Add New Detail" at bounding box center [142, 607] width 123 height 31
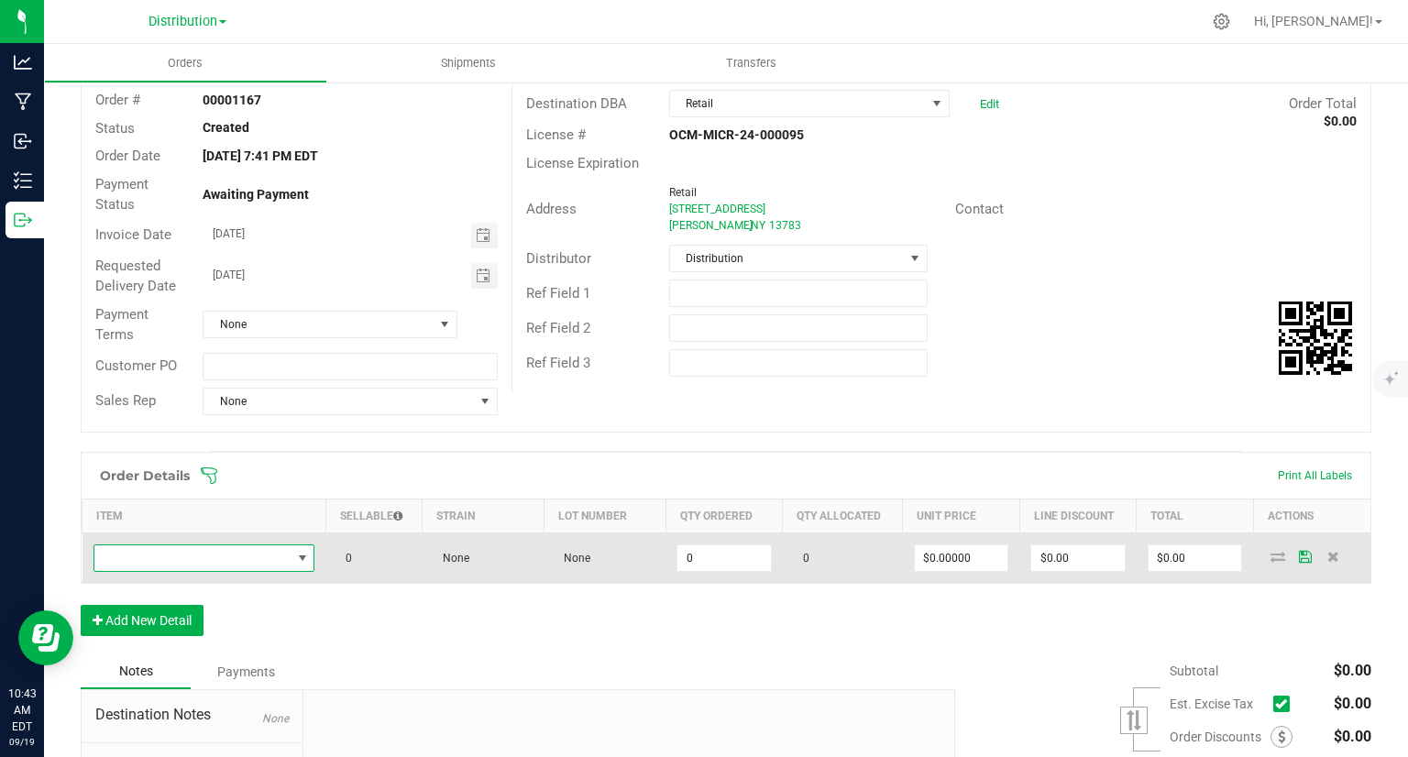
click at [254, 557] on span "NO DATA FOUND" at bounding box center [192, 558] width 197 height 26
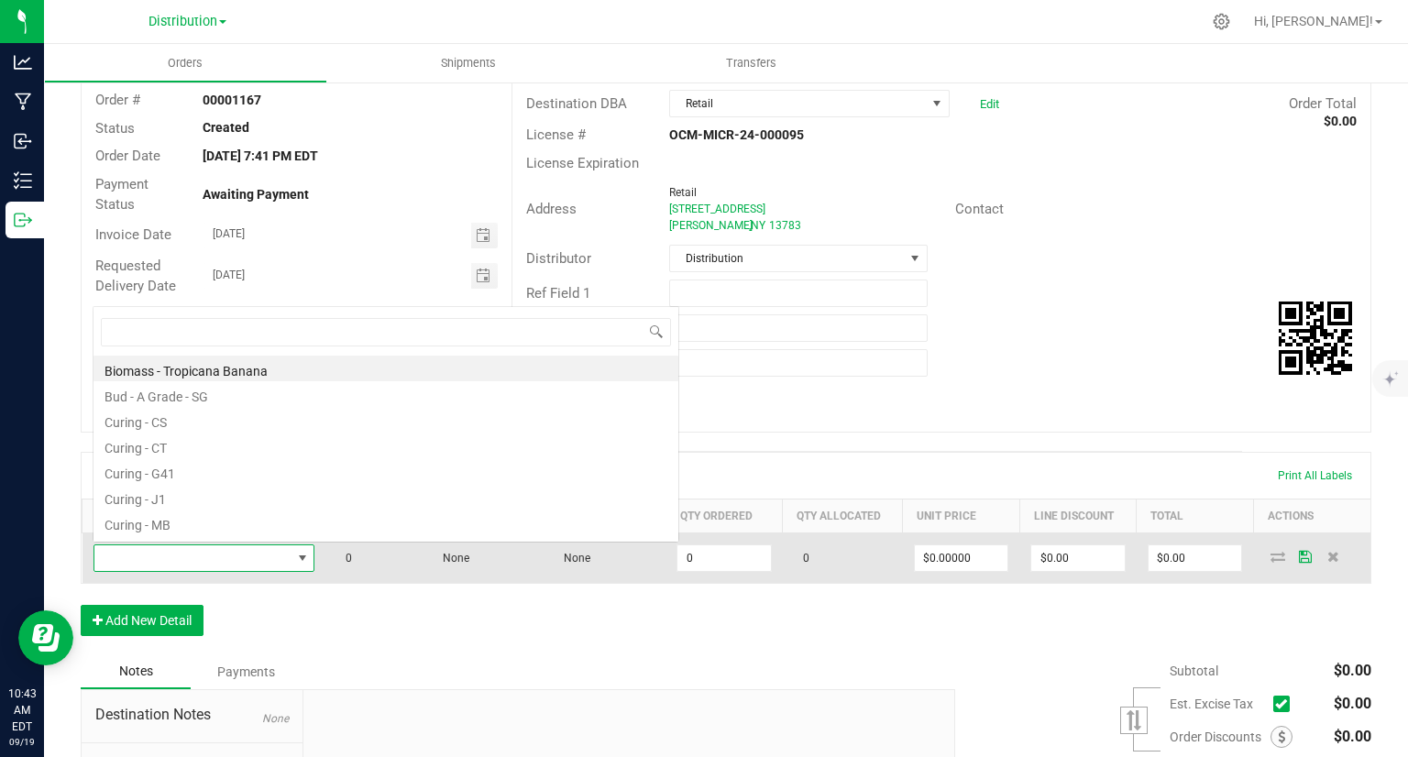
scroll to position [27, 216]
click at [254, 557] on span at bounding box center [192, 558] width 197 height 26
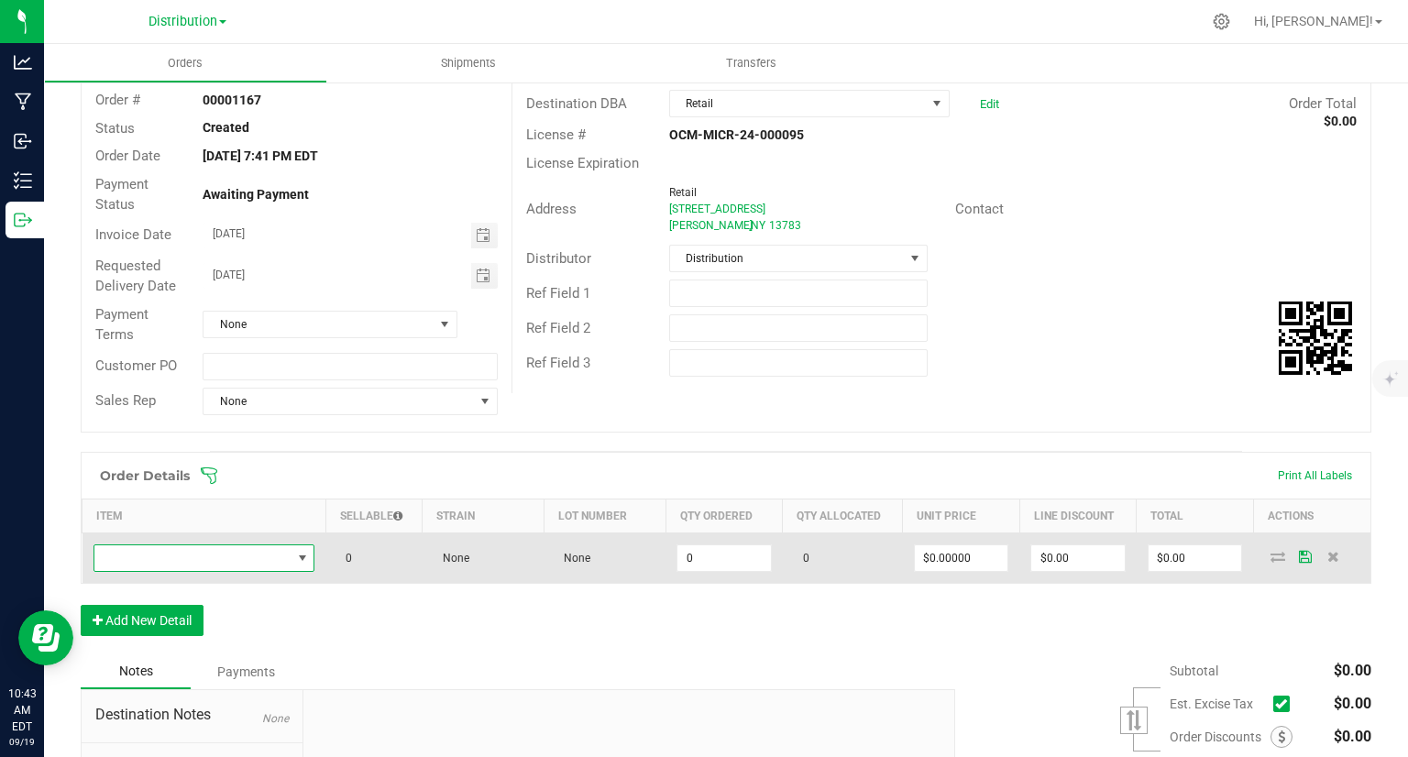
click at [254, 557] on span "NO DATA FOUND" at bounding box center [192, 558] width 197 height 26
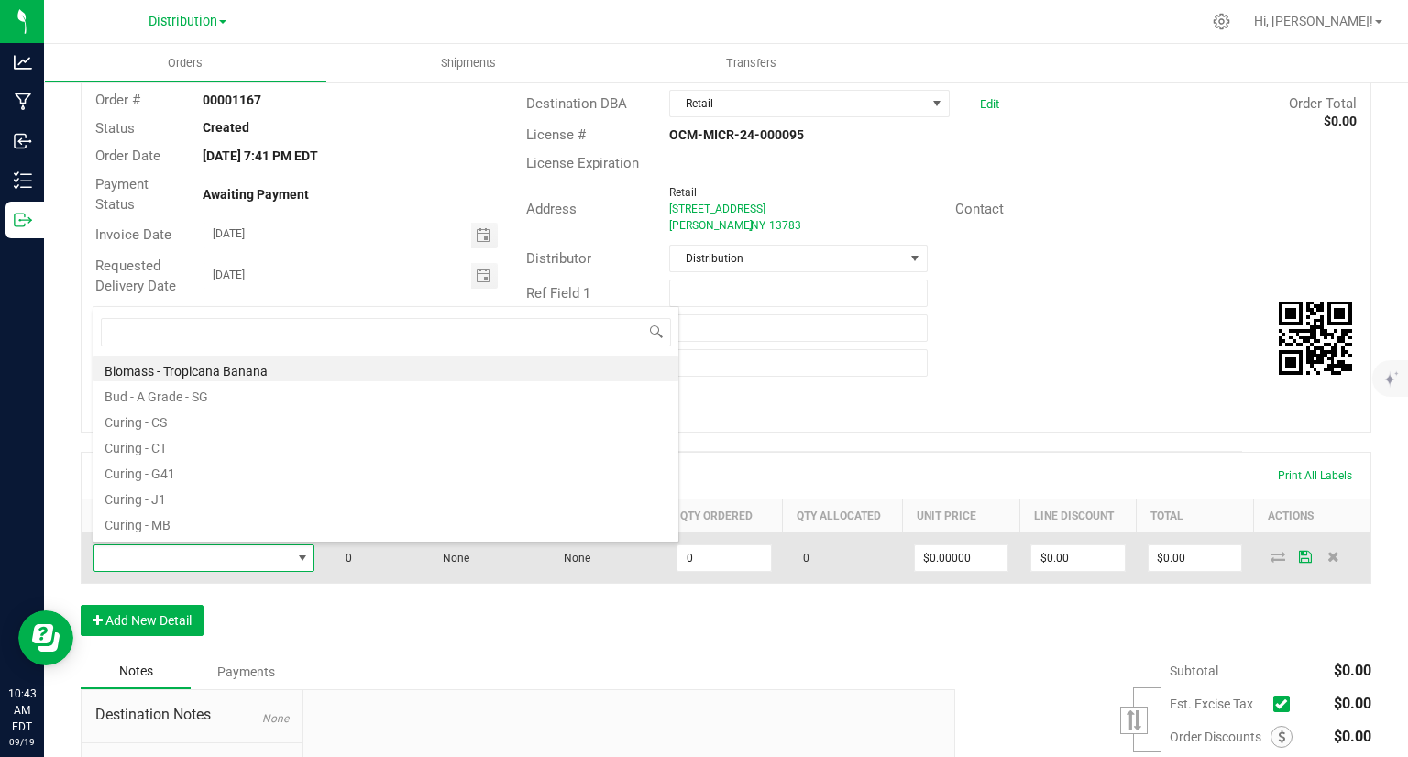
click at [254, 557] on span at bounding box center [192, 558] width 197 height 26
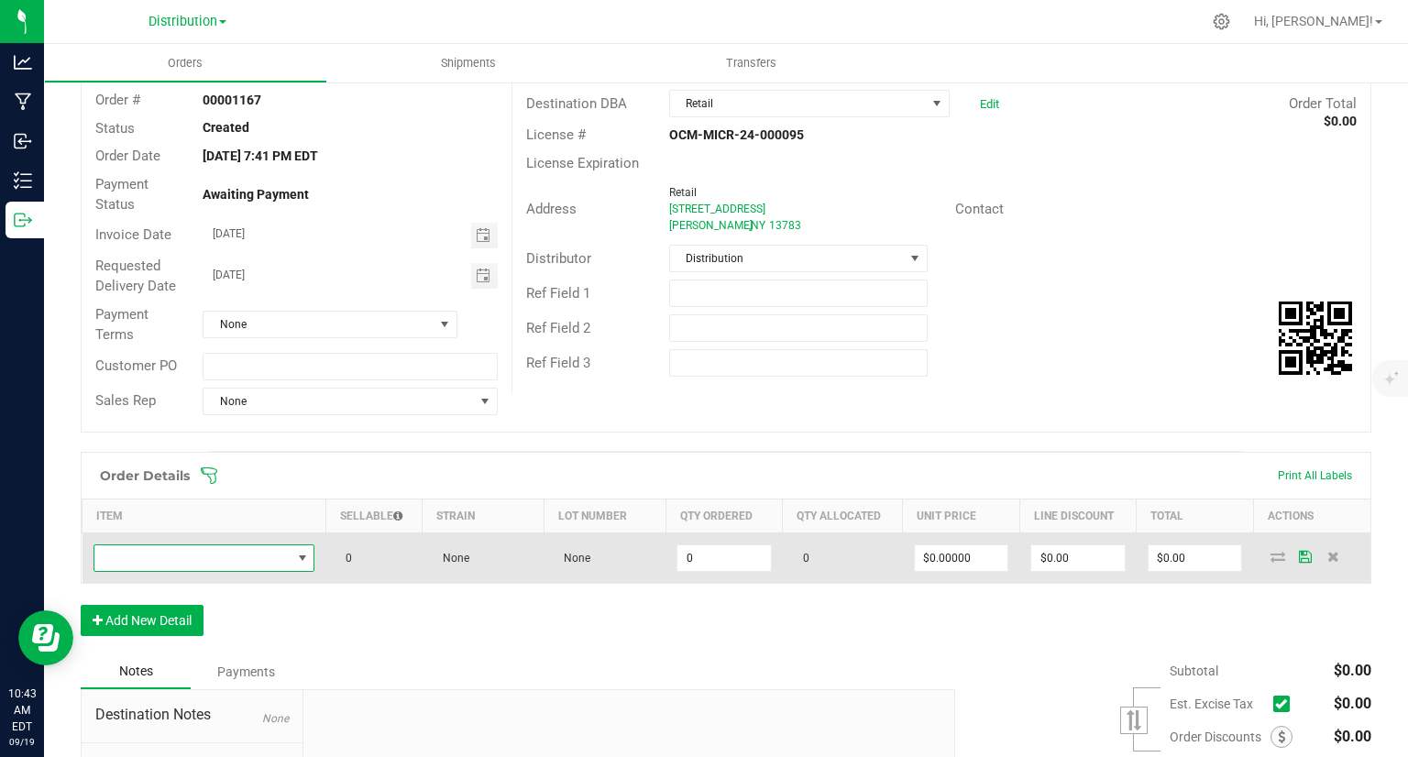
click at [254, 557] on span "NO DATA FOUND" at bounding box center [192, 558] width 197 height 26
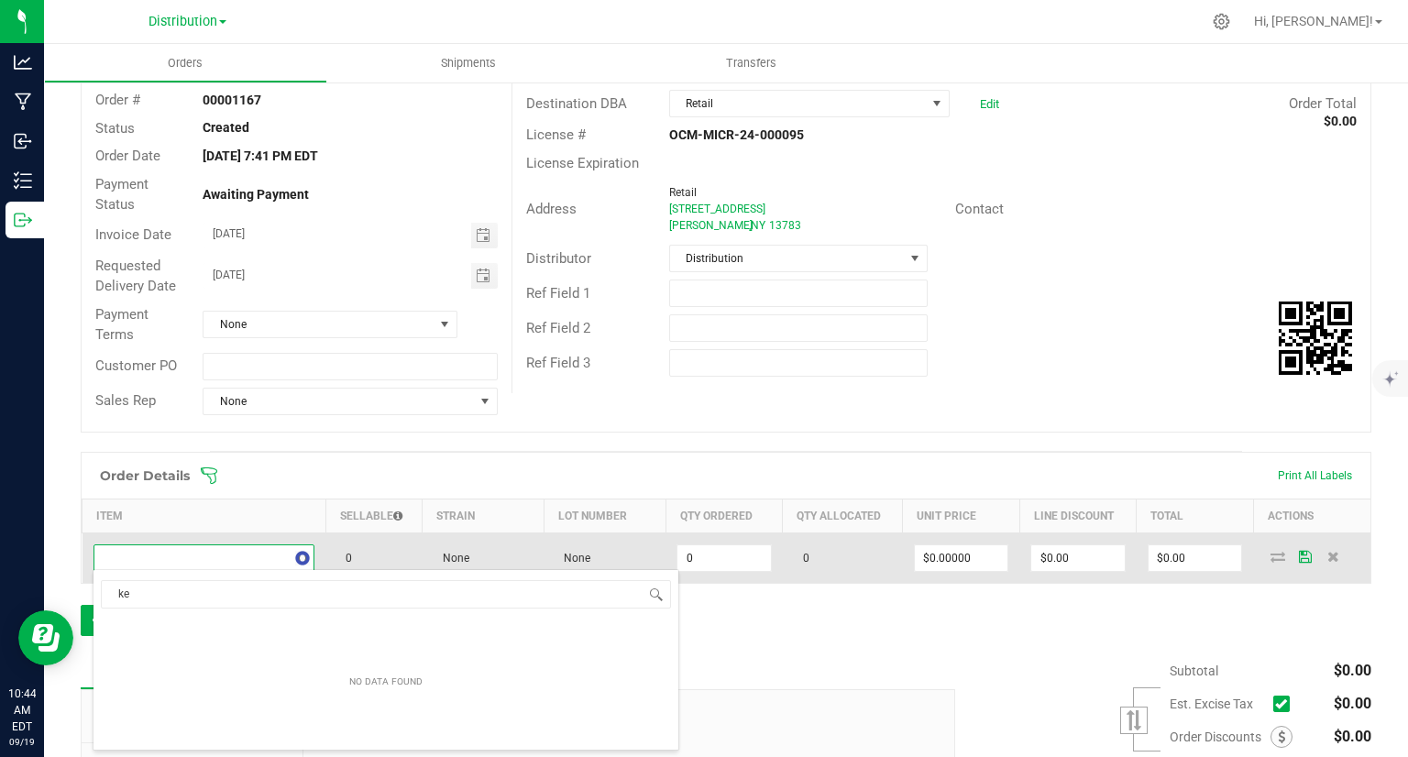
type input "k"
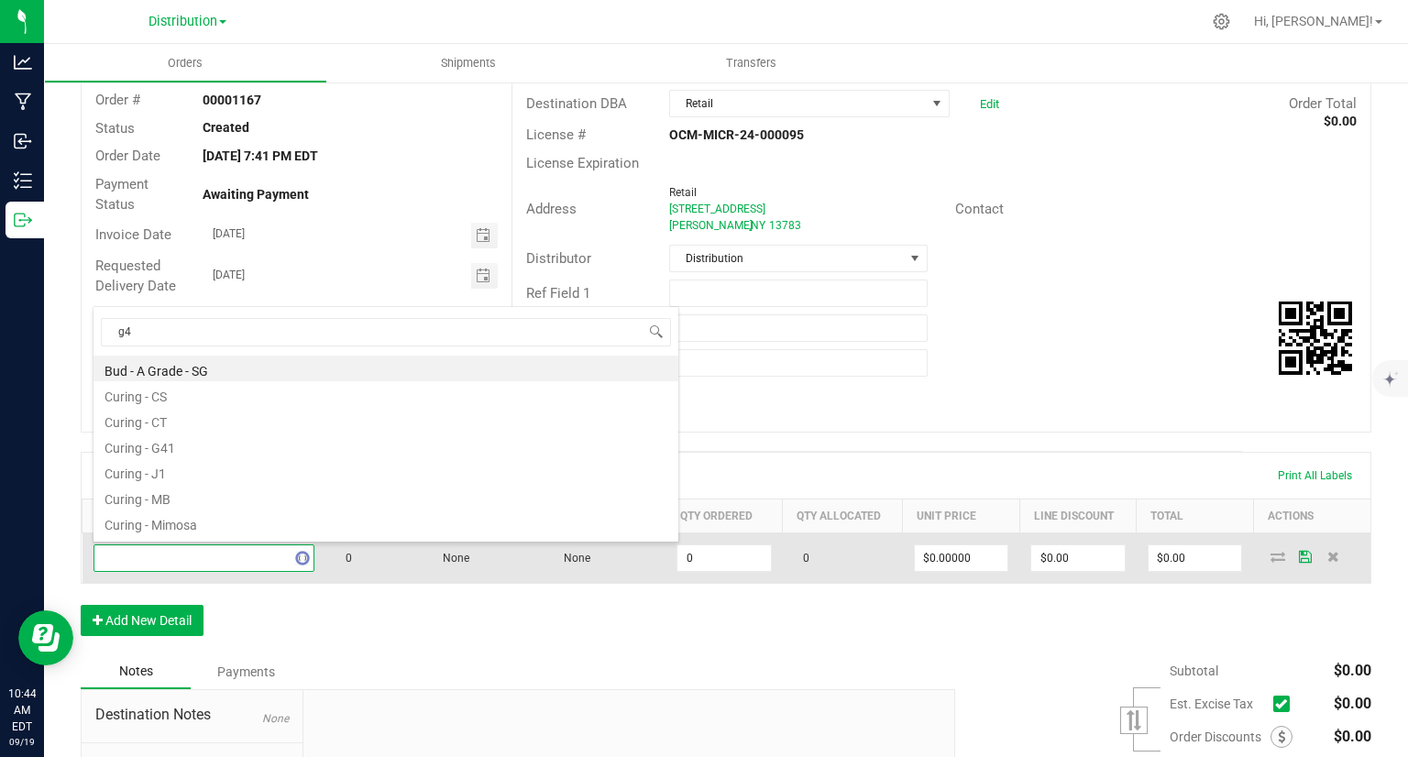
type input "g41"
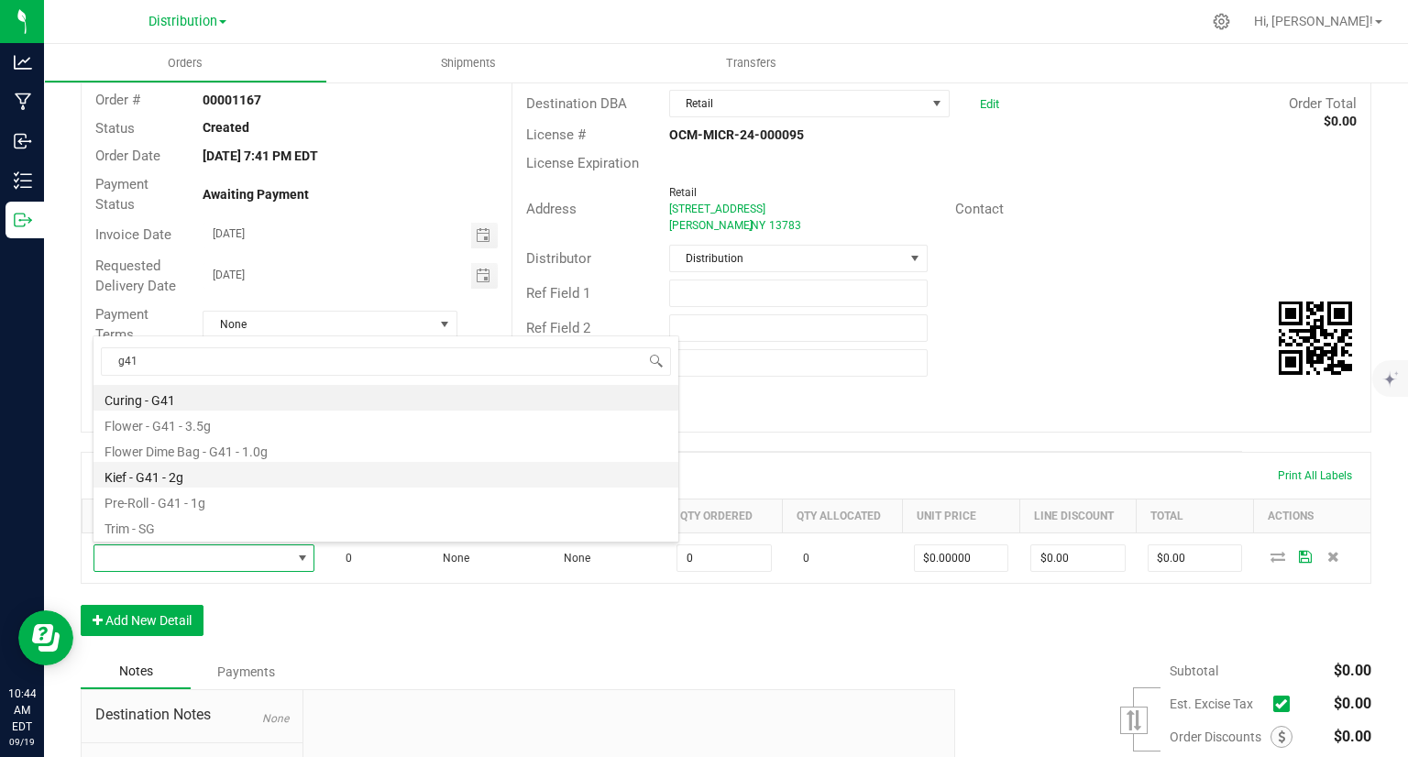
click at [183, 478] on li "Kief - G41 - 2g" at bounding box center [385, 475] width 585 height 26
type input "0 ea"
type input "$35.40000"
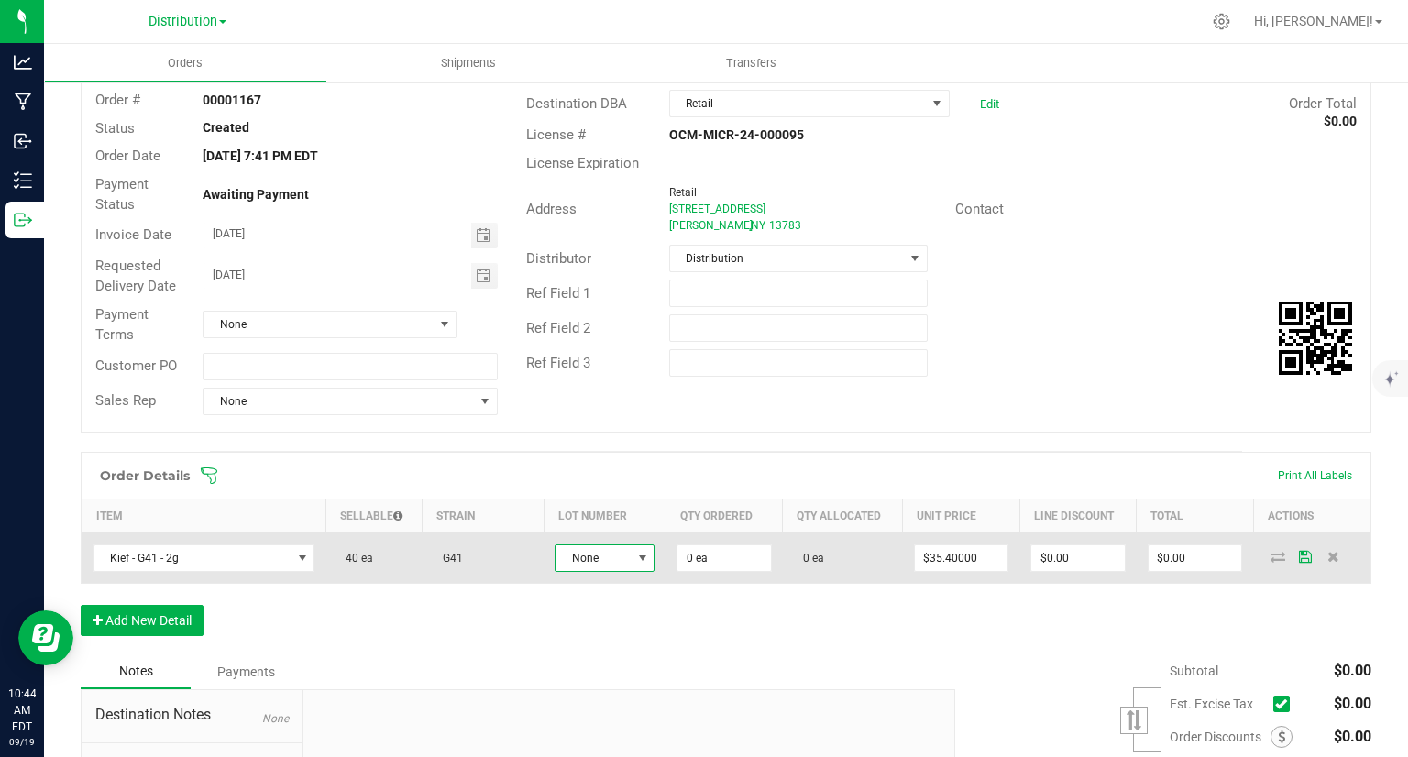
click at [625, 568] on span "None" at bounding box center [605, 557] width 100 height 27
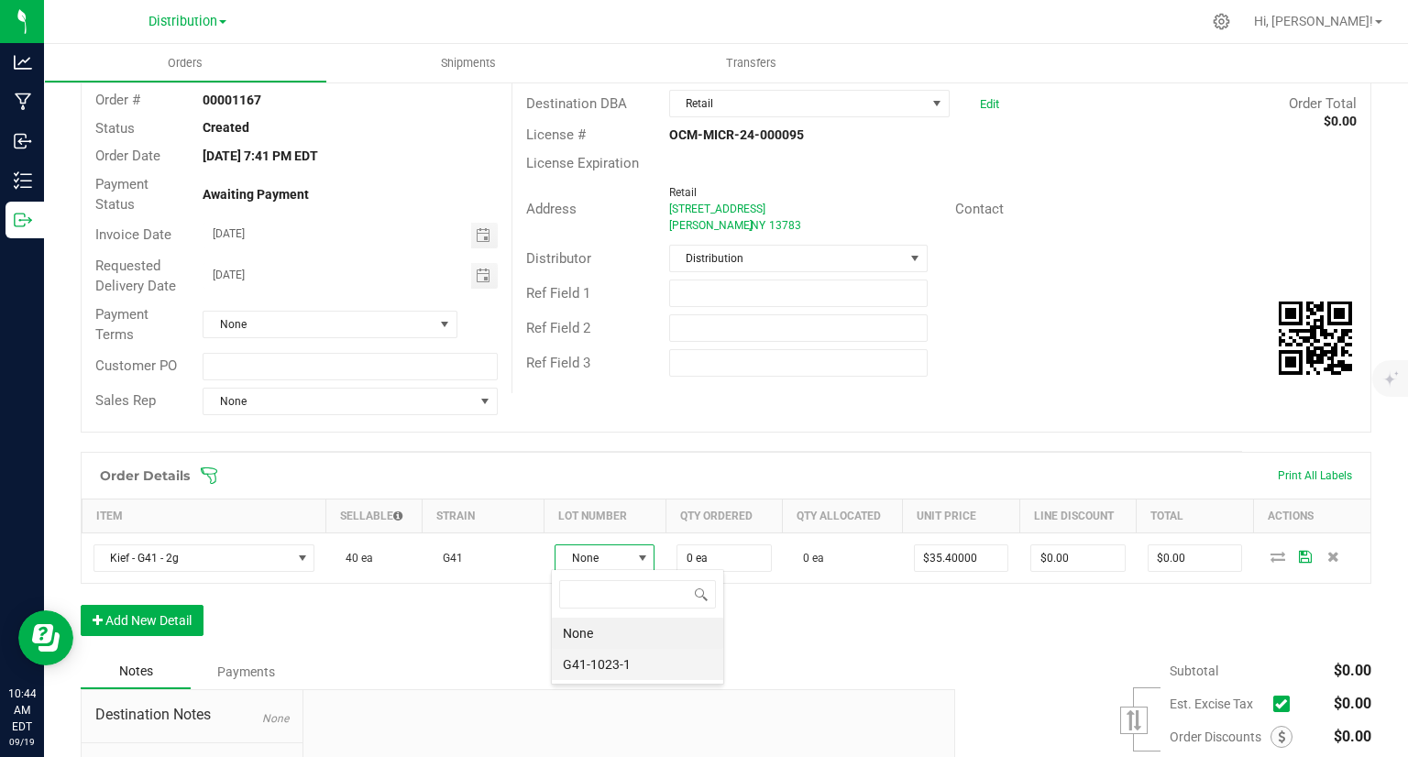
click at [611, 665] on li "G41-1023-1" at bounding box center [637, 664] width 171 height 31
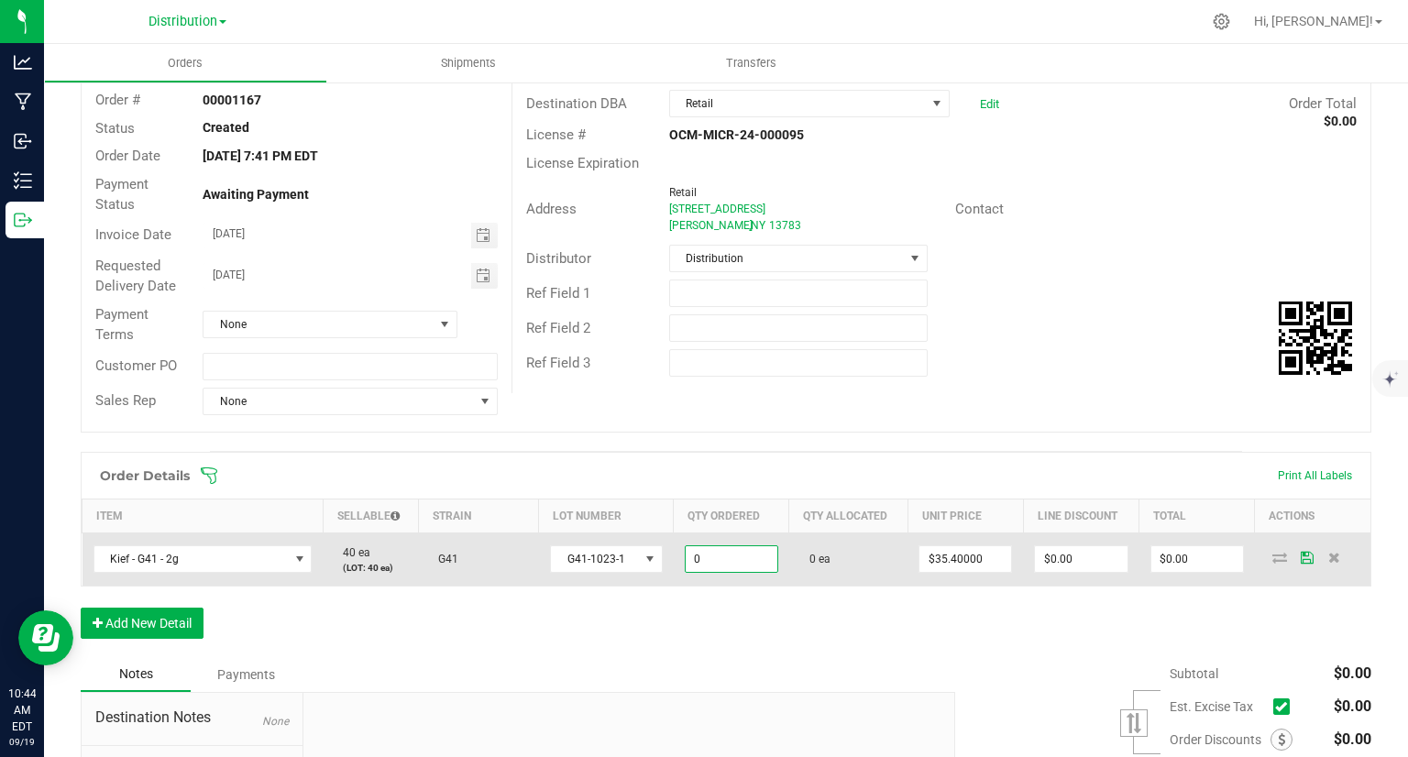
click at [731, 548] on input "0" at bounding box center [732, 559] width 92 height 26
click at [731, 548] on input "40" at bounding box center [732, 559] width 92 height 26
type input "40 ea"
type input "0"
type input "$1,416.00"
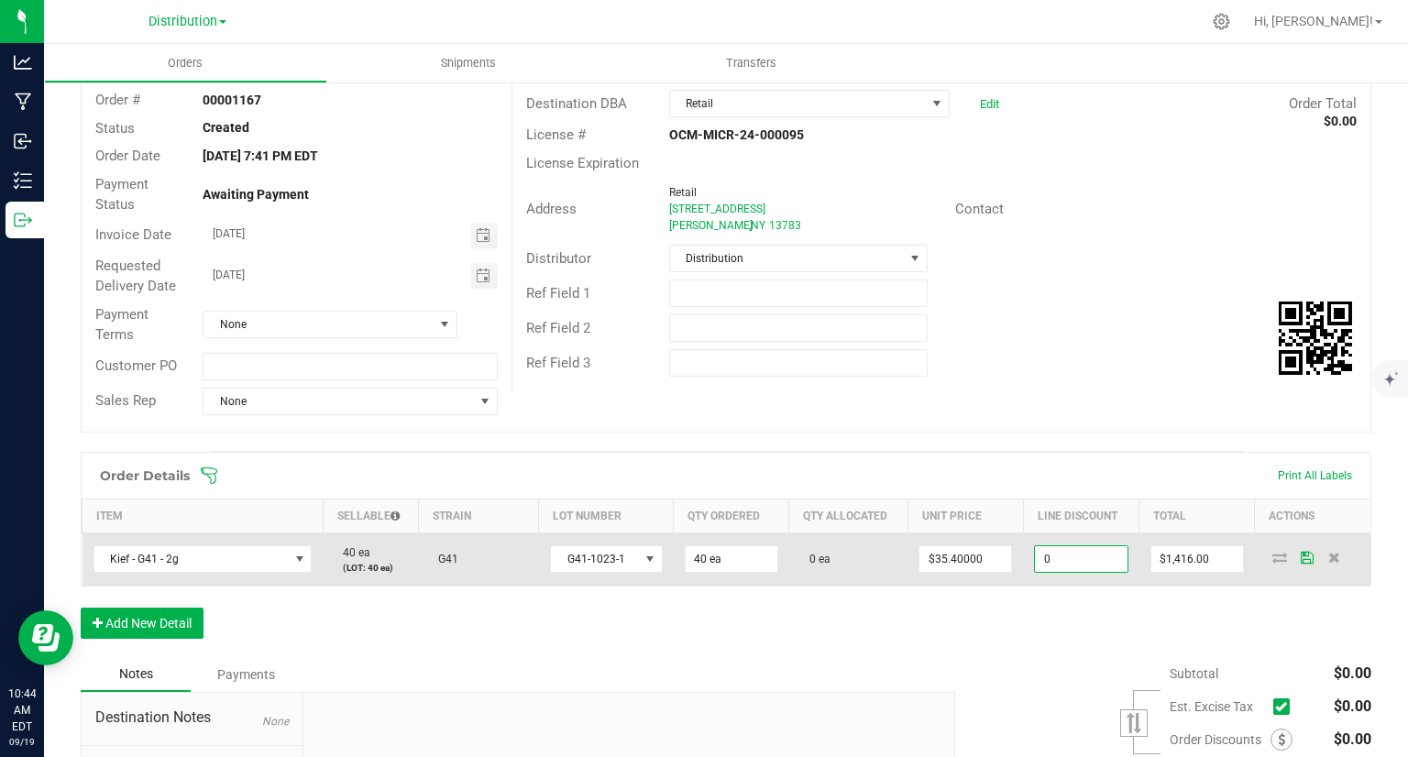
click at [1082, 559] on input "0" at bounding box center [1081, 559] width 92 height 26
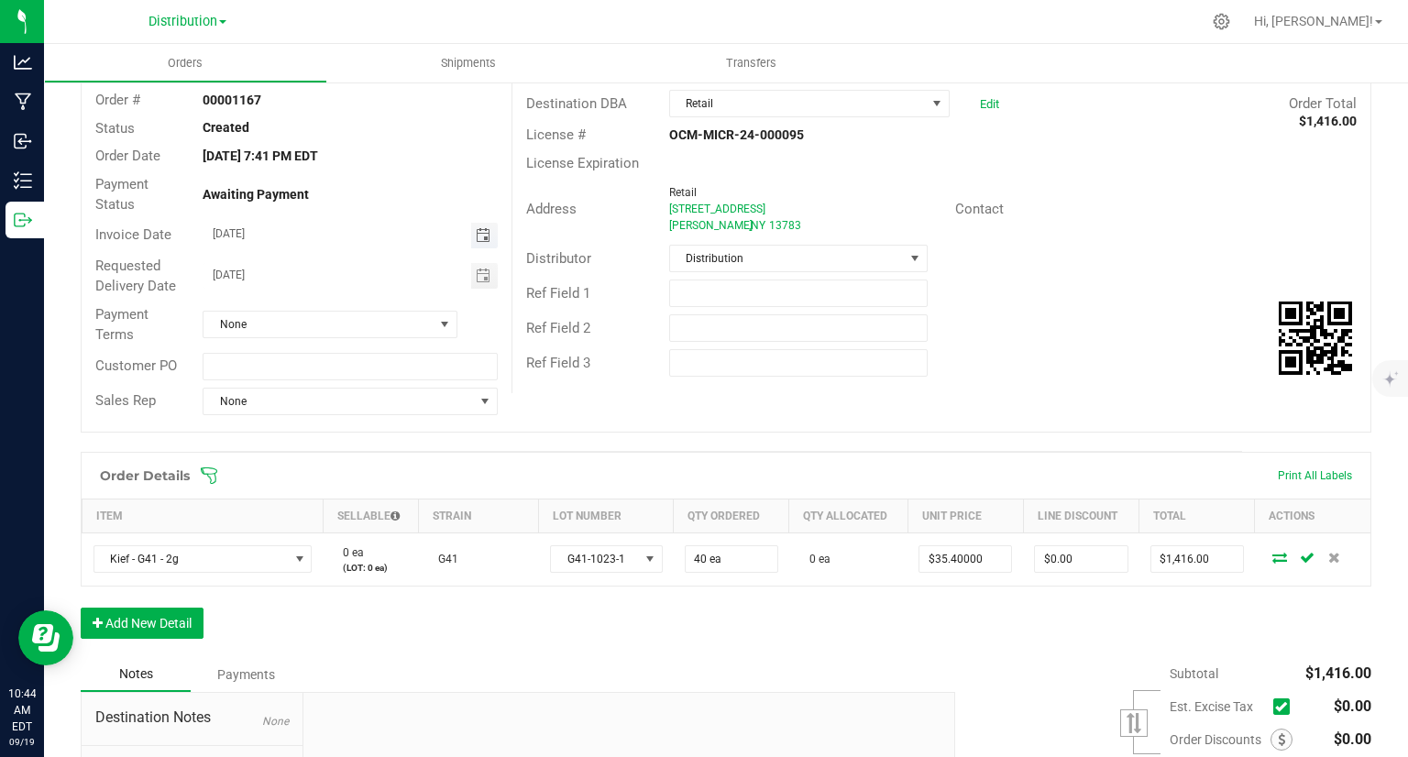
click at [476, 238] on span "Toggle calendar" at bounding box center [483, 235] width 15 height 15
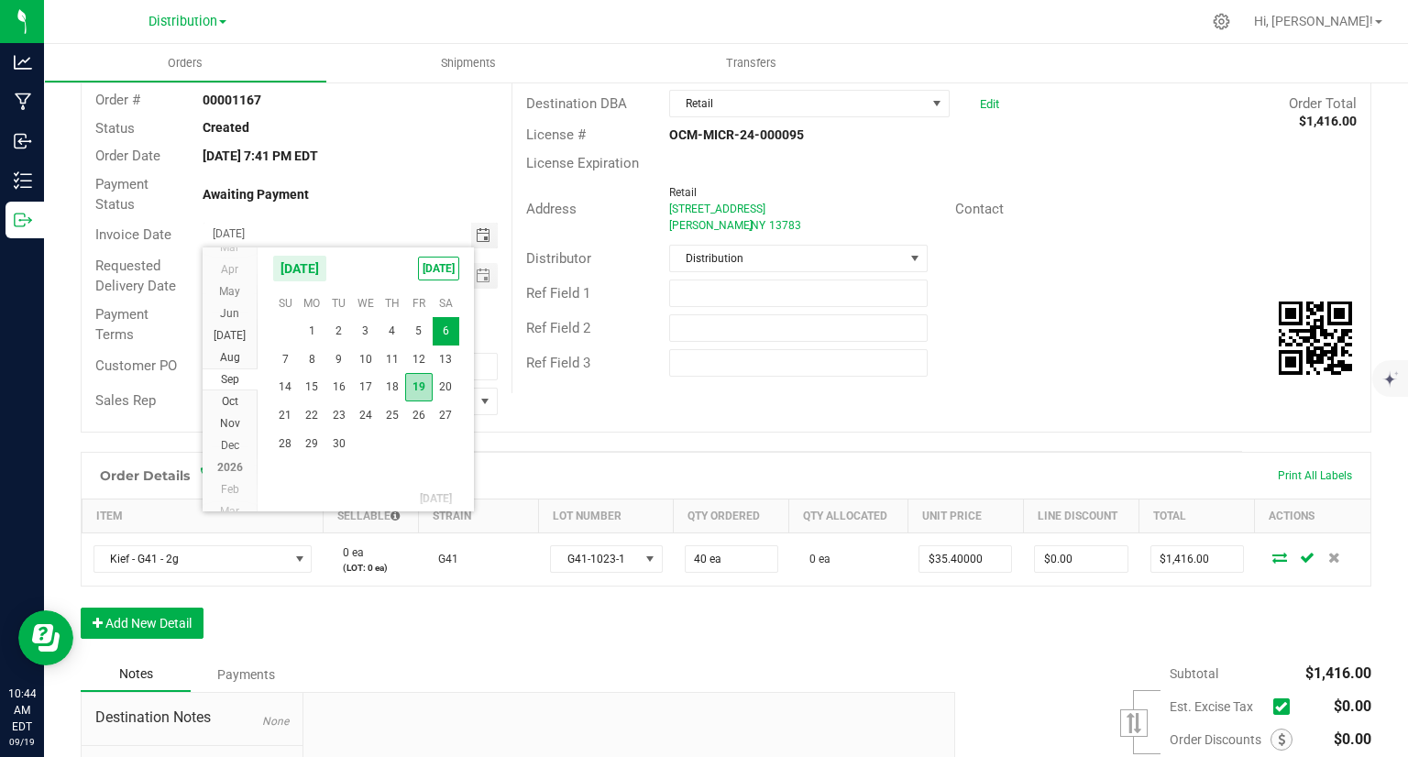
click at [422, 393] on span "19" at bounding box center [418, 387] width 27 height 28
type input "[DATE]"
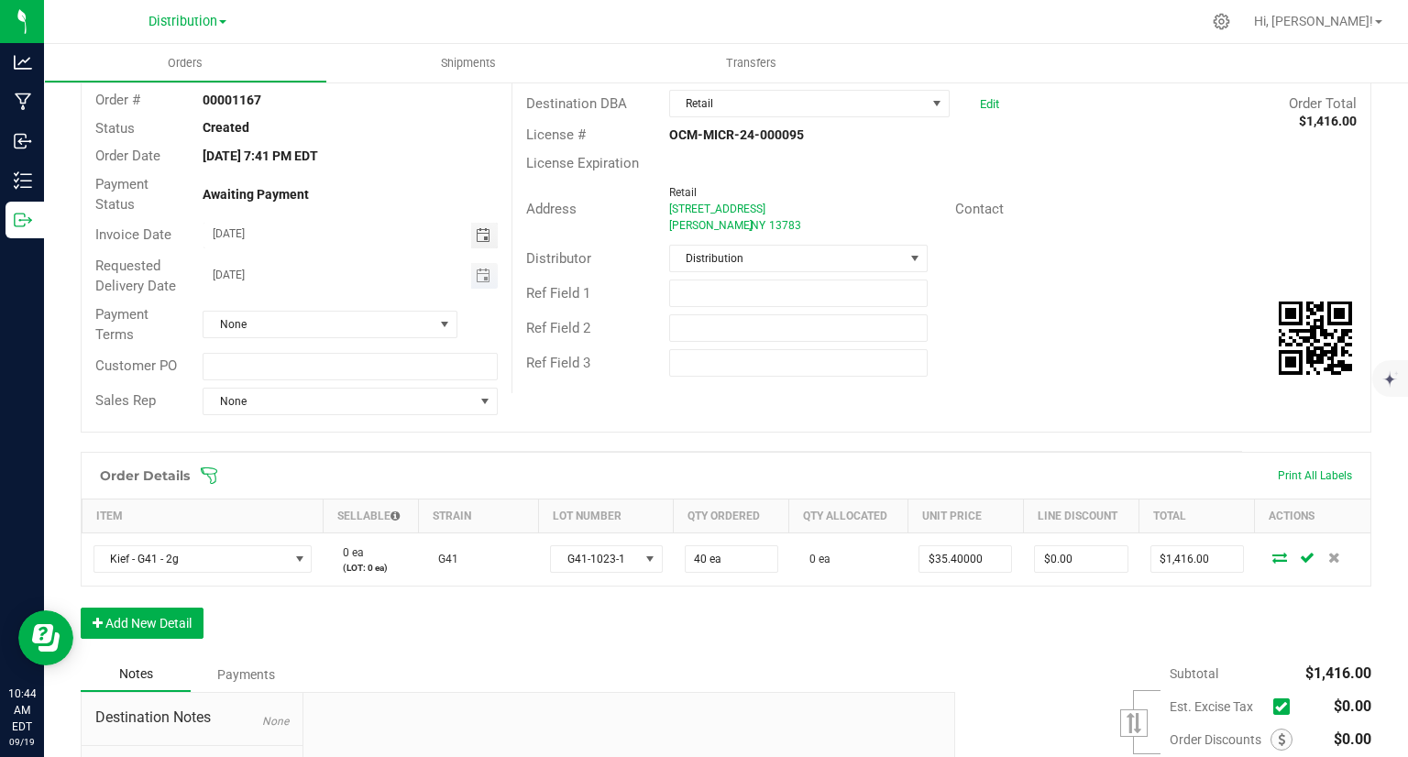
click at [484, 263] on span "Toggle calendar" at bounding box center [484, 276] width 27 height 26
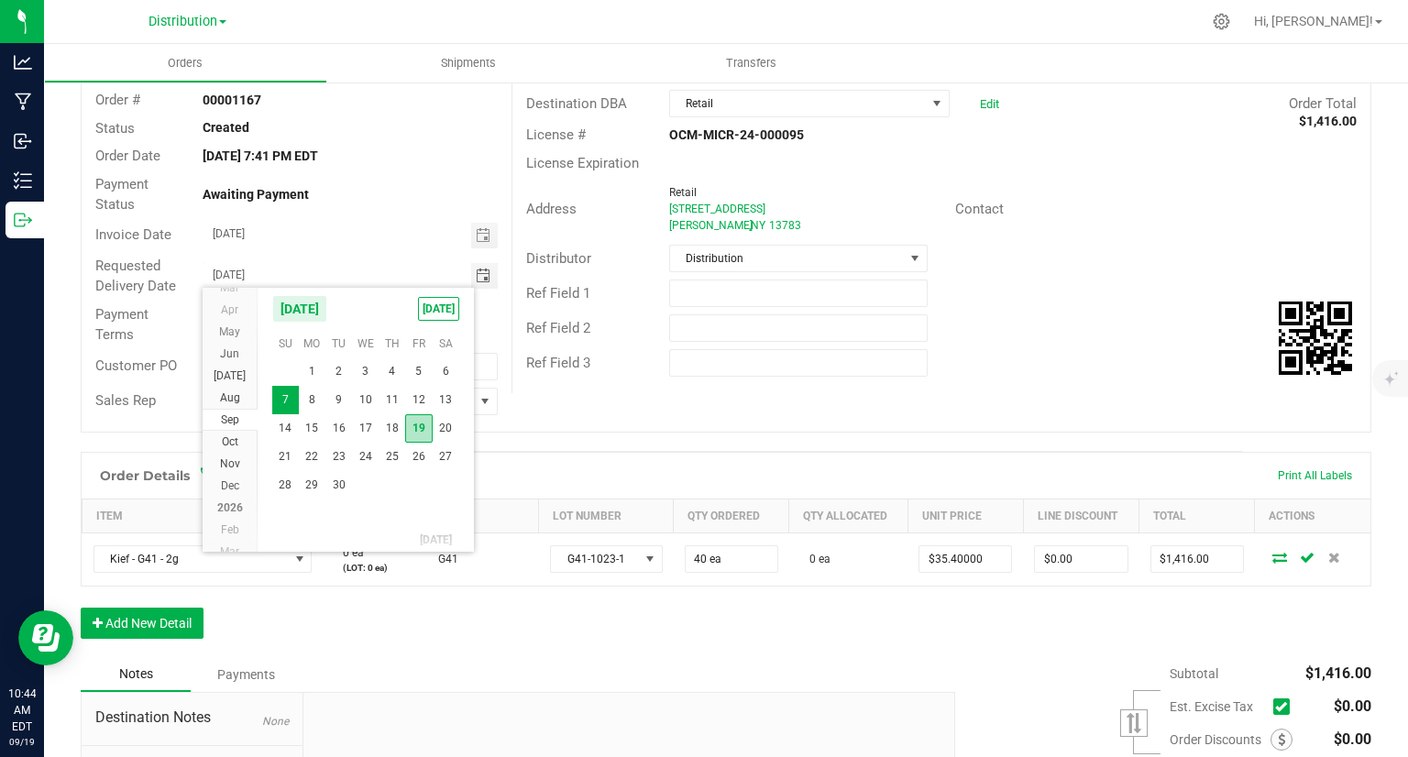
click at [422, 426] on span "19" at bounding box center [418, 428] width 27 height 28
type input "[DATE]"
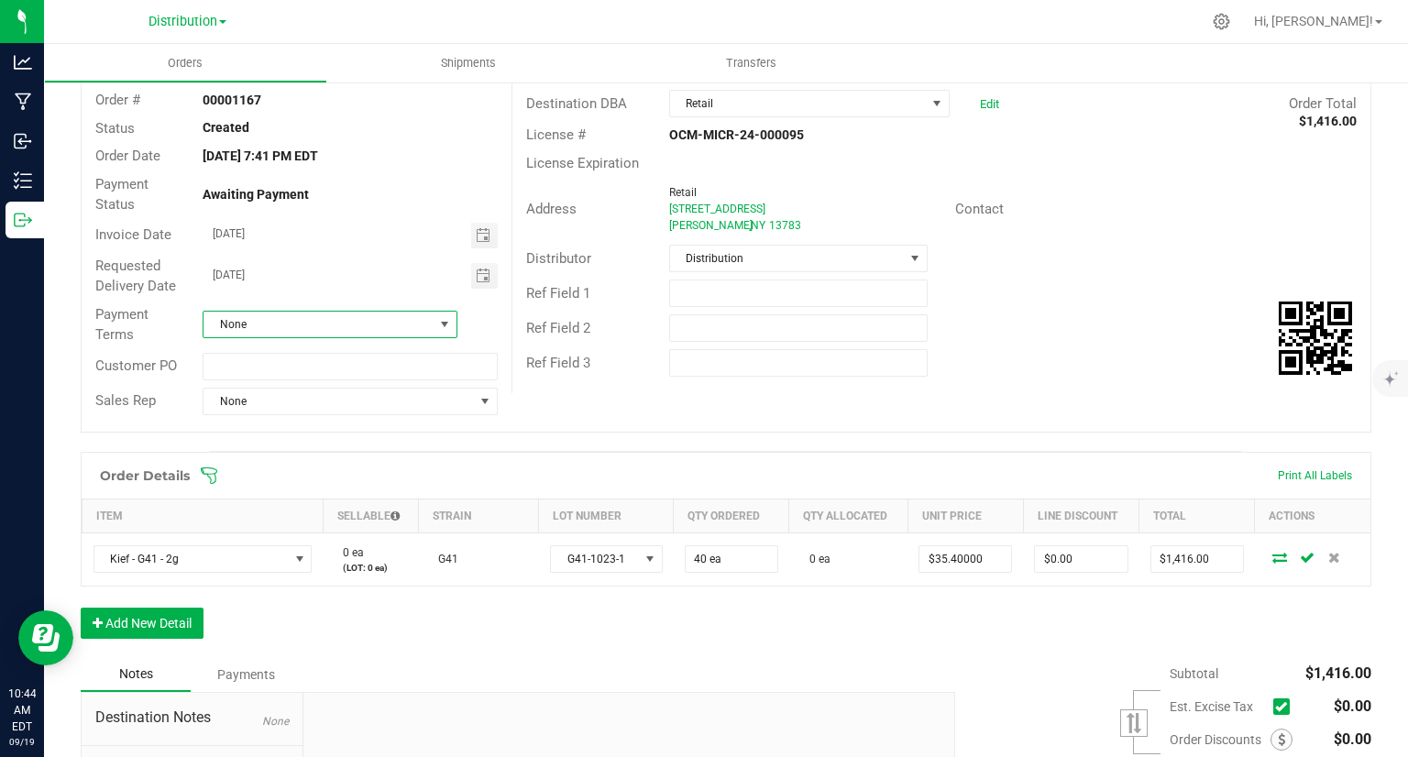
click at [453, 330] on span "None" at bounding box center [330, 324] width 255 height 27
click at [334, 562] on li "None" at bounding box center [328, 559] width 250 height 31
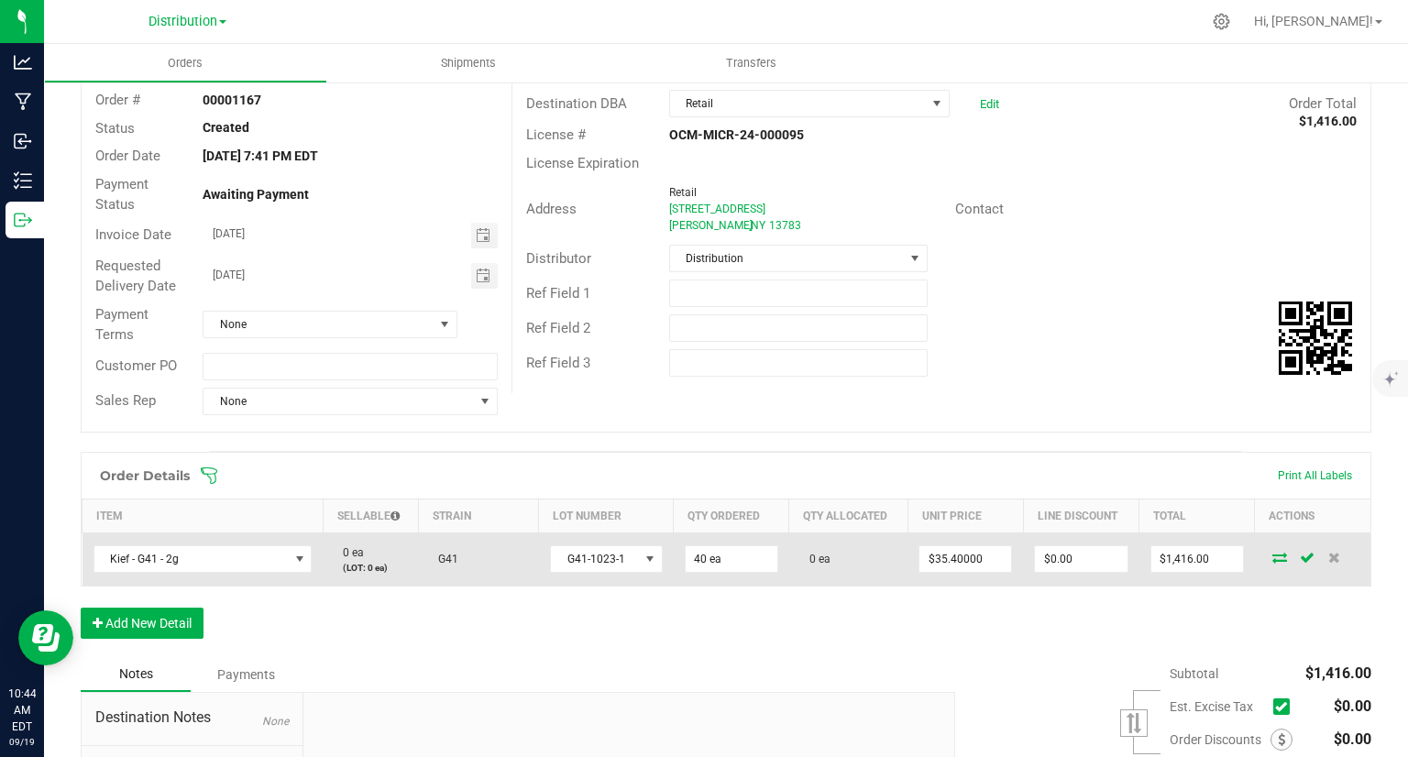
click at [1272, 553] on icon at bounding box center [1279, 557] width 15 height 11
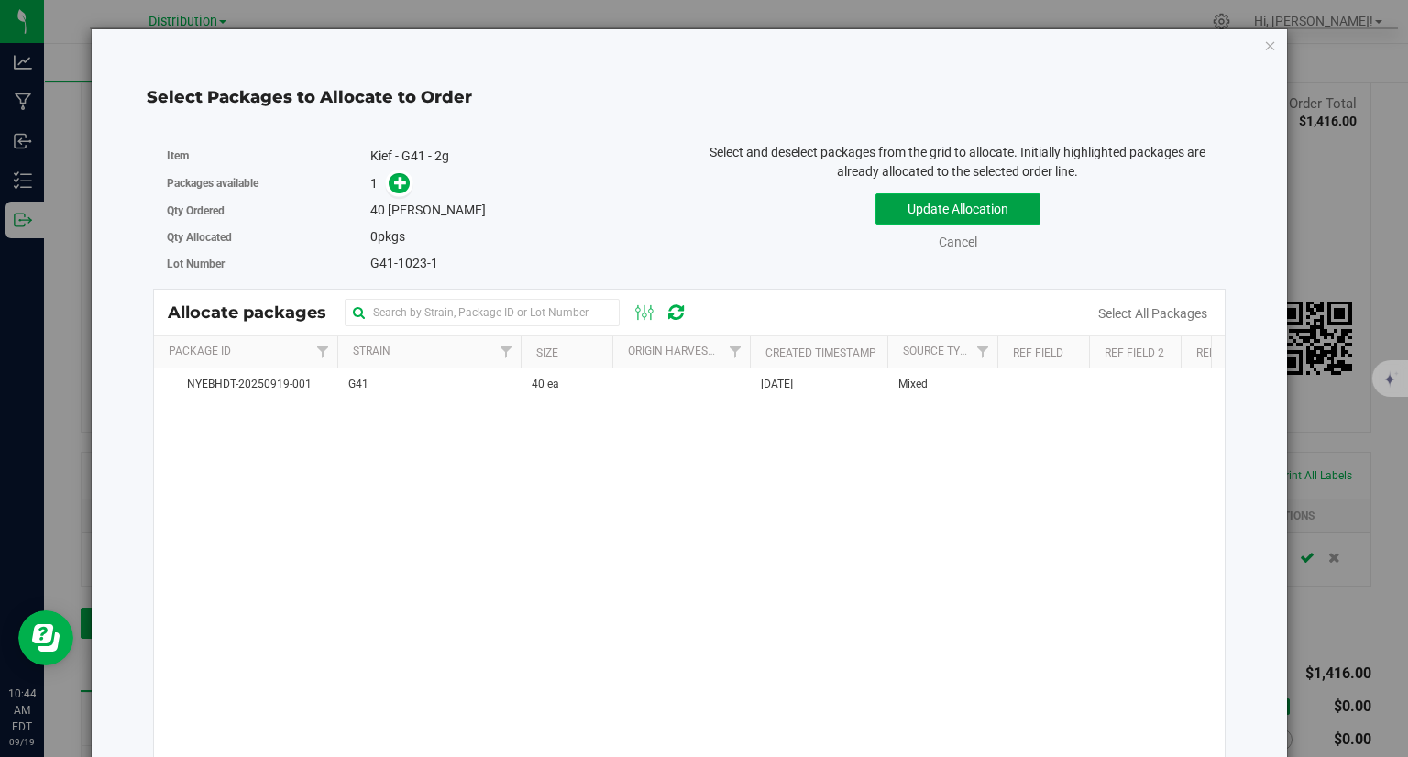
click at [963, 204] on button "Update Allocation" at bounding box center [957, 208] width 165 height 31
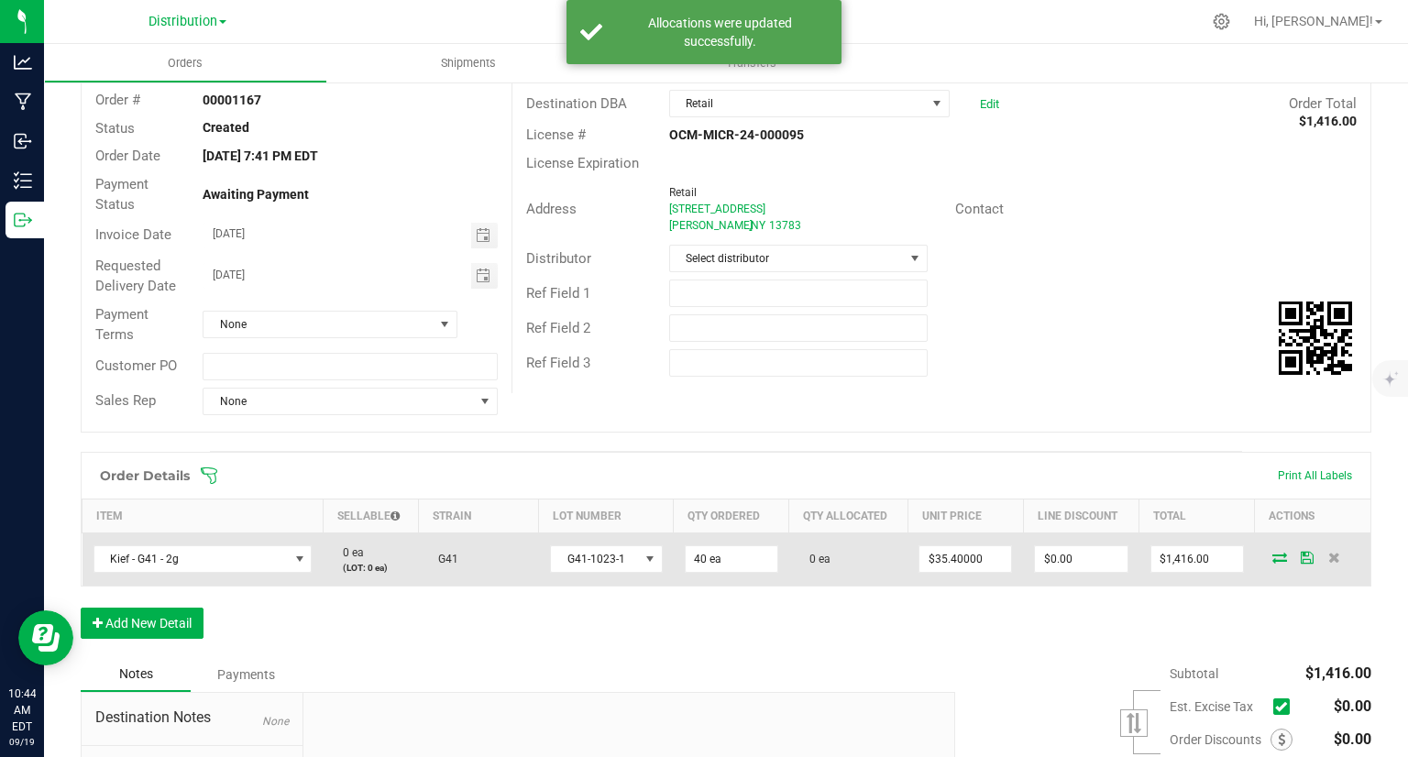
click at [1272, 552] on icon at bounding box center [1279, 557] width 15 height 11
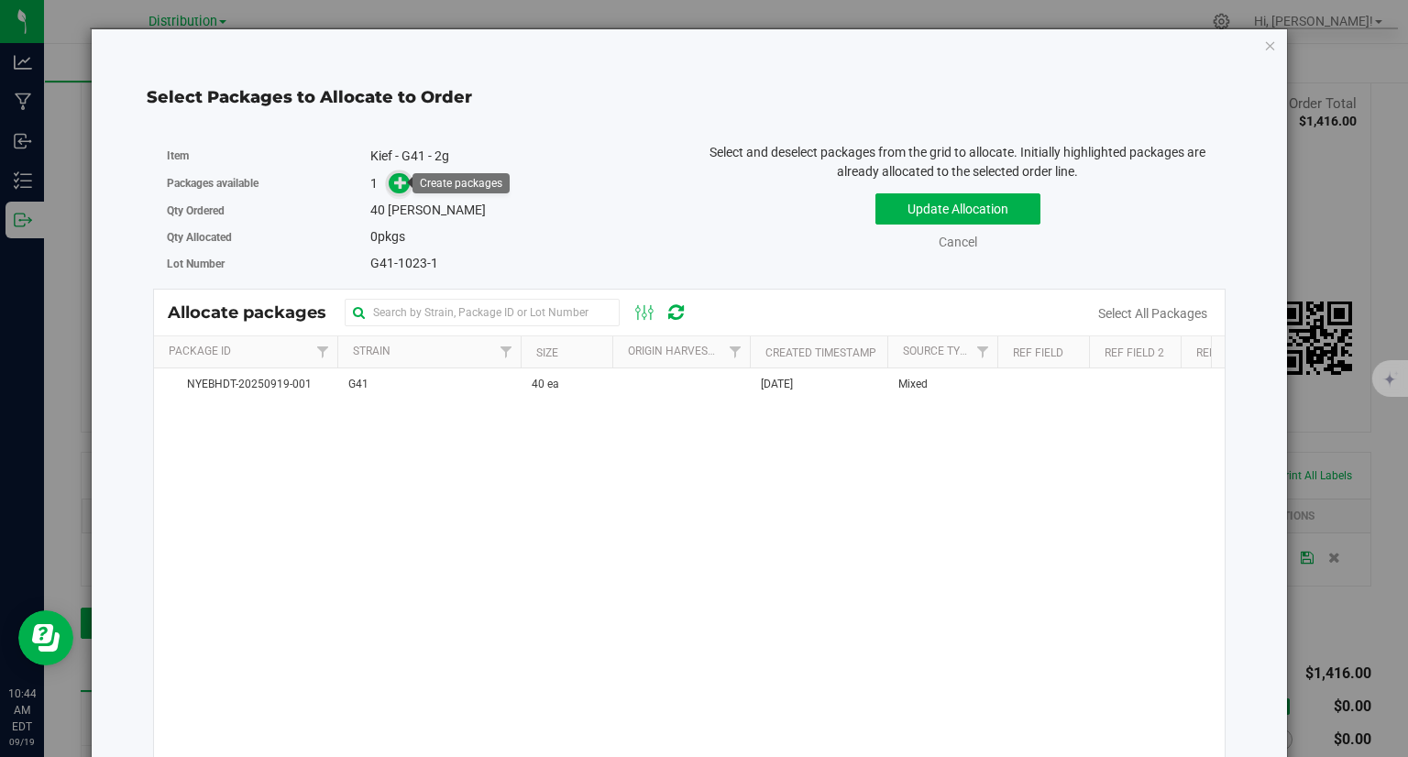
click at [395, 181] on icon at bounding box center [401, 182] width 14 height 14
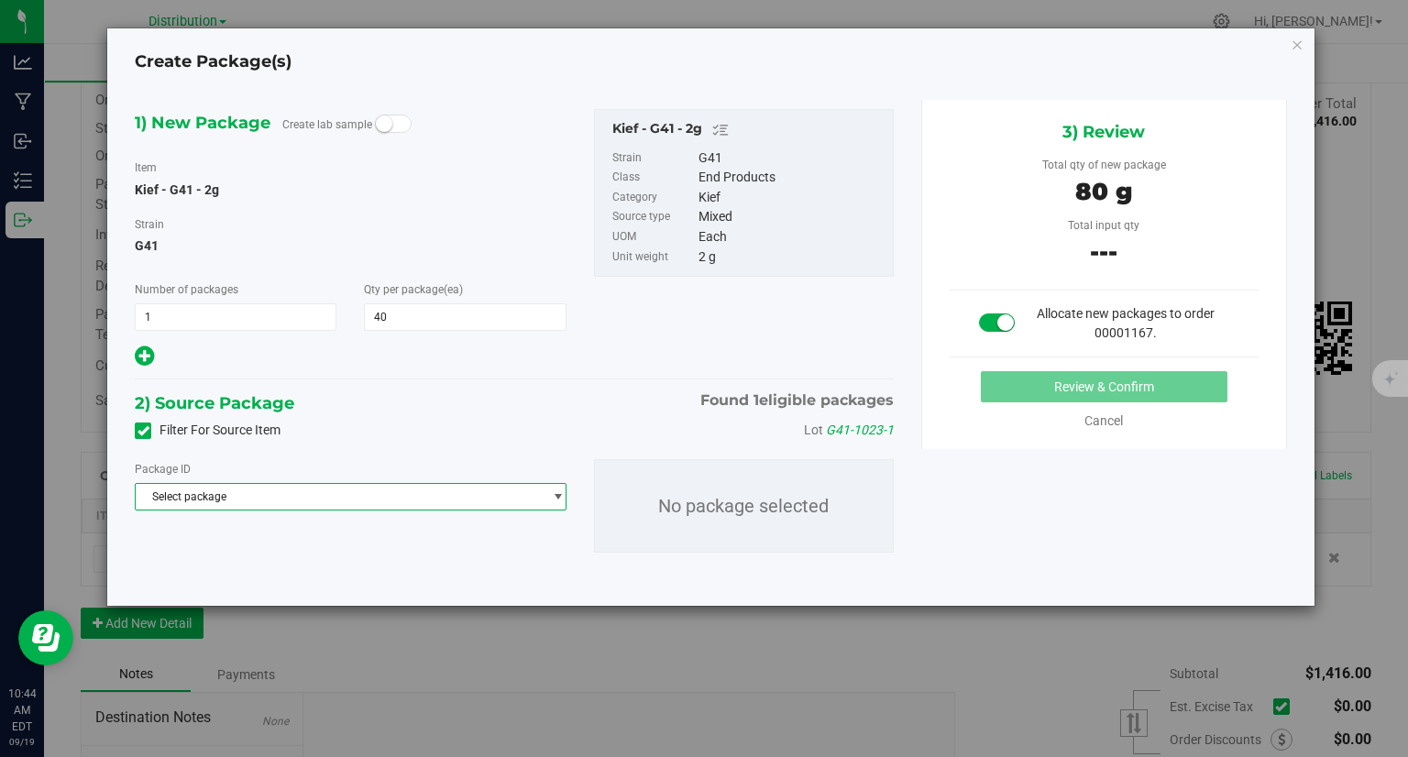
click at [309, 490] on span "Select package" at bounding box center [339, 497] width 406 height 26
click at [297, 573] on span "( Kief - G41 - 2g )" at bounding box center [315, 572] width 82 height 13
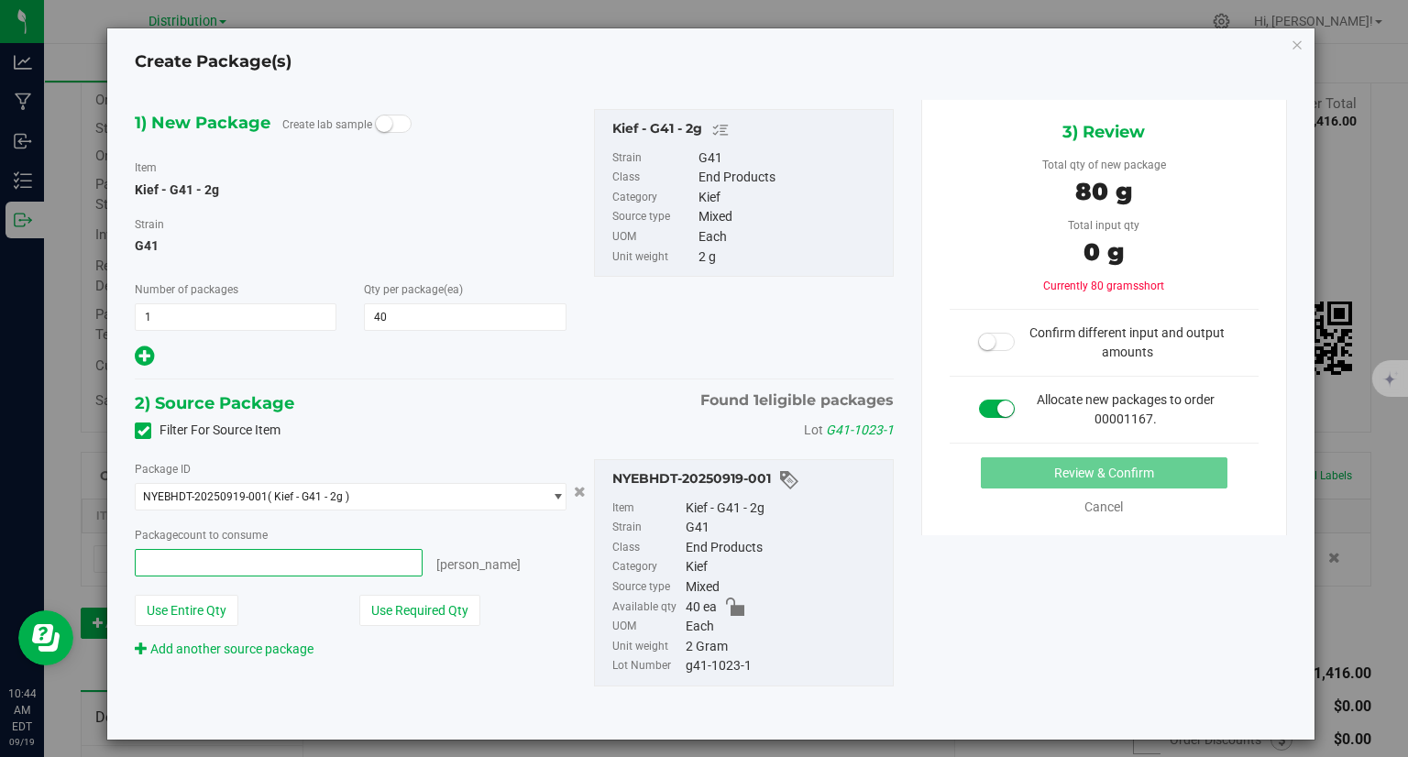
click at [297, 573] on span at bounding box center [278, 562] width 287 height 27
type input "40"
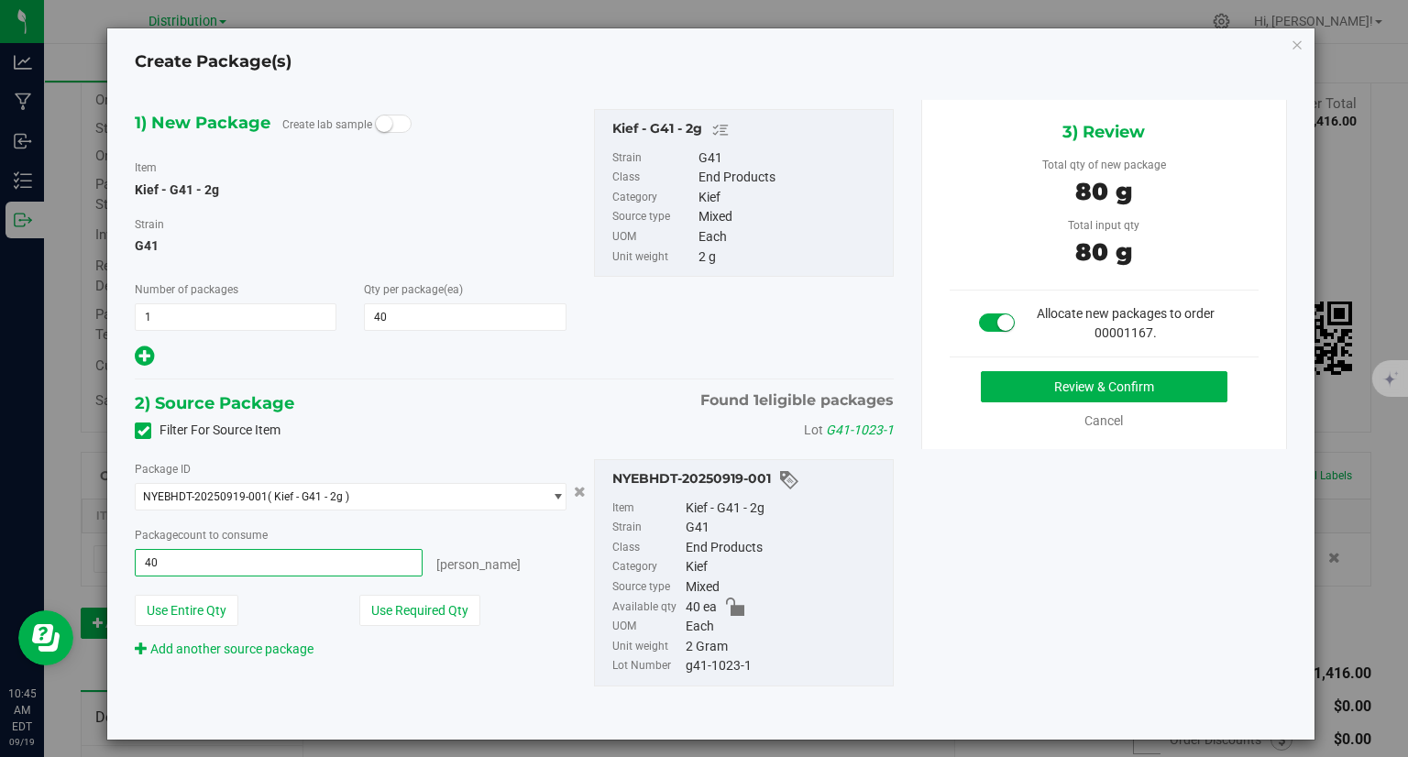
click at [297, 573] on input "40" at bounding box center [278, 563] width 285 height 26
type input "40 ea"
click at [1094, 379] on button "Review & Confirm" at bounding box center [1104, 386] width 247 height 31
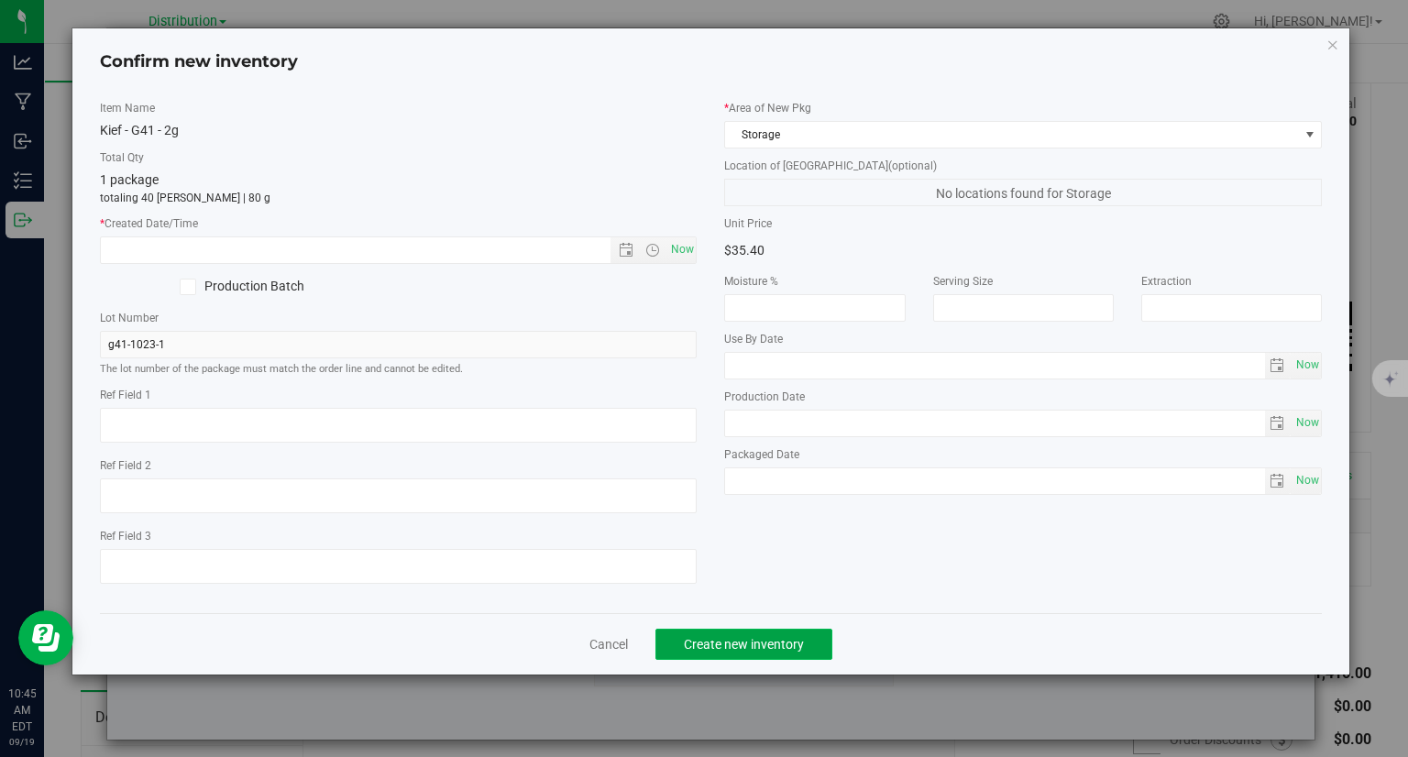
click at [774, 650] on span "Create new inventory" at bounding box center [744, 644] width 120 height 15
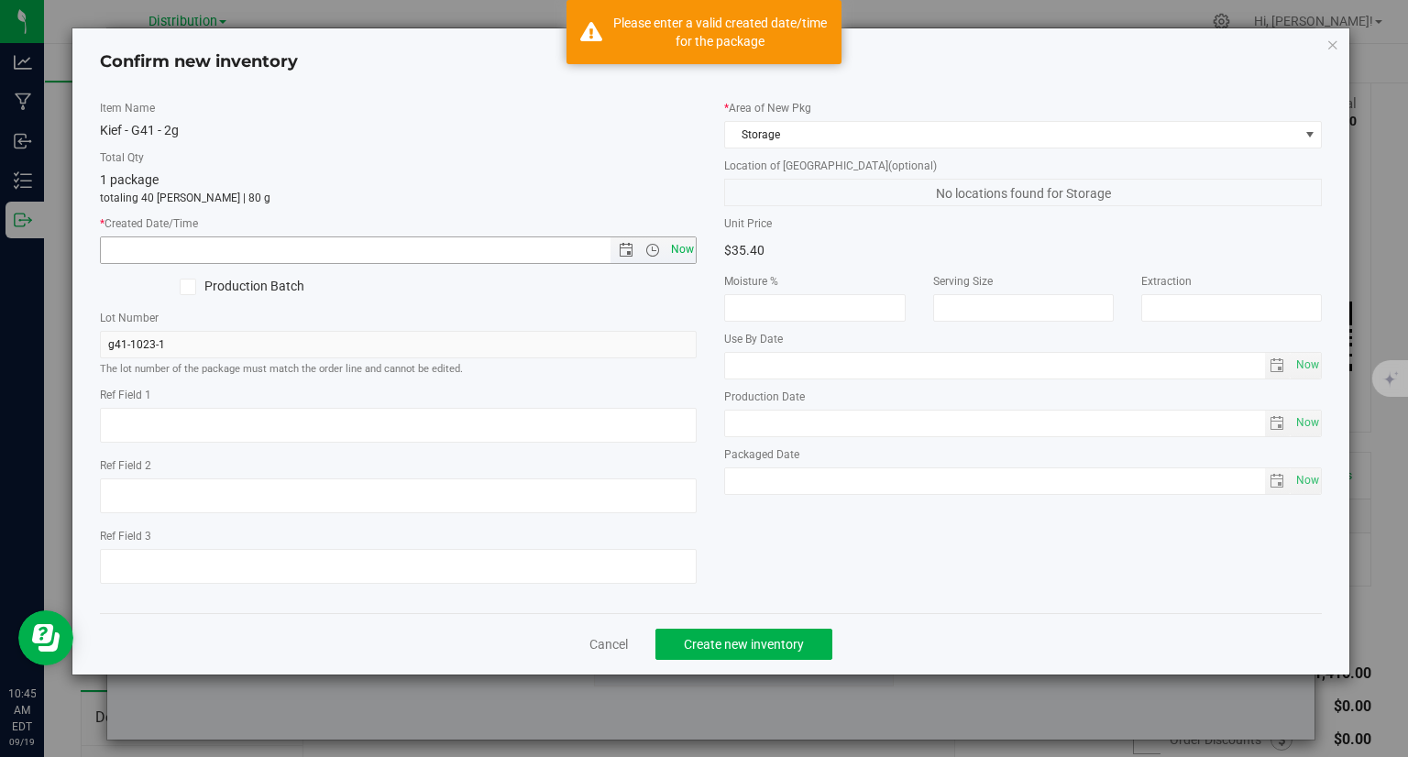
click at [678, 252] on span "Now" at bounding box center [681, 249] width 31 height 27
type input "[DATE] 10:45 AM"
click at [763, 637] on span "Create new inventory" at bounding box center [744, 644] width 120 height 15
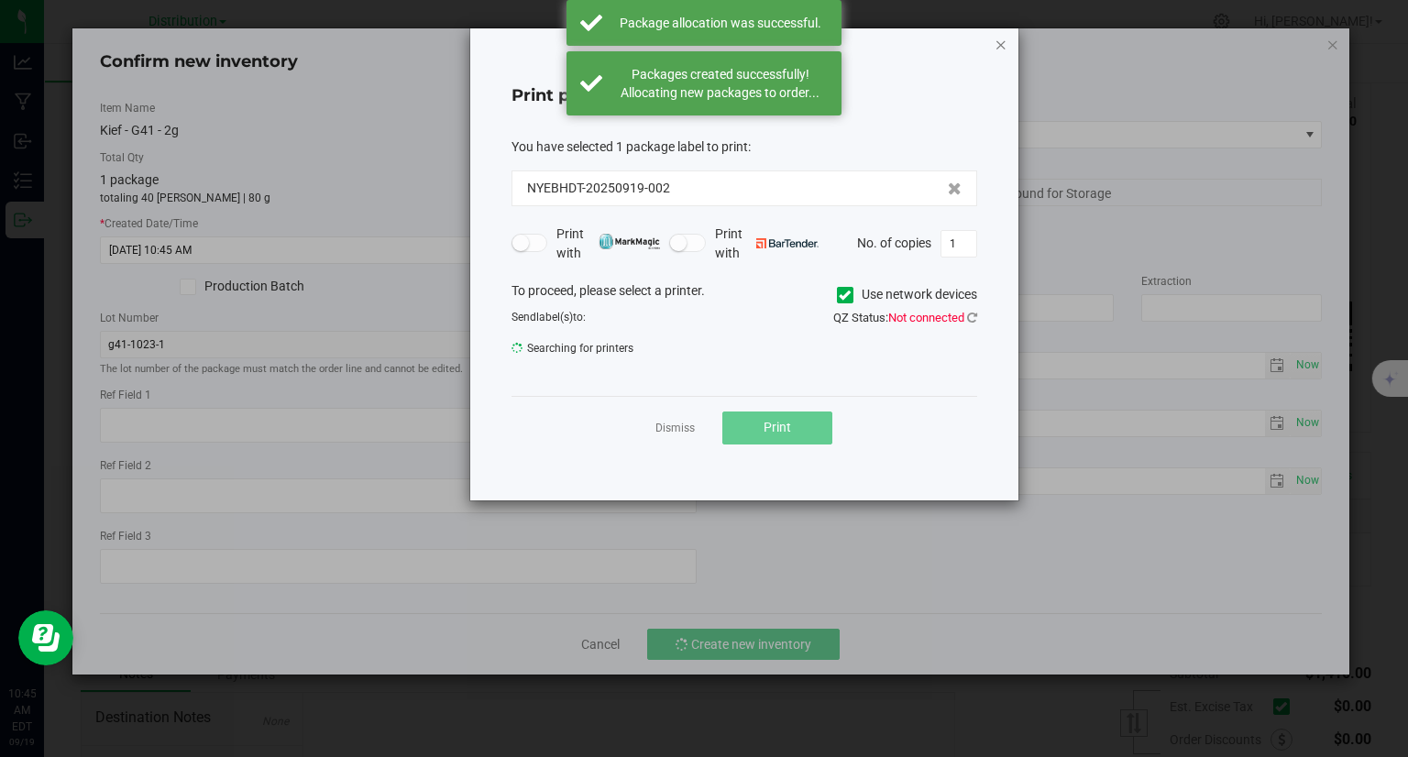
click at [1001, 38] on icon "button" at bounding box center [1001, 44] width 13 height 22
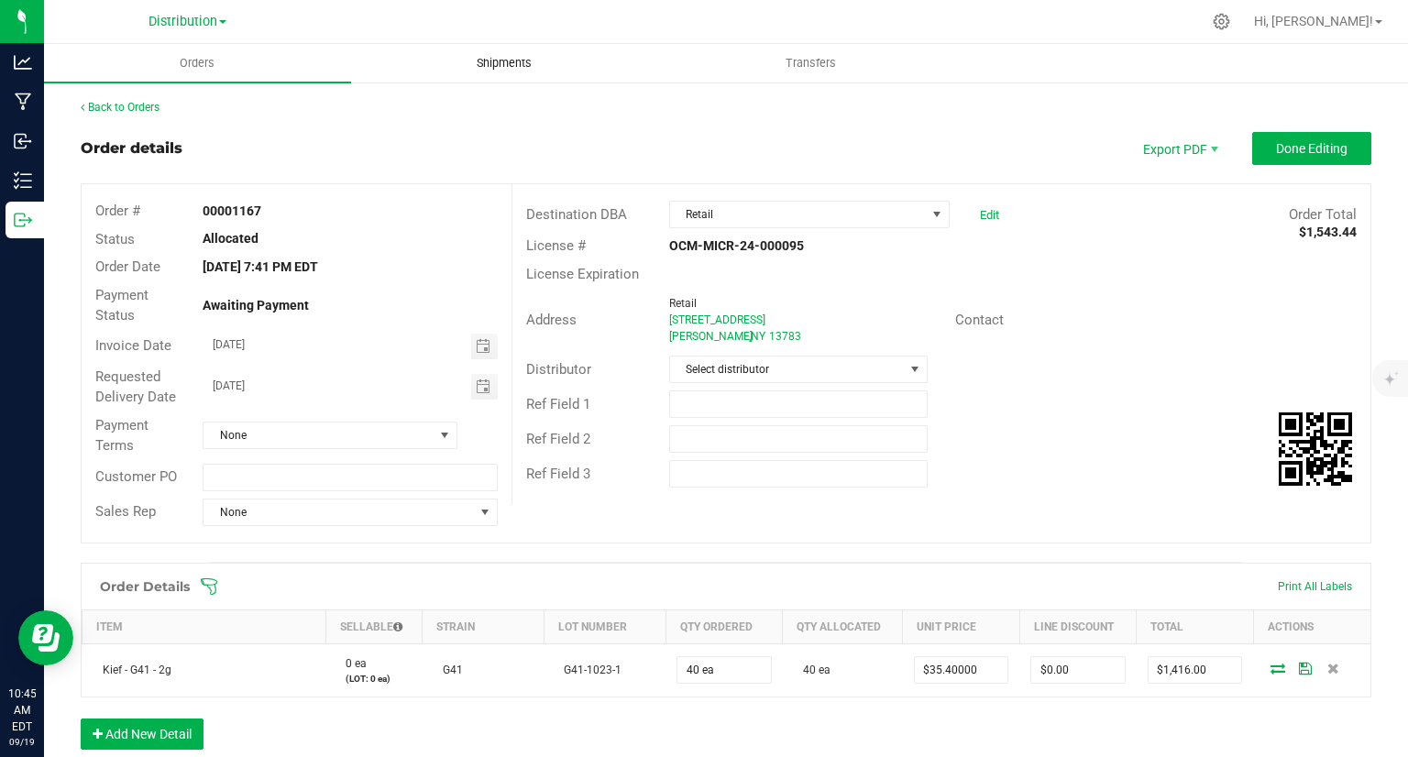
click at [503, 60] on span "Shipments" at bounding box center [504, 63] width 104 height 16
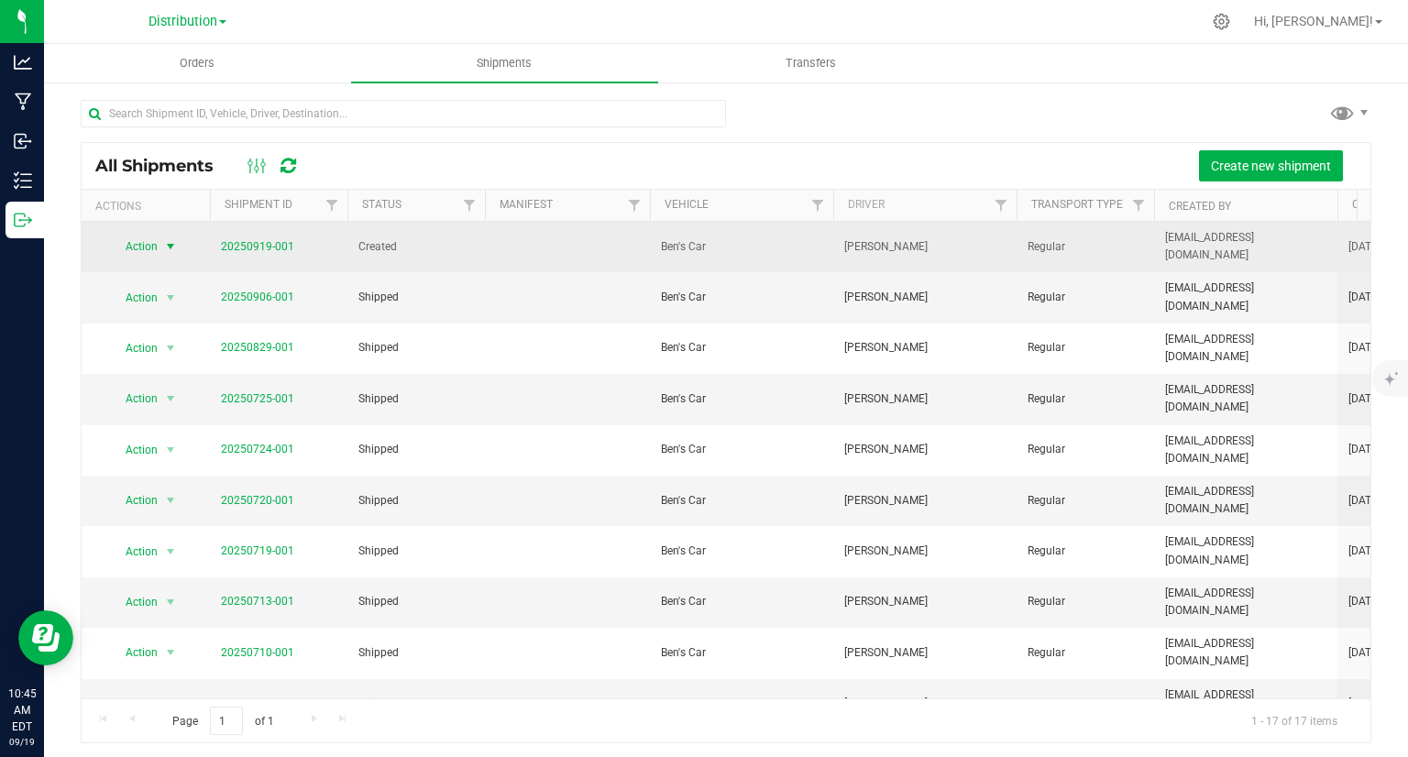
click at [136, 251] on span "Action" at bounding box center [133, 247] width 49 height 26
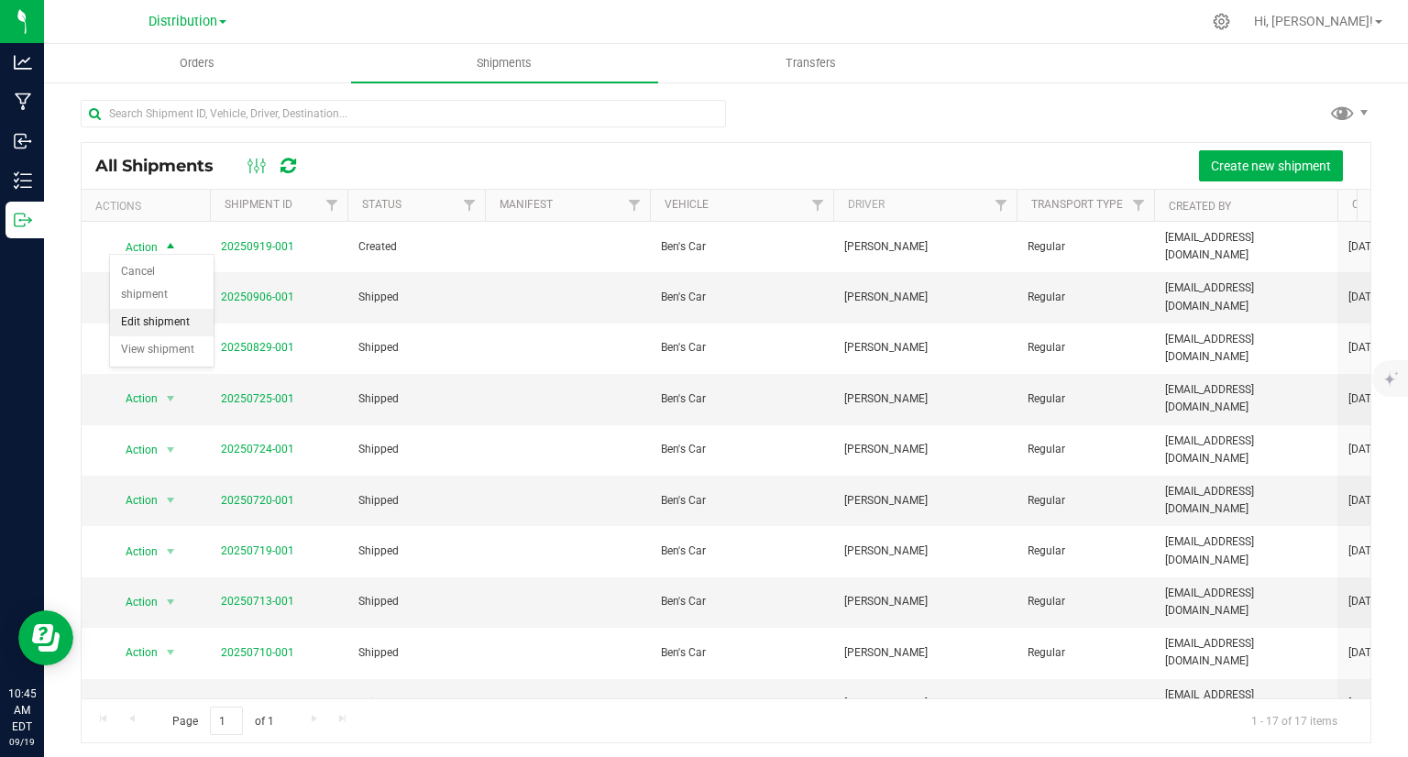
click at [145, 309] on li "Edit shipment" at bounding box center [162, 322] width 104 height 27
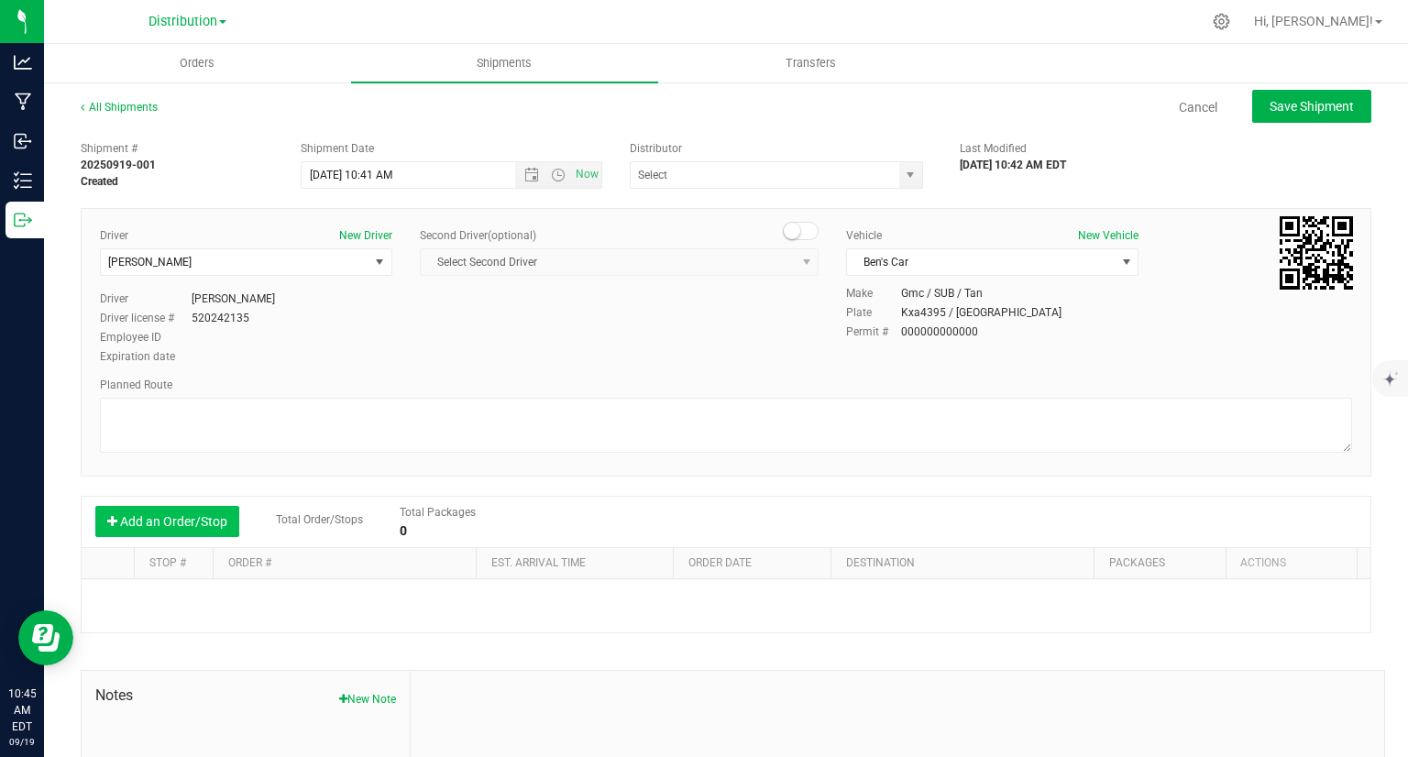
click at [195, 519] on button "Add an Order/Stop" at bounding box center [167, 521] width 144 height 31
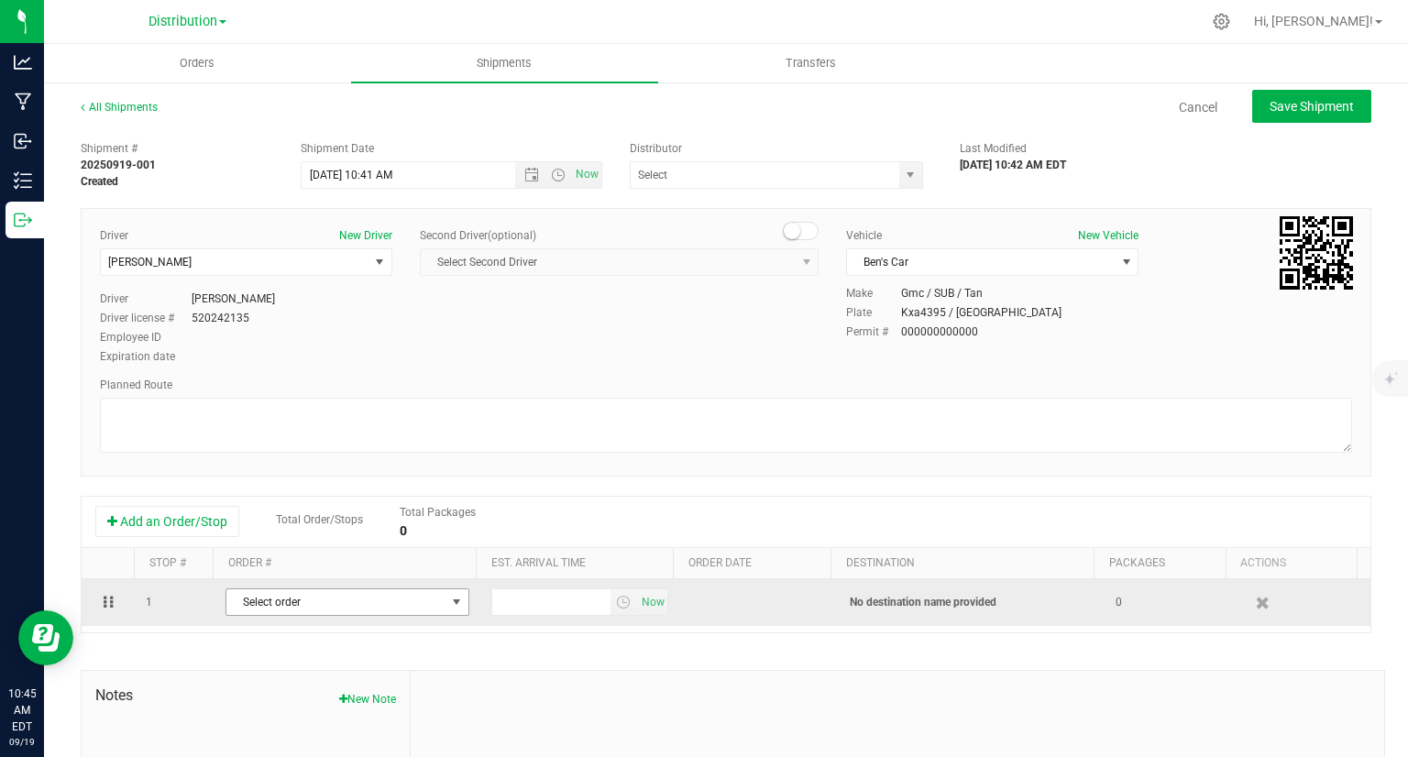
click at [343, 599] on span "Select order" at bounding box center [335, 602] width 219 height 26
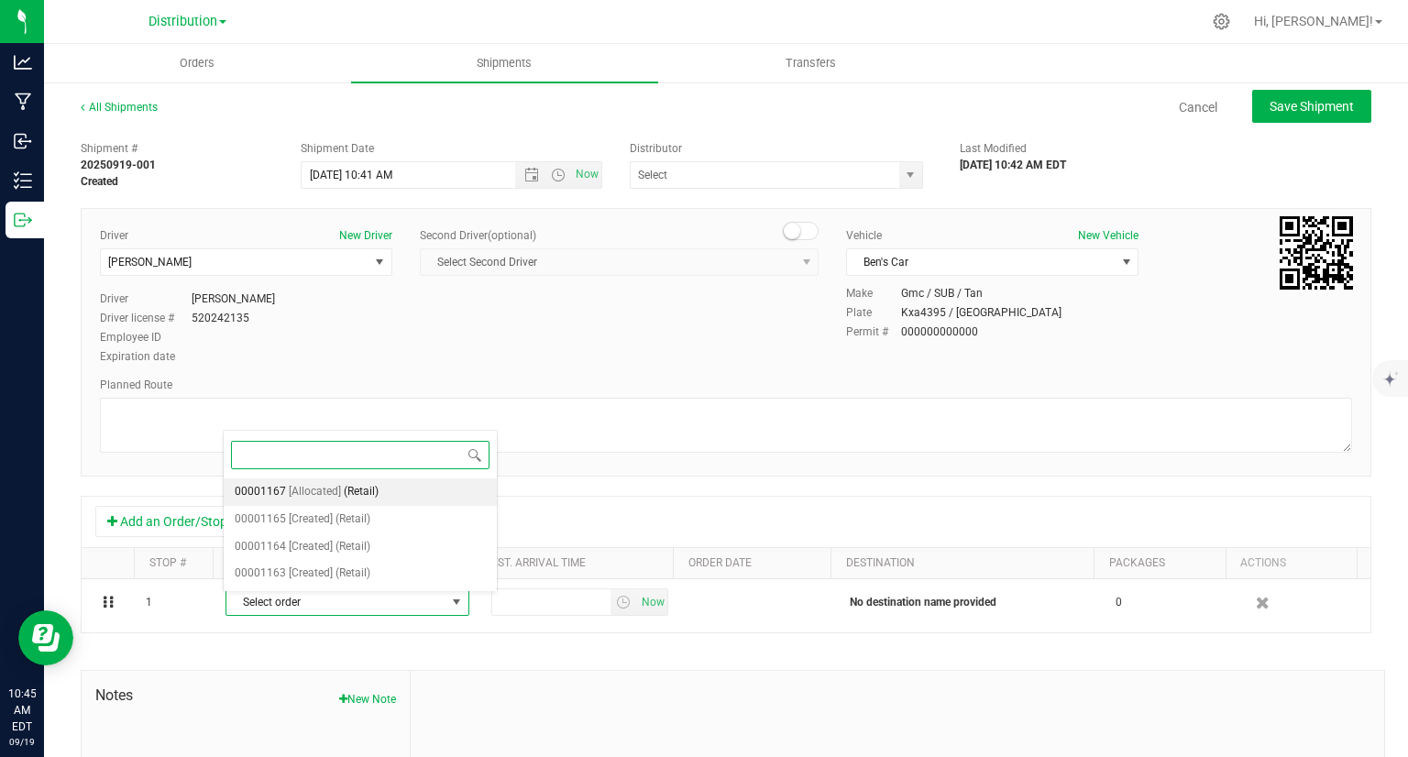
click at [379, 488] on li "00001167 [Allocated] (Retail)" at bounding box center [360, 491] width 273 height 27
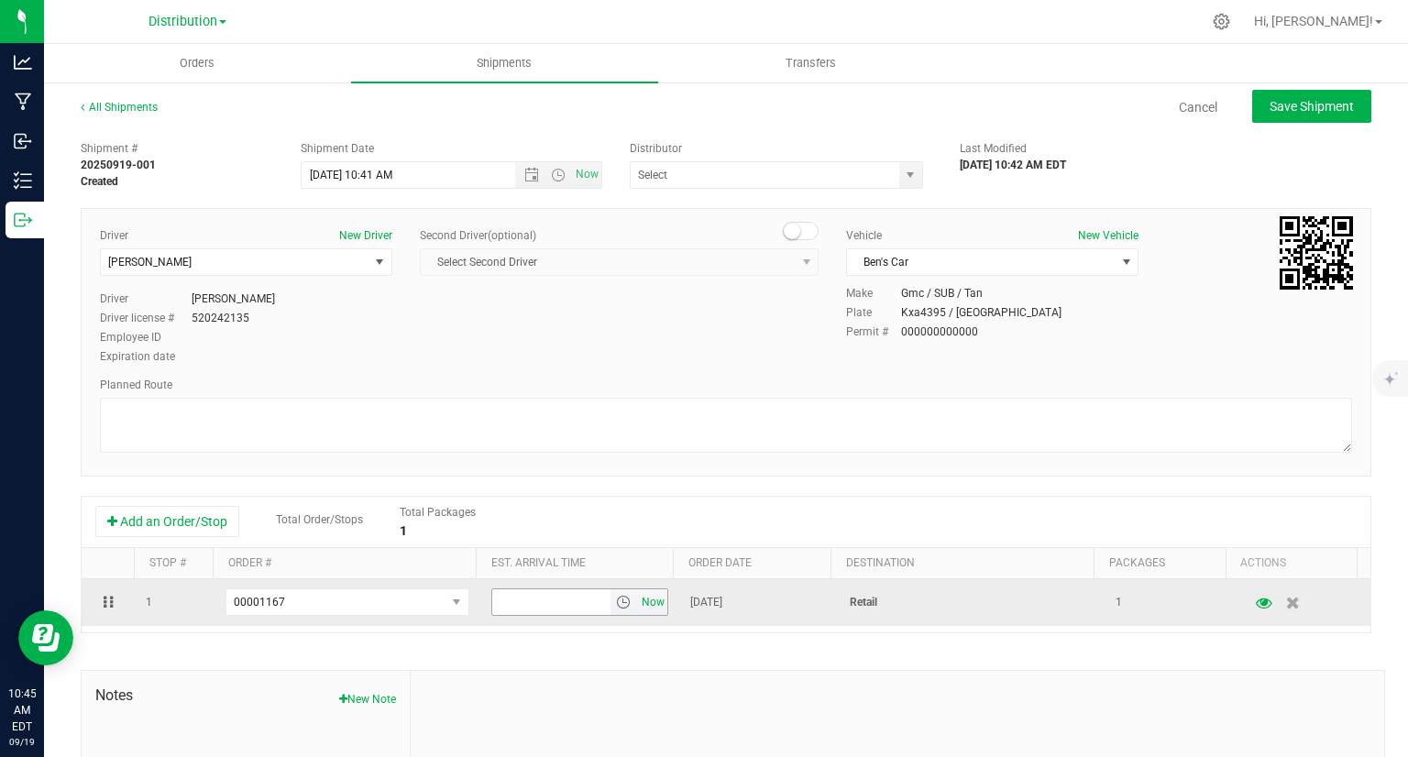
click at [642, 593] on span "Now" at bounding box center [653, 602] width 31 height 27
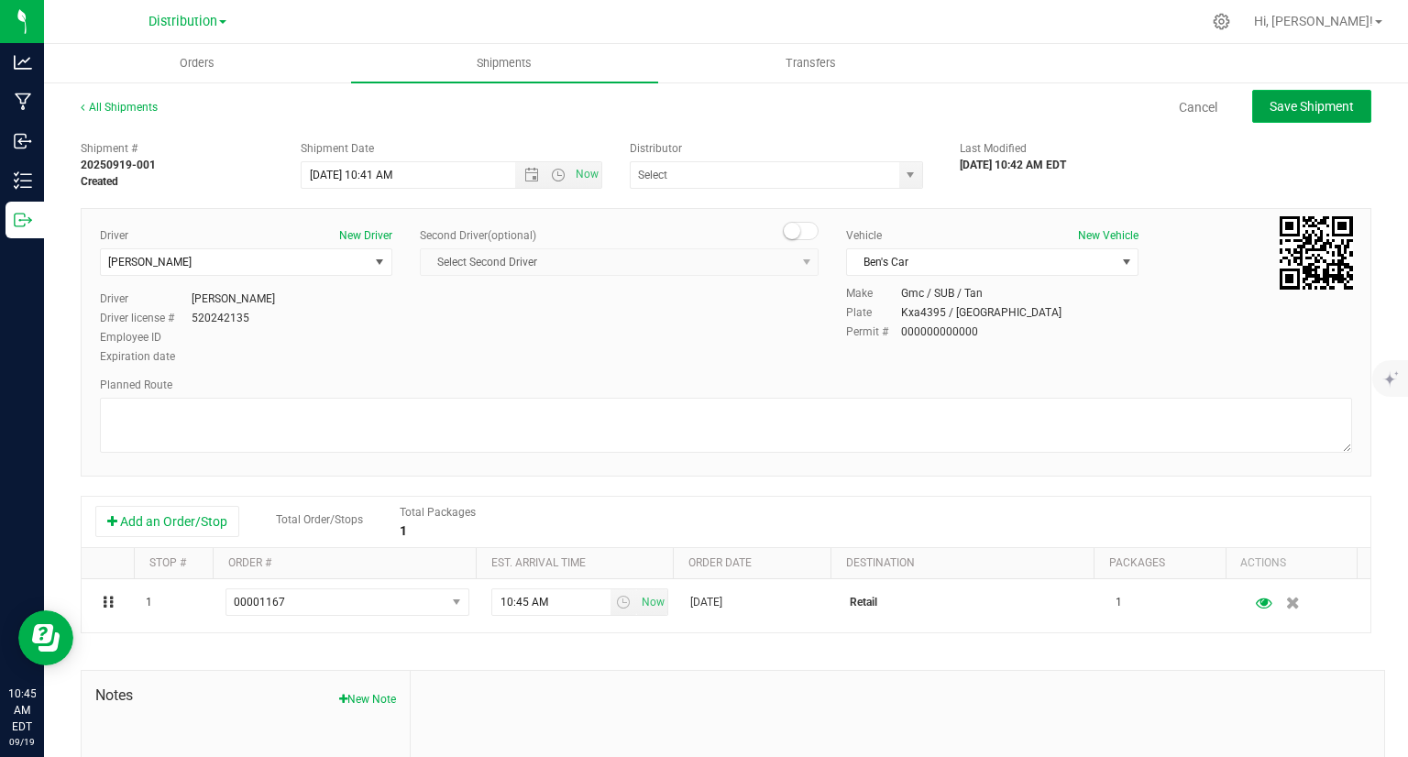
click at [1275, 112] on span "Save Shipment" at bounding box center [1312, 106] width 84 height 15
type input "[DATE] 2:41 PM"
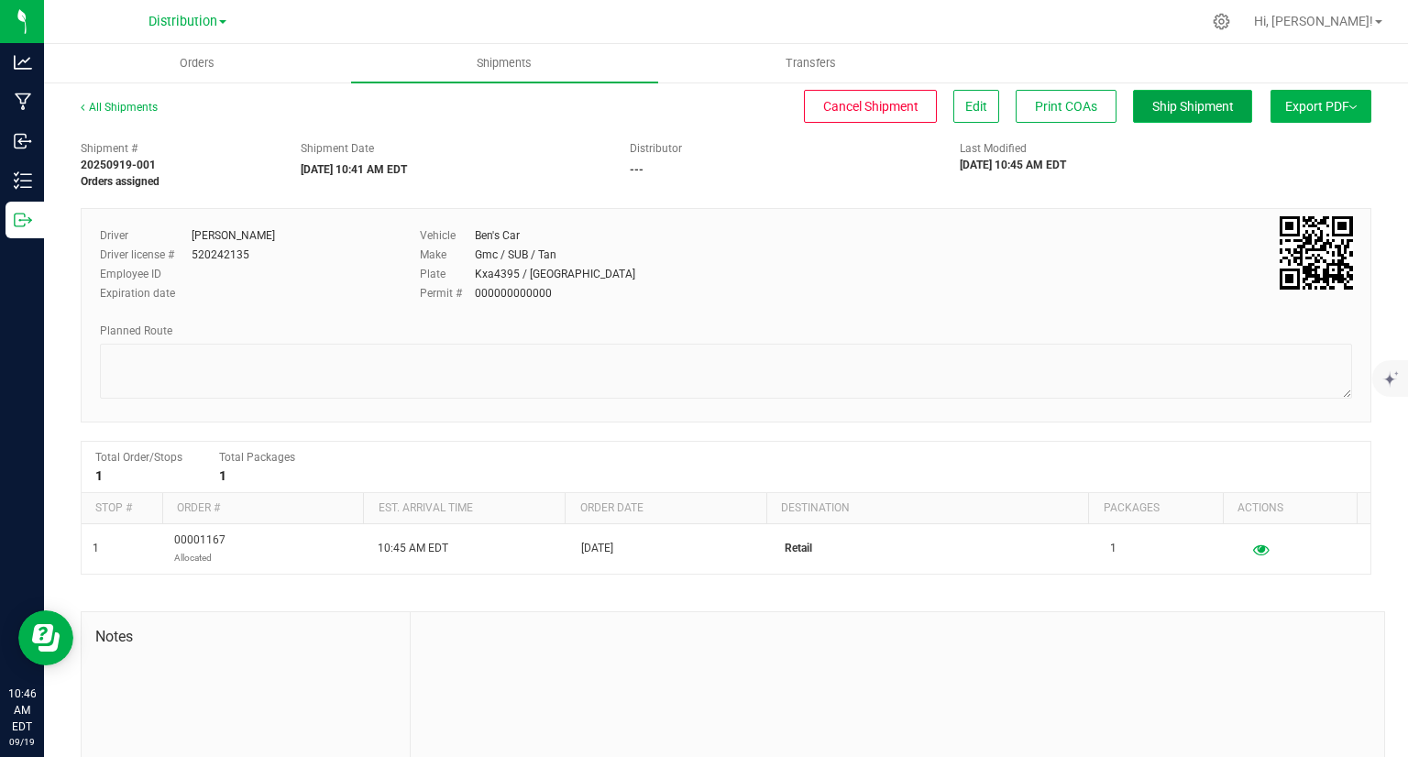
click at [1151, 115] on button "Ship Shipment" at bounding box center [1192, 106] width 119 height 33
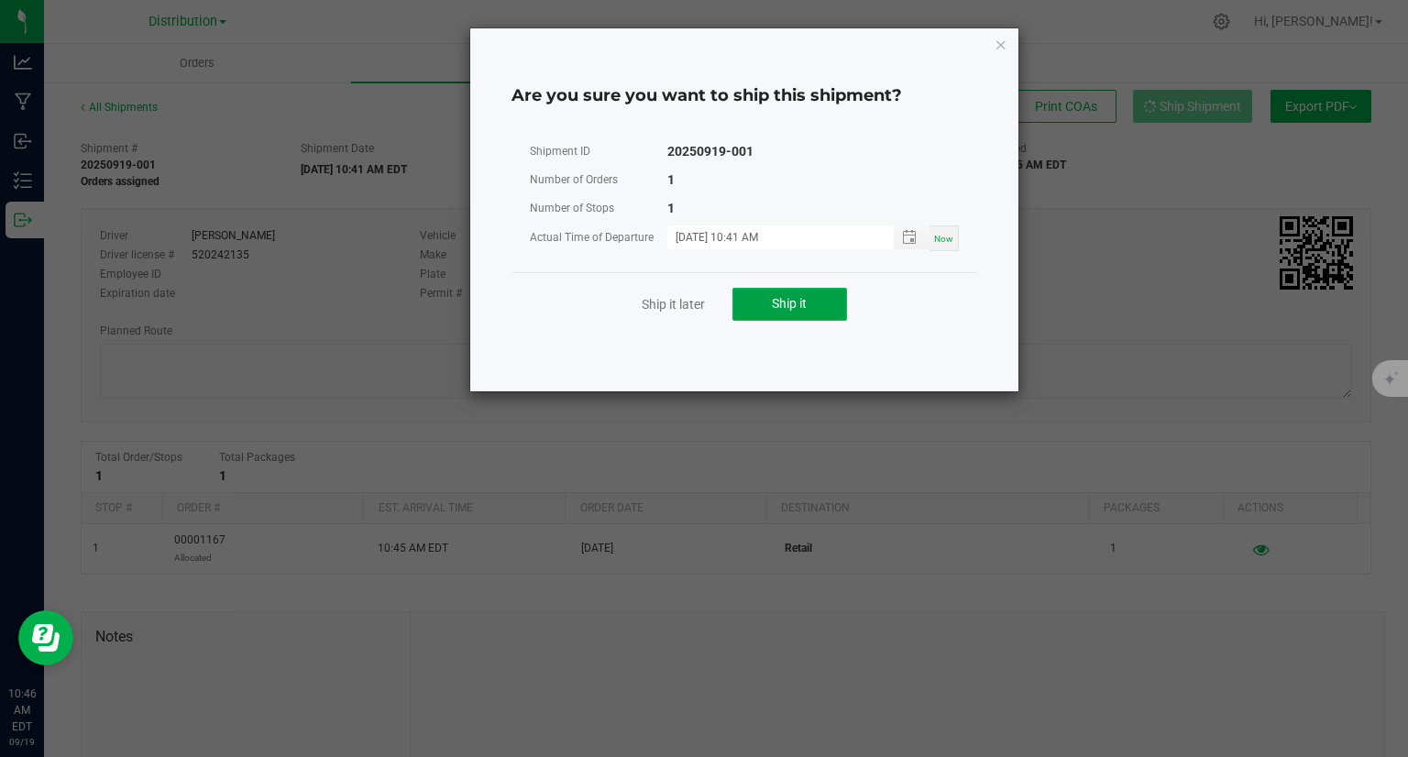
click at [823, 310] on button "Ship it" at bounding box center [789, 304] width 115 height 33
